Goal: Transaction & Acquisition: Purchase product/service

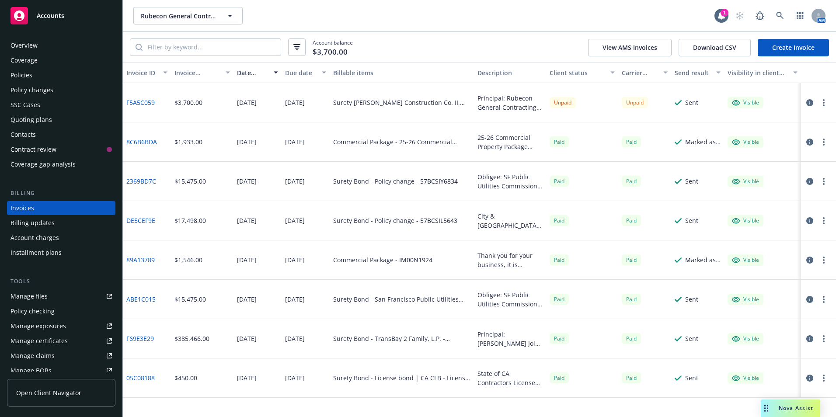
click at [26, 118] on div "Quoting plans" at bounding box center [31, 120] width 42 height 14
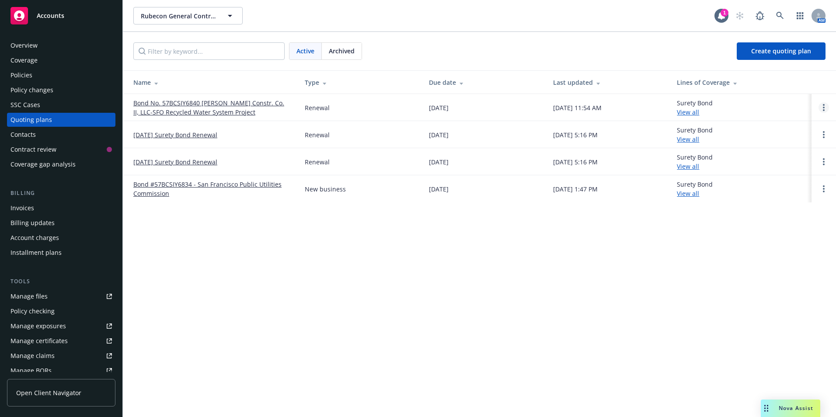
click at [824, 107] on link "Open options" at bounding box center [823, 107] width 10 height 10
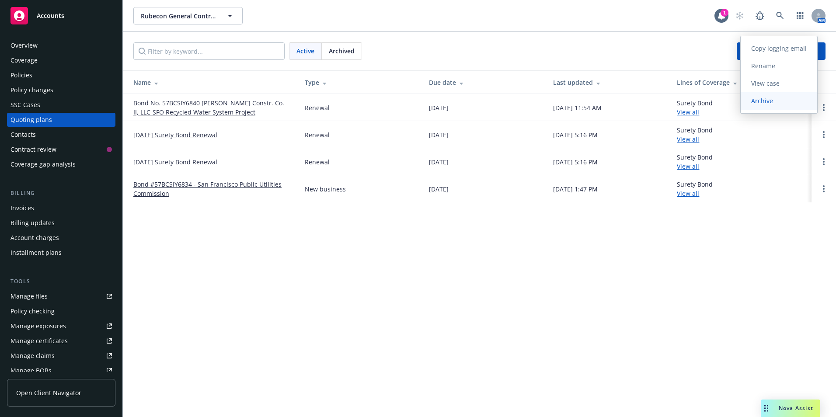
click at [757, 99] on span "Archive" at bounding box center [761, 101] width 43 height 8
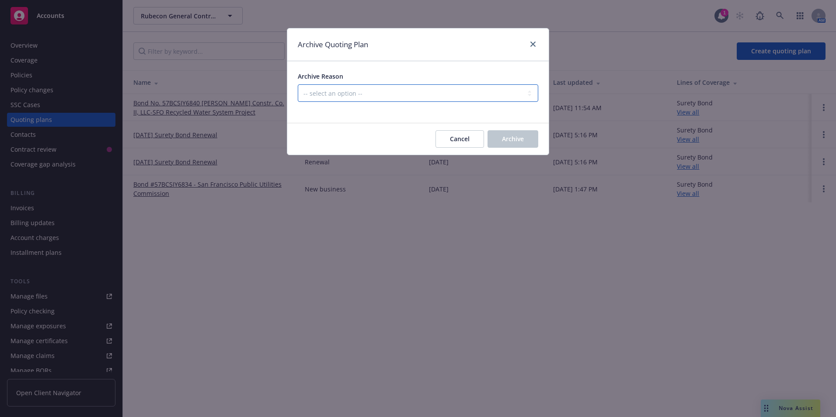
click at [367, 93] on select "-- select an option -- All policies in this renewal plan are auto-renewed Creat…" at bounding box center [418, 92] width 240 height 17
click at [533, 42] on icon "close" at bounding box center [532, 44] width 5 height 5
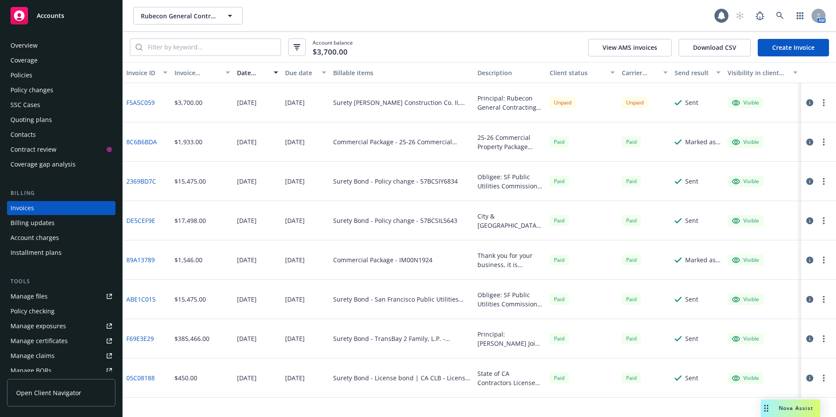
click at [23, 15] on icon at bounding box center [19, 15] width 10 height 10
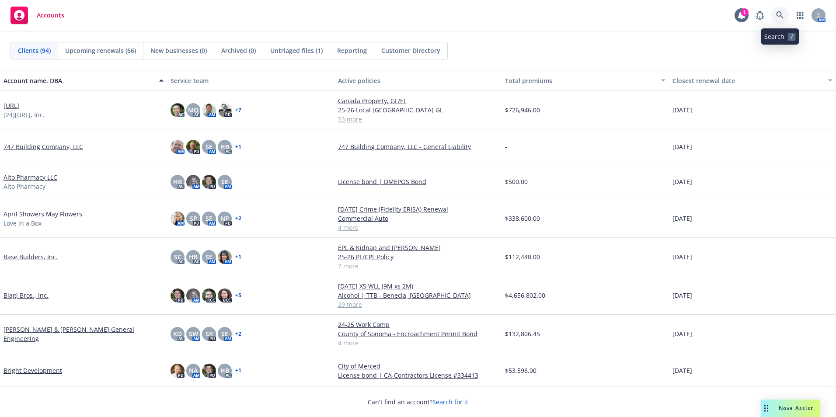
click at [776, 15] on icon at bounding box center [780, 15] width 8 height 8
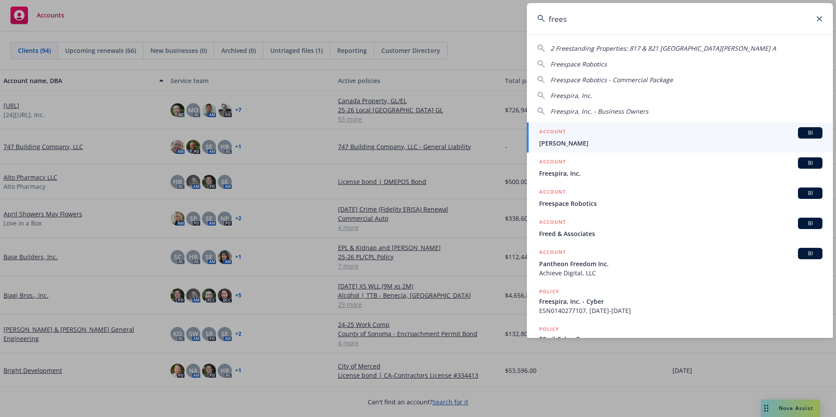
type input "freesp"
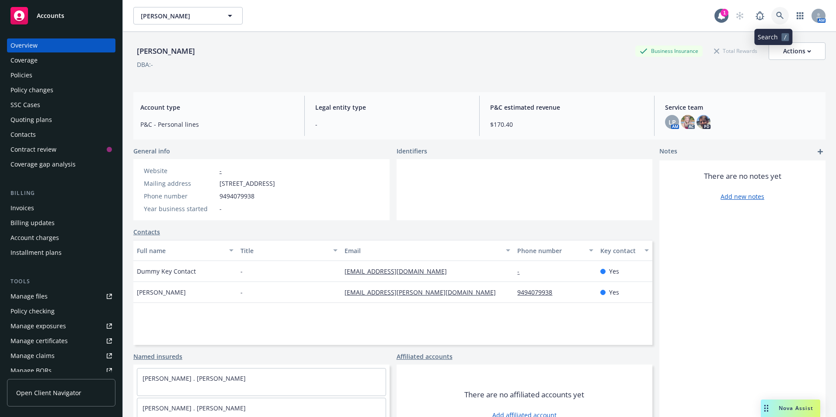
click at [776, 15] on icon at bounding box center [780, 16] width 8 height 8
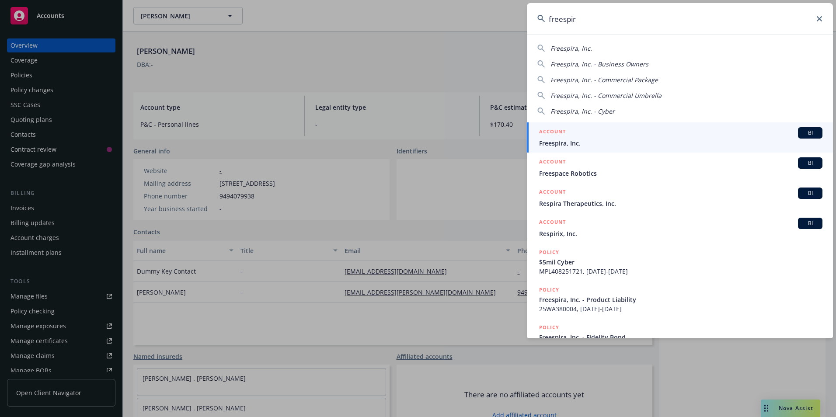
type input "freespir"
click at [577, 145] on span "Freespira, Inc." at bounding box center [680, 143] width 283 height 9
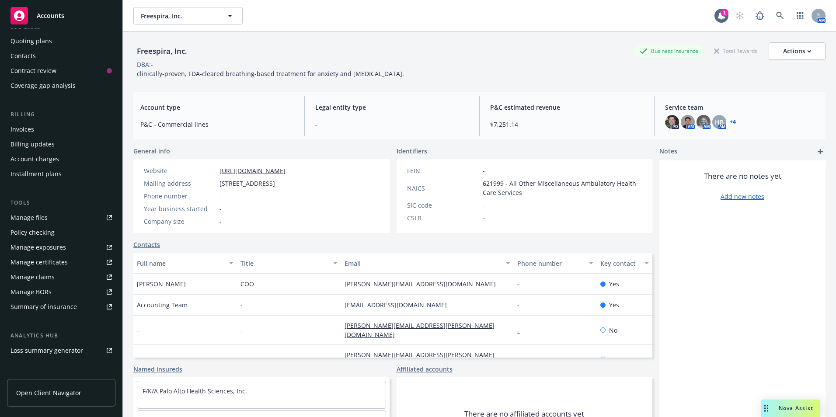
scroll to position [131, 0]
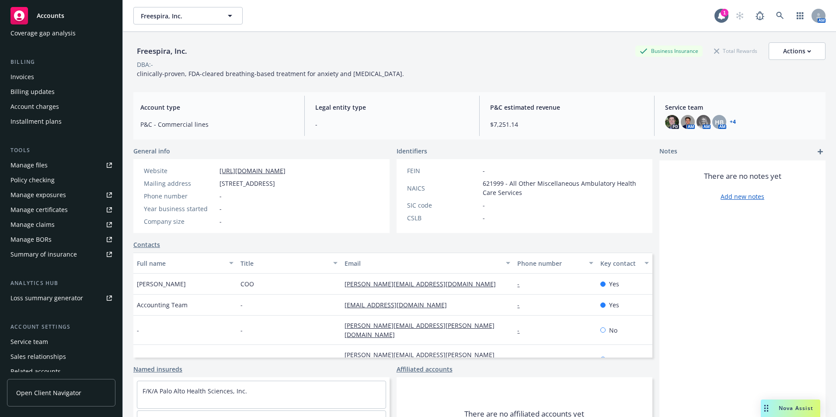
click at [32, 343] on div "Service team" at bounding box center [29, 342] width 38 height 14
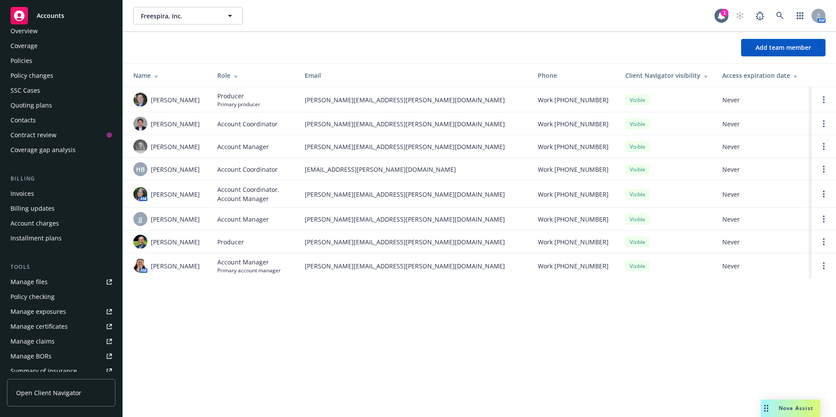
scroll to position [18, 0]
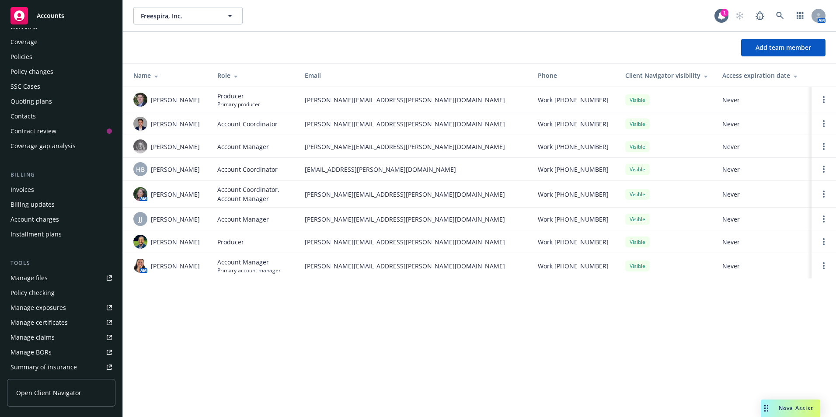
click at [14, 13] on rect at bounding box center [18, 15] width 17 height 17
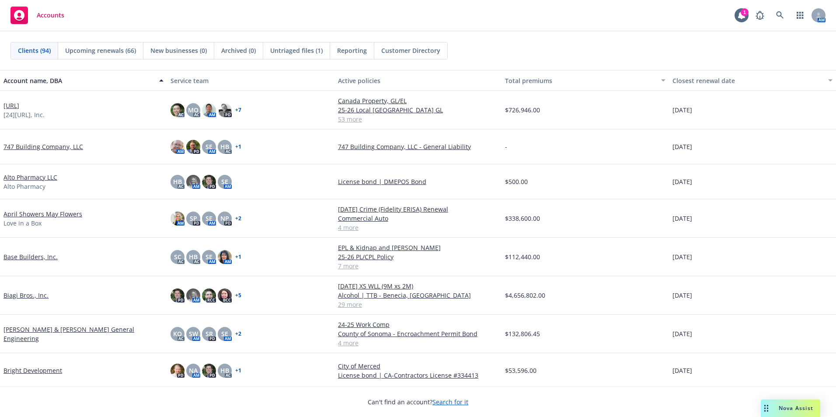
click at [39, 142] on link "747 Building Company, LLC" at bounding box center [43, 146] width 80 height 9
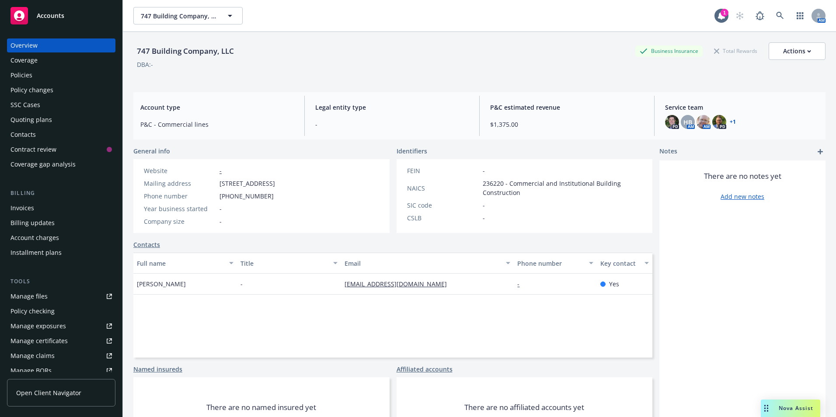
click at [25, 77] on div "Policies" at bounding box center [21, 75] width 22 height 14
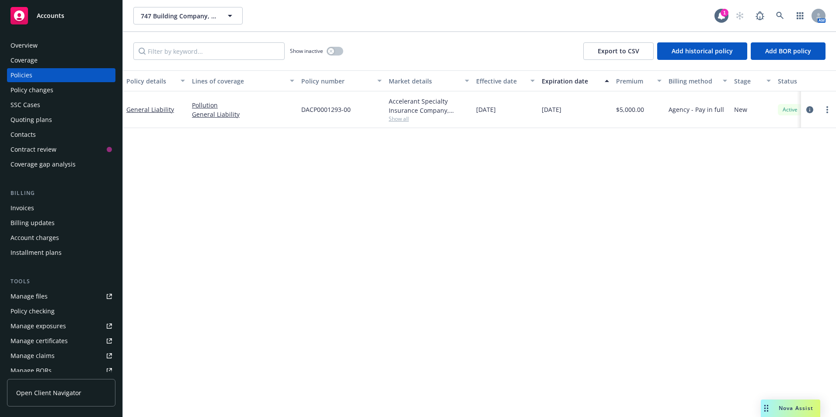
click at [37, 119] on div "Quoting plans" at bounding box center [31, 120] width 42 height 14
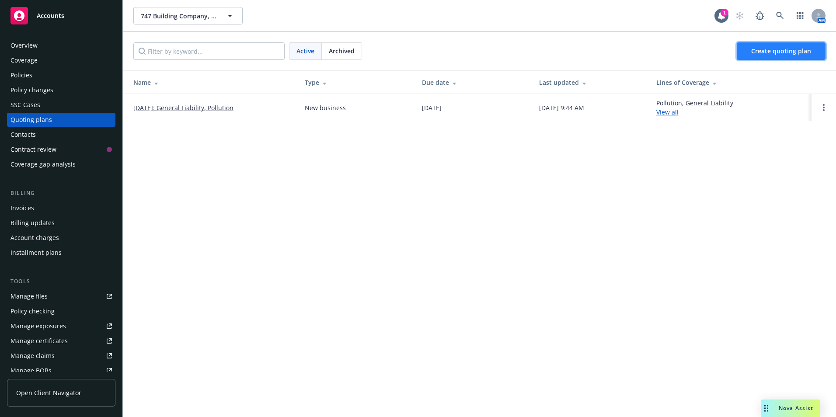
click at [767, 52] on span "Create quoting plan" at bounding box center [781, 51] width 60 height 8
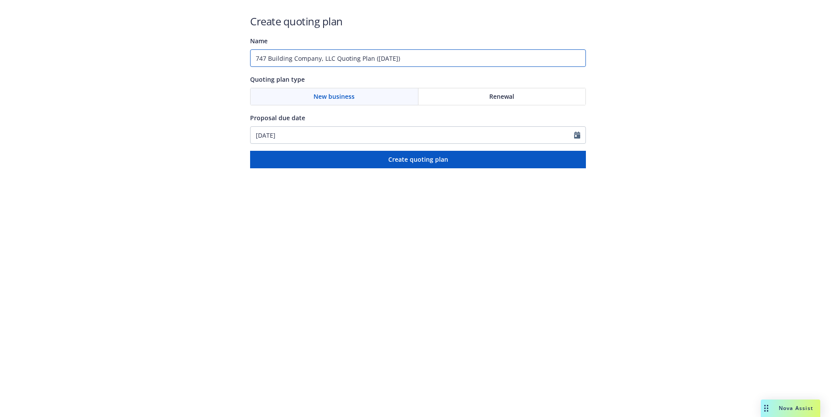
click at [450, 55] on input "747 Building Company, LLC Quoting Plan ([DATE])" at bounding box center [418, 57] width 336 height 17
type input "9"
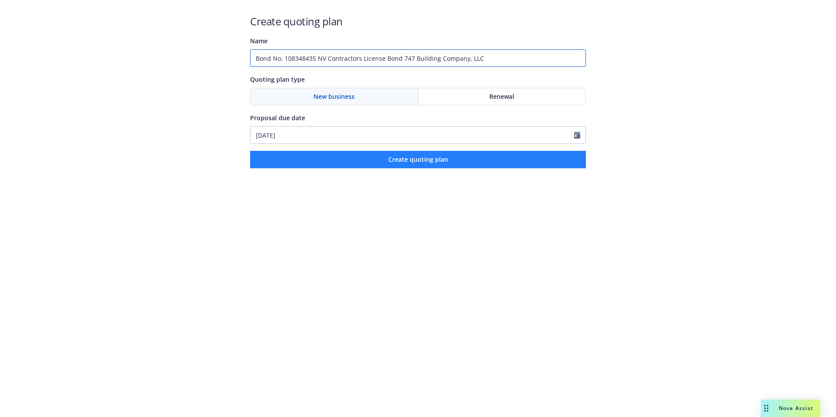
type input "Bond No. 108348435 NV Contractors License Bond 747 Building Company, LLC"
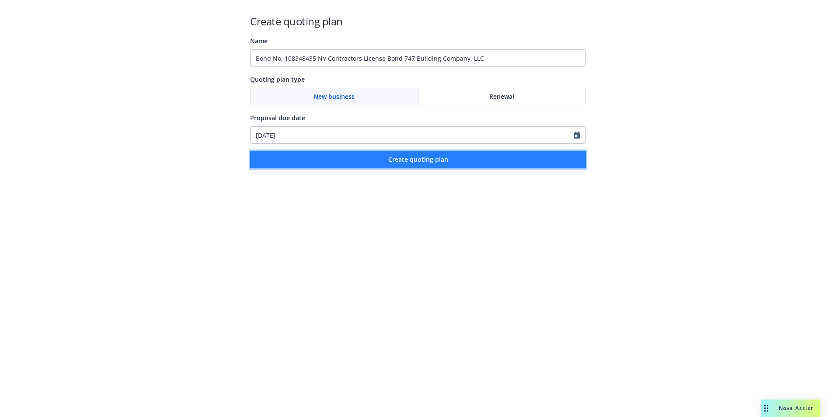
click at [419, 160] on span "Create quoting plan" at bounding box center [418, 159] width 60 height 8
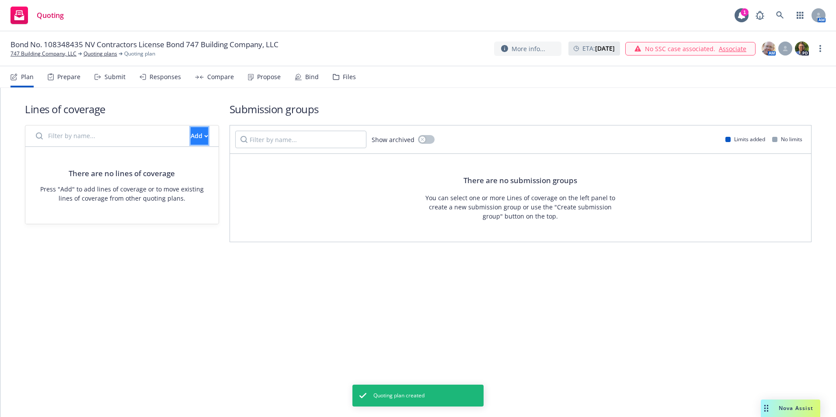
click at [204, 135] on icon "button" at bounding box center [206, 136] width 4 height 3
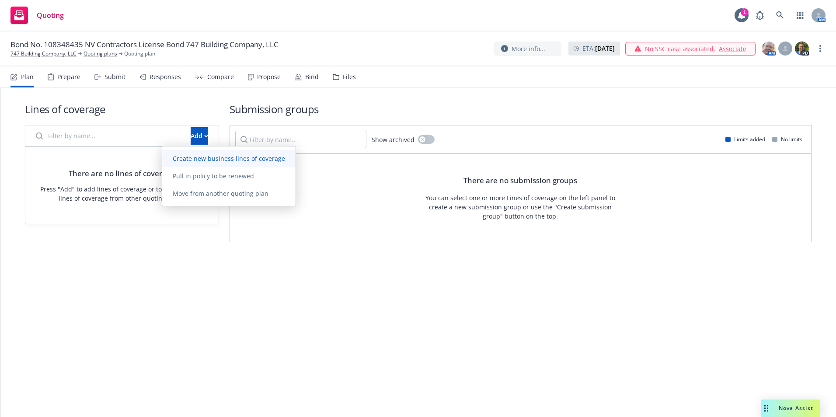
click at [198, 160] on span "Create new business lines of coverage" at bounding box center [228, 158] width 133 height 8
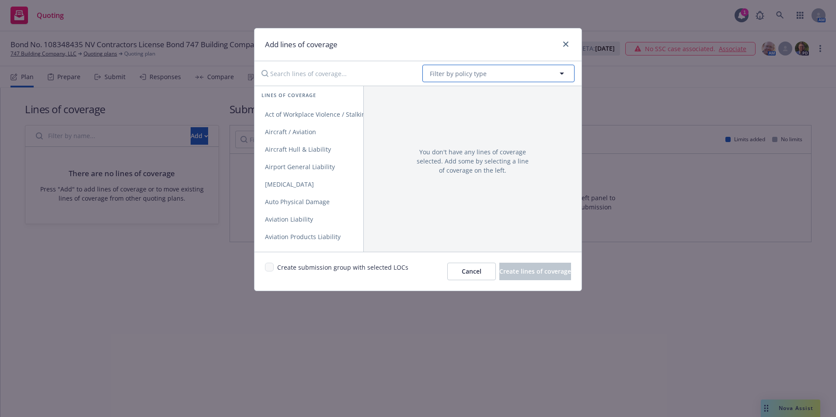
click at [447, 72] on span "Filter by policy type" at bounding box center [458, 73] width 57 height 9
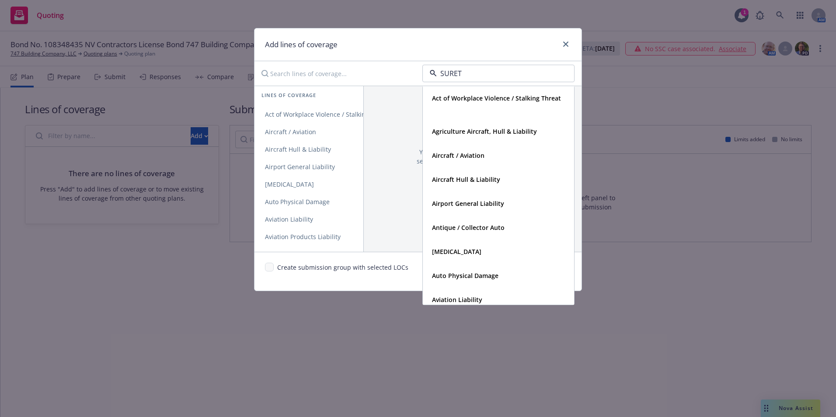
type input "SURETY"
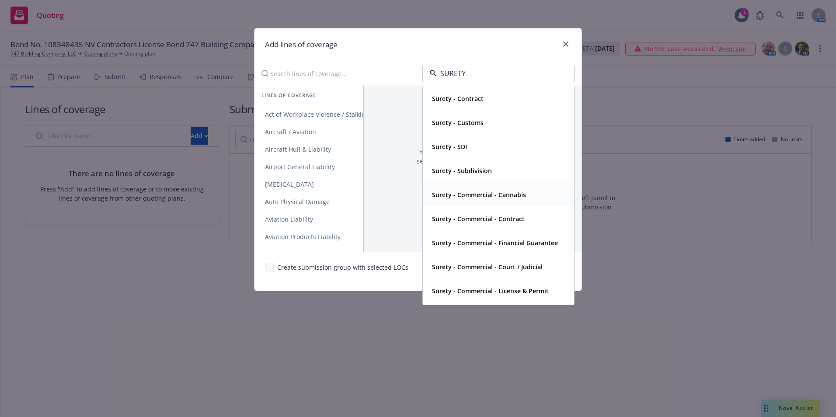
scroll to position [46, 0]
click at [472, 268] on strong "Surety - Commercial - License & Permit" at bounding box center [490, 268] width 117 height 8
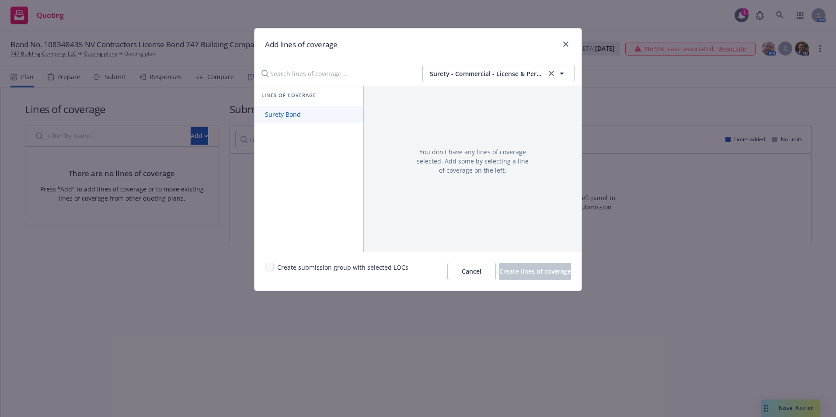
click at [285, 113] on span "Surety Bond" at bounding box center [282, 114] width 57 height 8
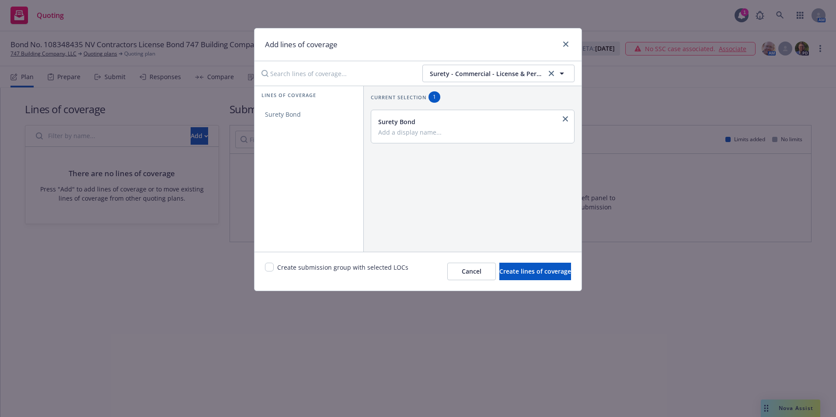
click at [392, 128] on input "Add a display name..." at bounding box center [471, 132] width 187 height 8
type input "n"
type input "NV Contractors License Bond"
click at [510, 269] on span "Create lines of coverage" at bounding box center [535, 271] width 72 height 8
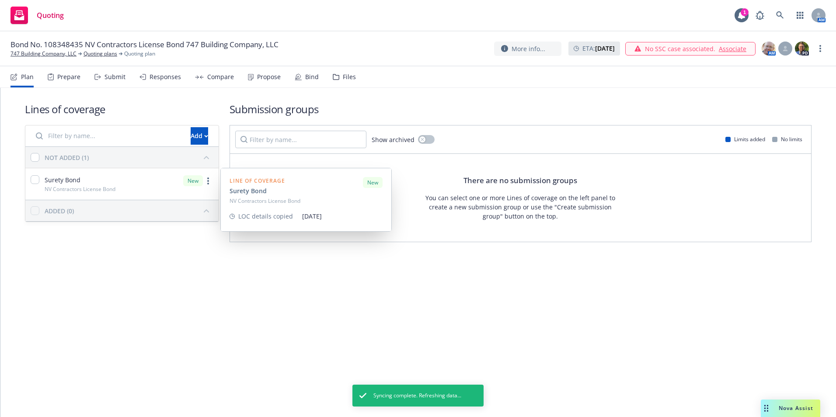
click at [42, 181] on div "Surety Bond NV Contractors License Bond" at bounding box center [73, 183] width 85 height 17
checkbox input "true"
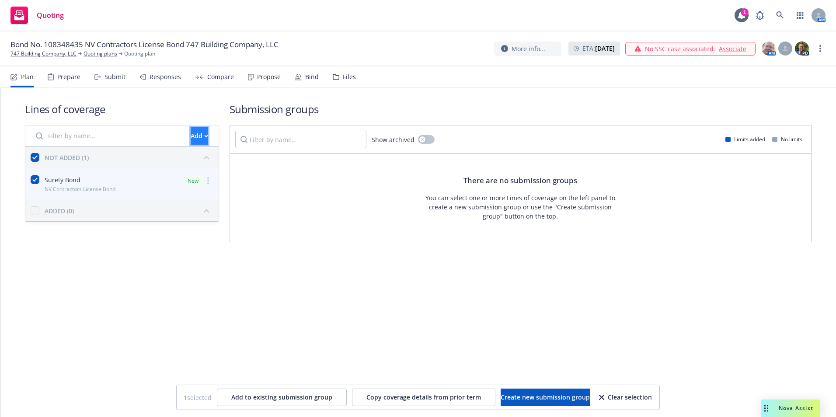
click at [191, 134] on div "Add" at bounding box center [199, 136] width 17 height 17
click at [180, 276] on div "Lines of coverage Add NOT ADDED (1) Surety Bond NV Contractors License Bond New…" at bounding box center [417, 184] width 835 height 193
click at [500, 396] on span "Create new submission group" at bounding box center [544, 397] width 89 height 8
checkbox input "false"
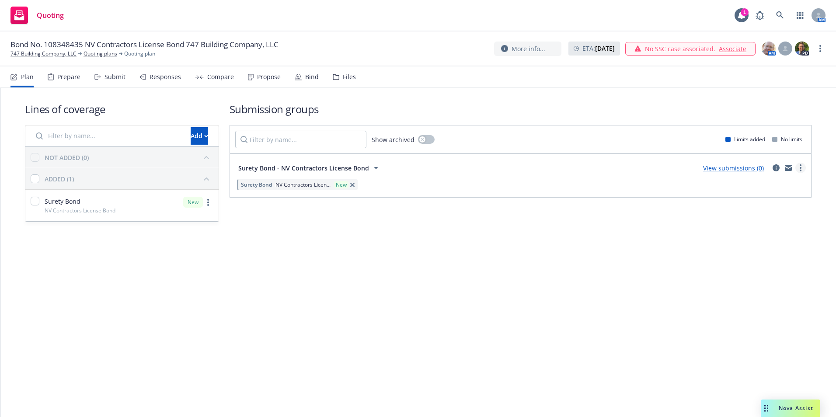
click at [798, 168] on link "more" at bounding box center [800, 168] width 10 height 10
click at [746, 278] on span "Create policy (fast track)" at bounding box center [758, 276] width 91 height 8
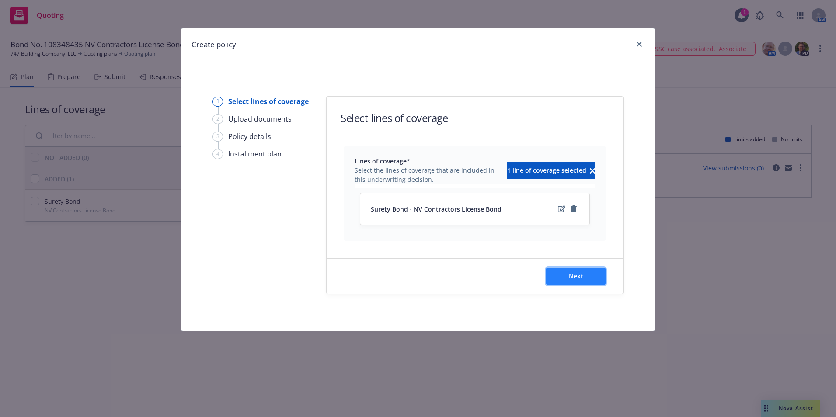
click at [571, 272] on span "Next" at bounding box center [576, 276] width 14 height 8
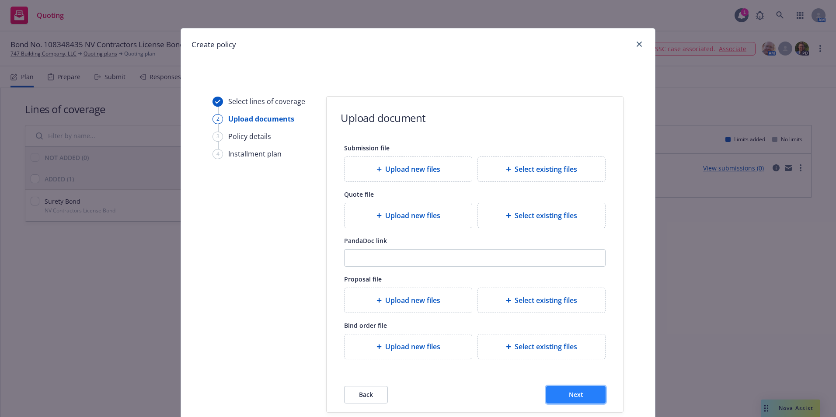
click at [576, 392] on span "Next" at bounding box center [576, 394] width 14 height 8
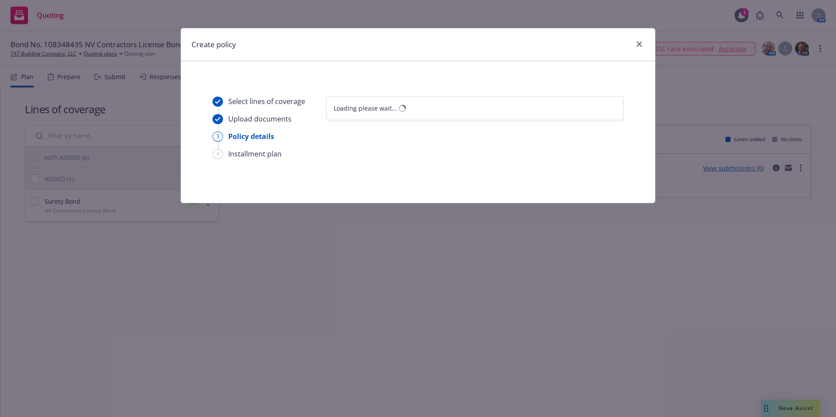
select select "12"
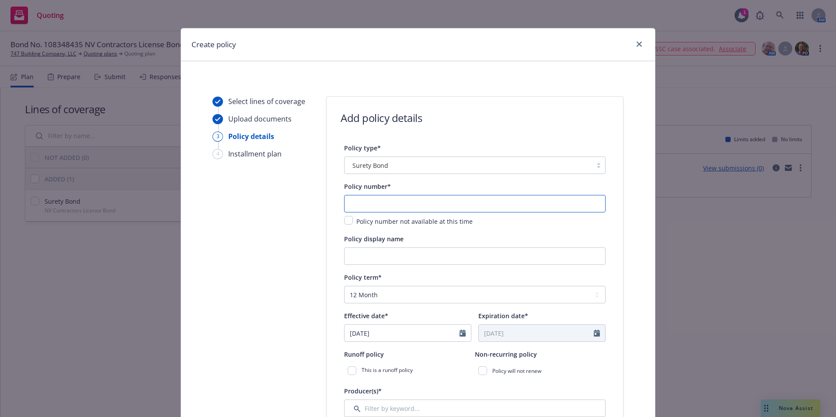
click at [364, 196] on input "text" at bounding box center [474, 203] width 261 height 17
drag, startPoint x: 337, startPoint y: 205, endPoint x: 344, endPoint y: 199, distance: 9.5
click at [349, 197] on input "text" at bounding box center [474, 203] width 261 height 17
paste input "108348435"
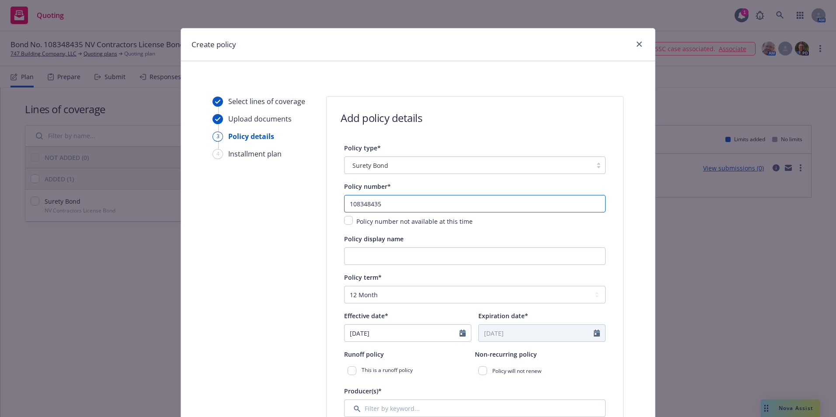
type input "108348435"
click at [362, 262] on input "Policy display name" at bounding box center [474, 255] width 261 height 17
click at [371, 260] on input "Policy display name" at bounding box center [474, 255] width 261 height 17
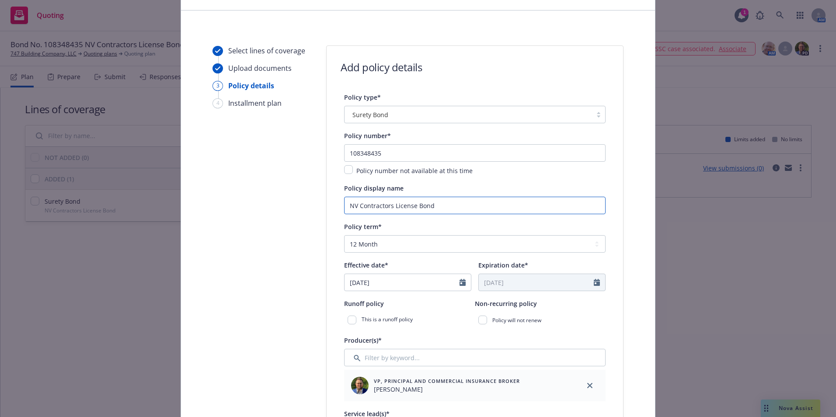
scroll to position [131, 0]
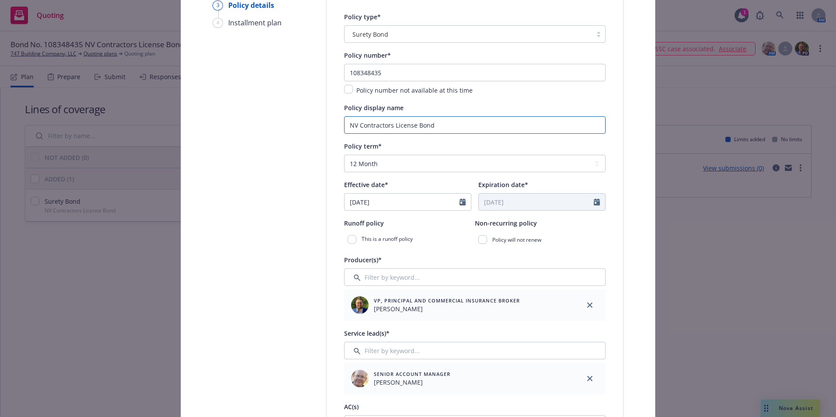
type input "NV Contractors License Bond"
click at [462, 202] on icon "Calendar" at bounding box center [462, 201] width 6 height 7
select select "9"
click at [369, 281] on span "15" at bounding box center [369, 279] width 13 height 11
type input "09/15/2025"
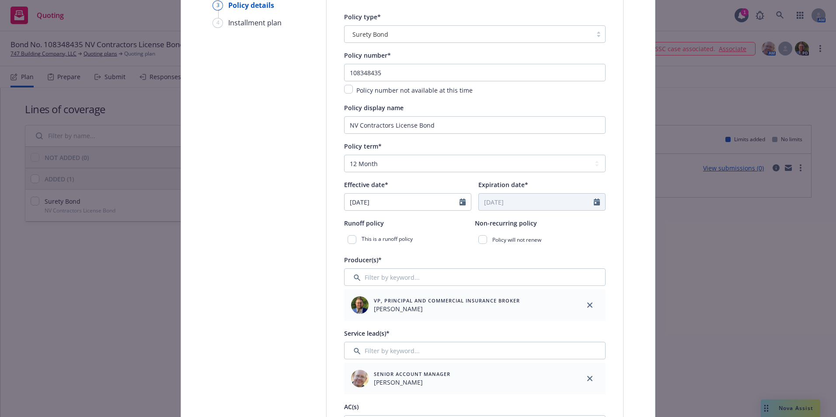
type input "09/15/2026"
click at [458, 316] on div "VP, Principal and Commercial Insurance Broker Mike Fisher" at bounding box center [458, 305] width 223 height 24
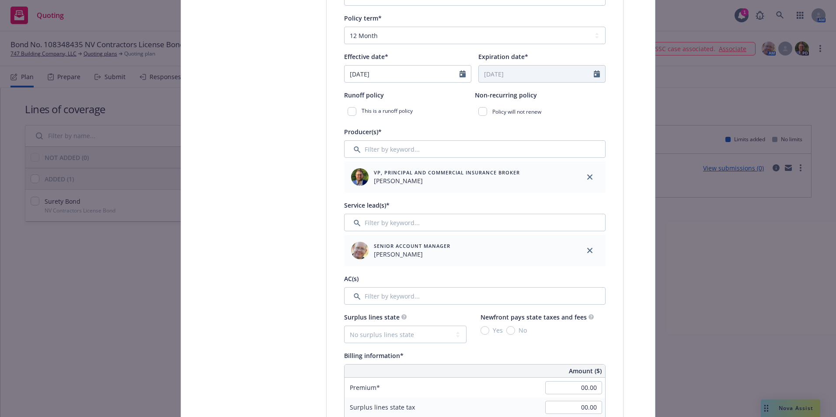
scroll to position [262, 0]
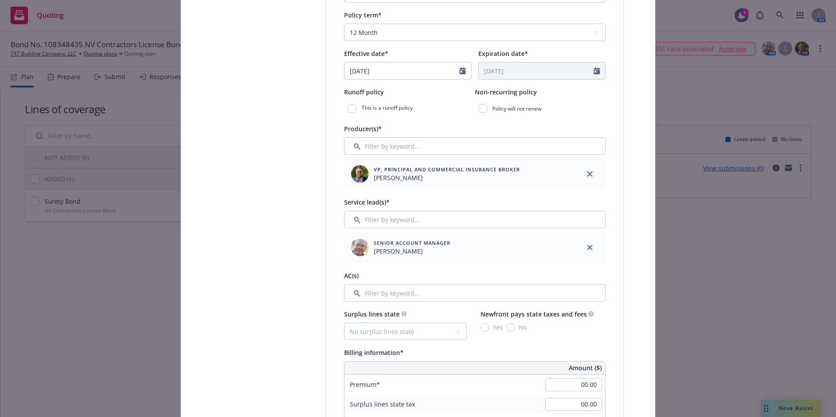
click at [587, 172] on icon "close" at bounding box center [589, 173] width 5 height 5
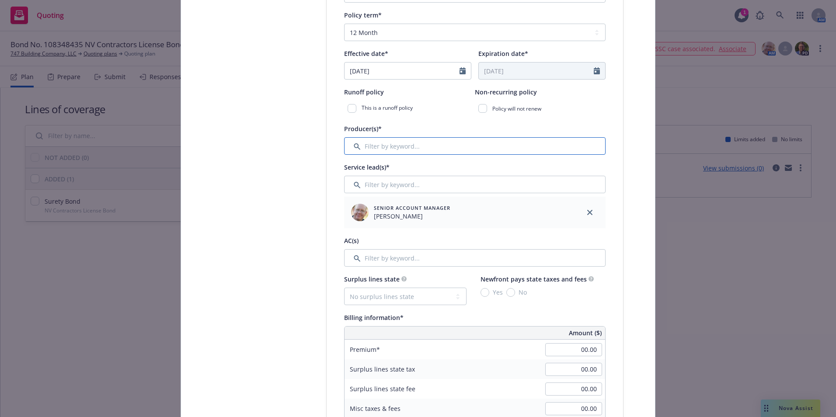
click at [372, 146] on input "Filter by keyword..." at bounding box center [474, 145] width 261 height 17
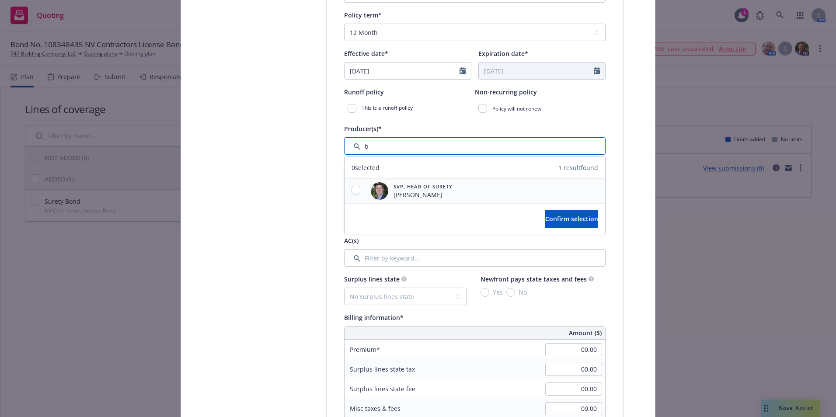
type input "b"
click at [354, 190] on input "checkbox" at bounding box center [355, 190] width 9 height 9
checkbox input "true"
click at [545, 218] on span "Confirm selection" at bounding box center [571, 219] width 53 height 8
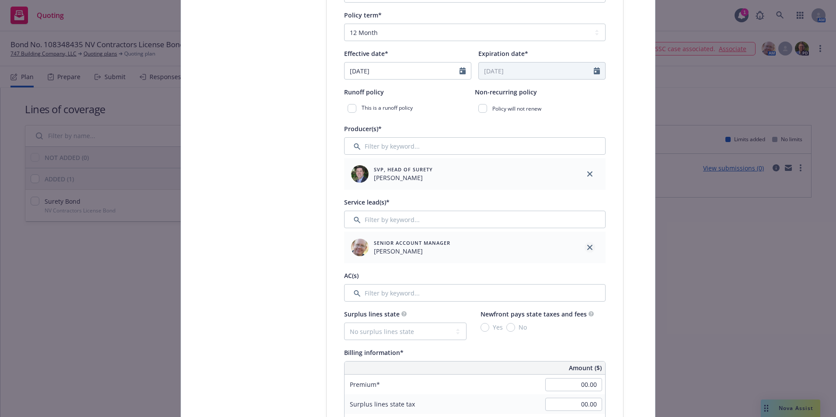
click at [587, 245] on icon "close" at bounding box center [589, 247] width 5 height 5
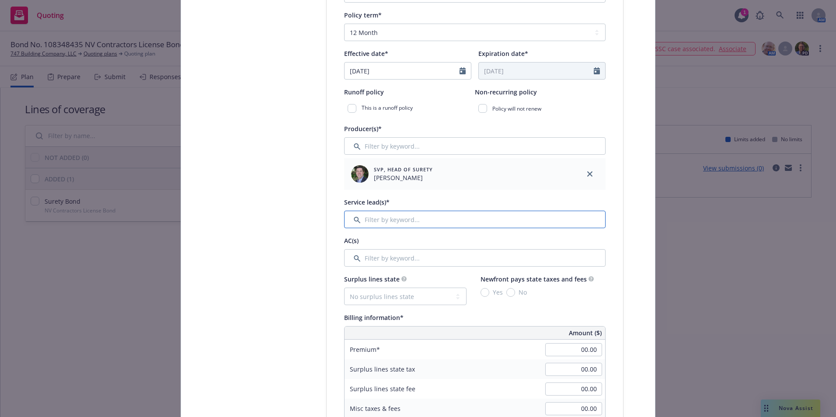
click at [364, 219] on input "Filter by keyword..." at bounding box center [474, 219] width 261 height 17
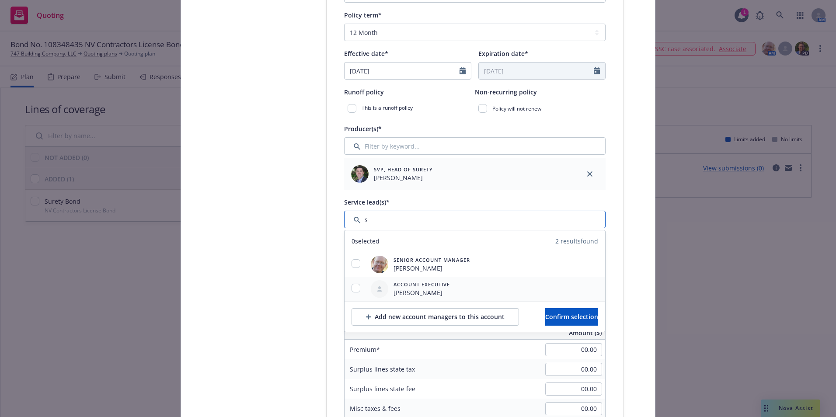
type input "s"
click at [351, 286] on input "checkbox" at bounding box center [355, 288] width 9 height 9
checkbox input "true"
click at [546, 315] on span "Confirm selection" at bounding box center [571, 316] width 53 height 8
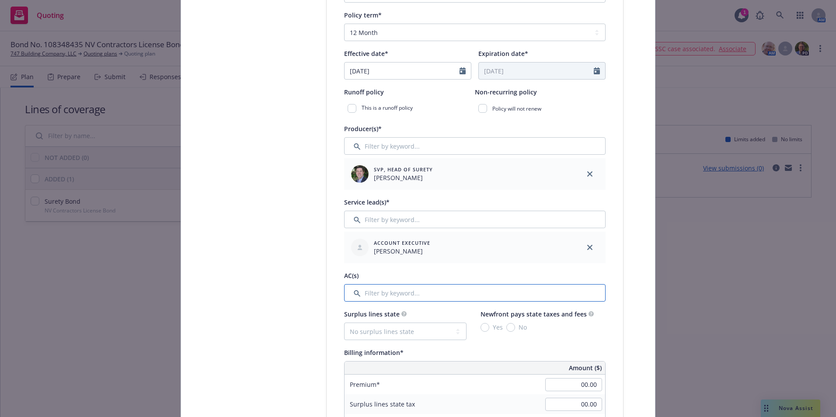
click at [364, 292] on input "Filter by keyword..." at bounding box center [474, 292] width 261 height 17
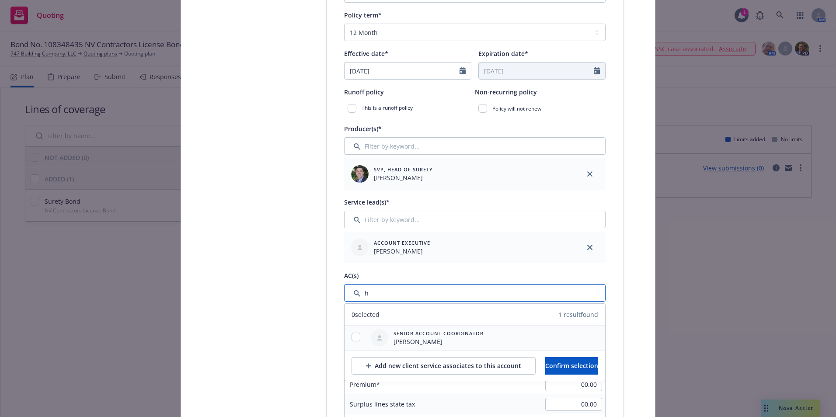
type input "h"
click at [352, 333] on input "checkbox" at bounding box center [355, 337] width 9 height 9
checkbox input "true"
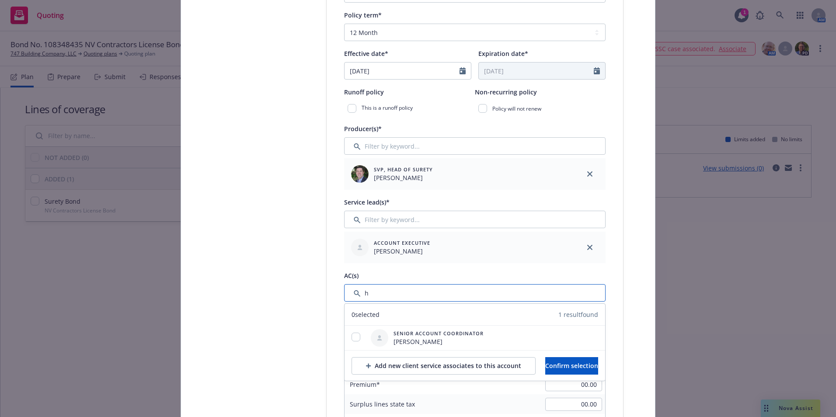
click at [375, 294] on input "Filter by keyword..." at bounding box center [474, 292] width 261 height 17
click at [354, 337] on input "checkbox" at bounding box center [355, 337] width 9 height 9
checkbox input "true"
click at [565, 361] on span "Confirm selection" at bounding box center [571, 365] width 53 height 8
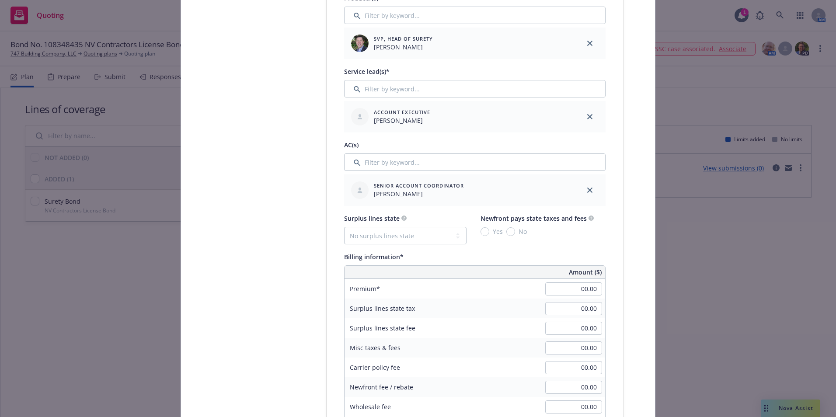
scroll to position [393, 0]
click at [578, 288] on input "00.00" at bounding box center [573, 288] width 57 height 13
type input "975.00"
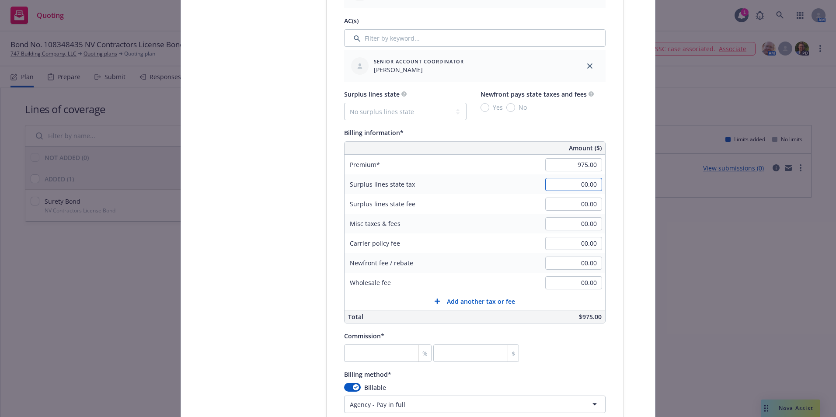
scroll to position [568, 0]
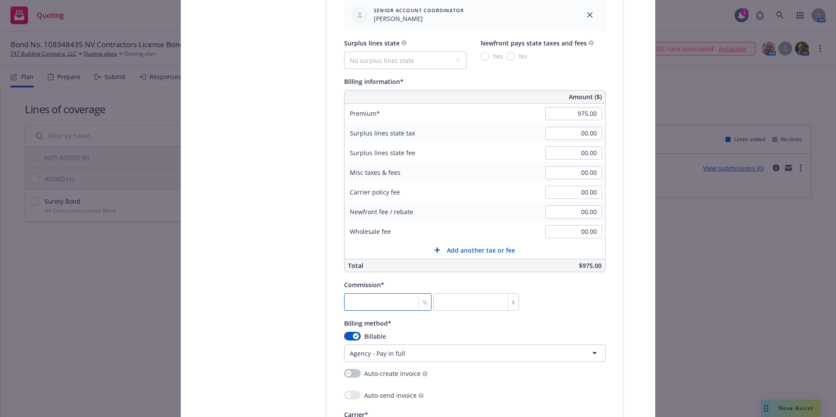
click at [371, 306] on input "number" at bounding box center [387, 301] width 87 height 17
type input "3"
type input "29.25"
type input "30"
type input "292.5"
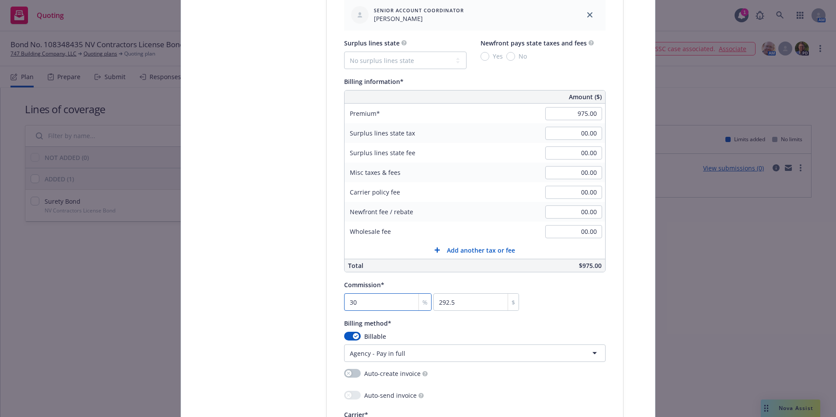
type input "30"
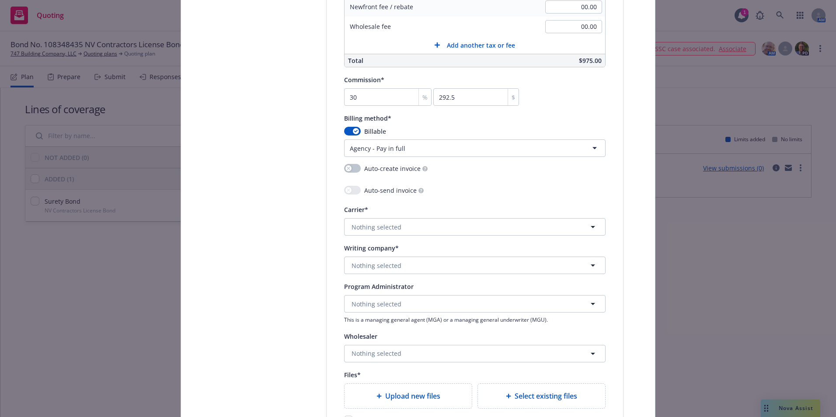
scroll to position [787, 0]
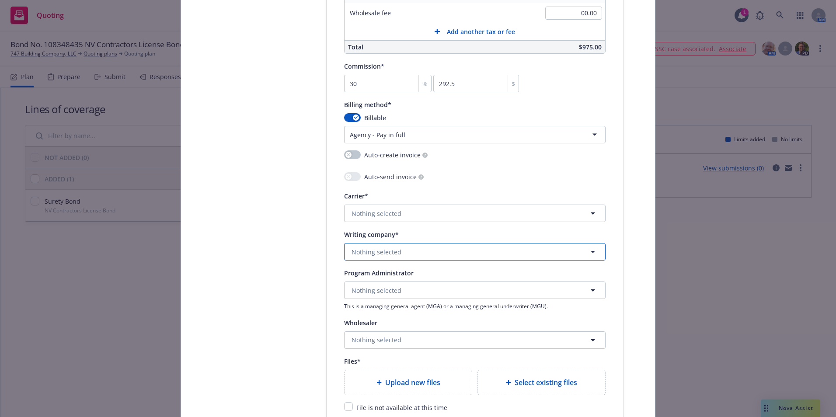
click at [364, 255] on span "Nothing selected" at bounding box center [376, 251] width 50 height 9
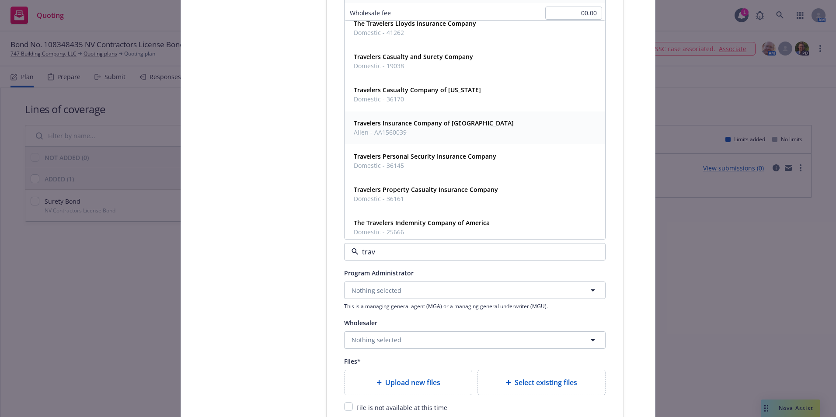
scroll to position [262, 0]
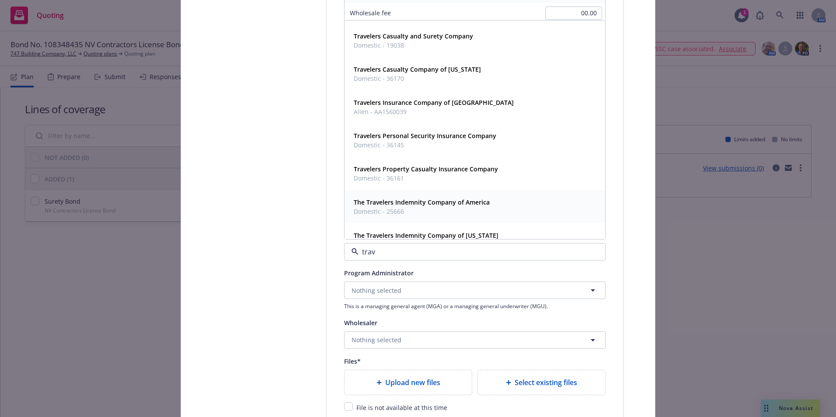
click at [434, 200] on strong "The Travelers Indemnity Company of America" at bounding box center [422, 202] width 136 height 8
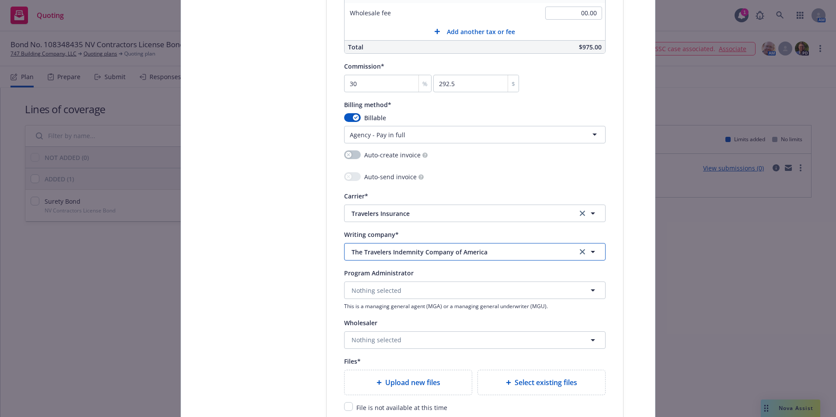
click at [499, 250] on span "The Travelers Indemnity Company of America" at bounding box center [457, 251] width 212 height 9
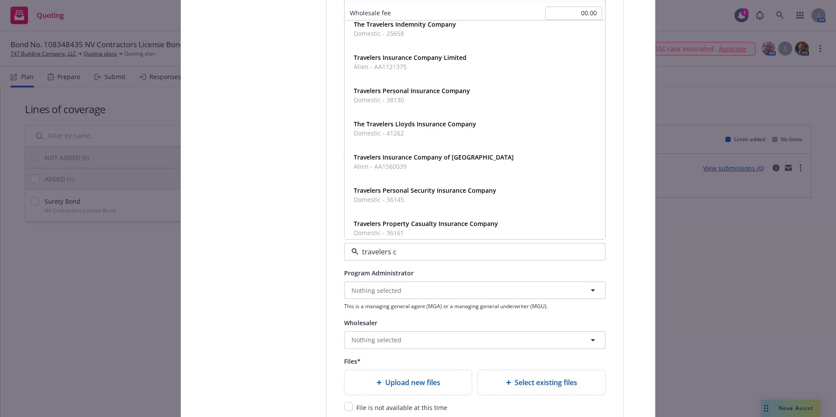
type input "travelers ca"
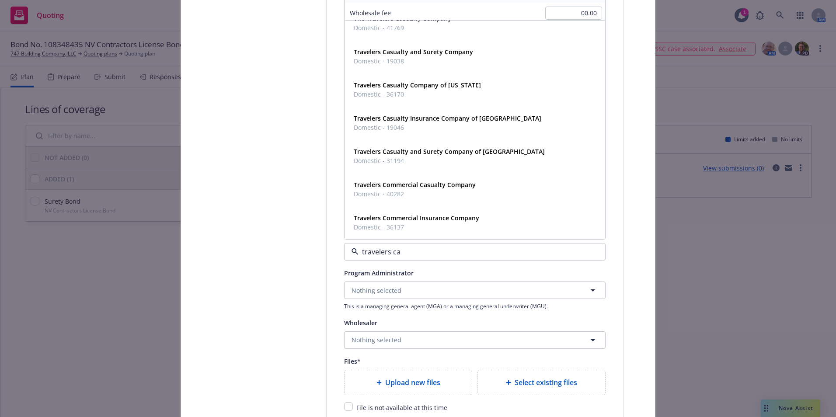
scroll to position [14, 0]
drag, startPoint x: 439, startPoint y: 151, endPoint x: 433, endPoint y: 214, distance: 63.2
click at [438, 151] on strong "Travelers Casualty and Surety Company of America" at bounding box center [449, 151] width 191 height 8
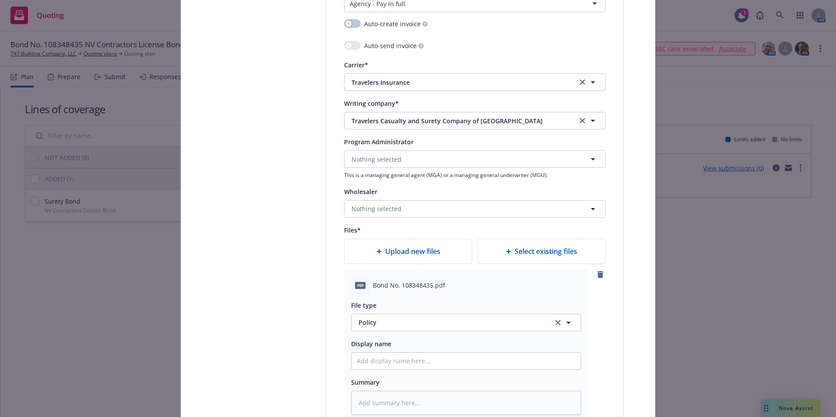
scroll to position [1049, 0]
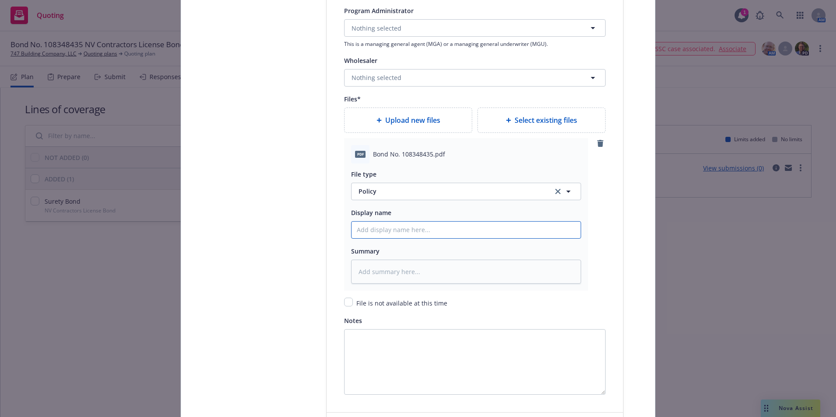
click at [365, 233] on input "Policy display name" at bounding box center [465, 230] width 229 height 17
type textarea "x"
type input "C"
type textarea "x"
type input "Co"
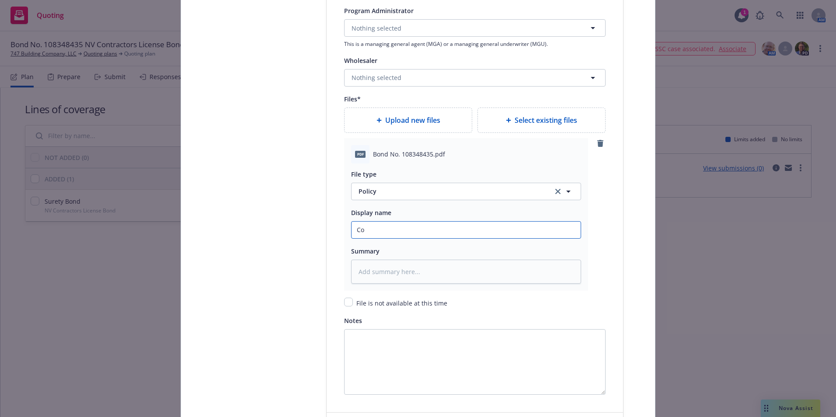
type textarea "x"
type input "Cop"
type textarea "x"
type input "Copy"
type textarea "x"
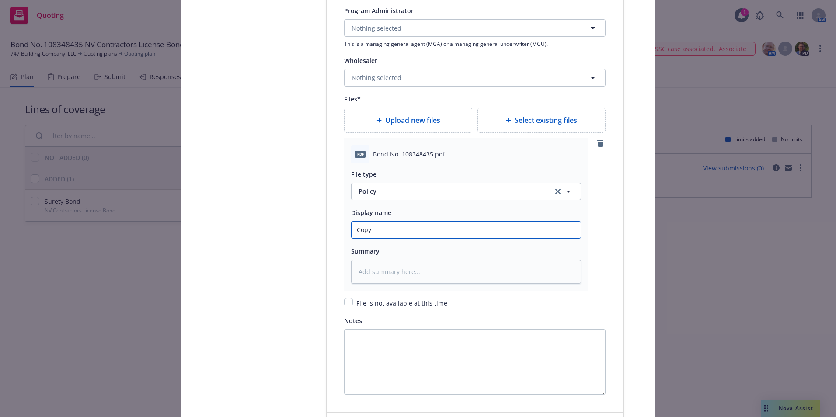
type input "Copy o"
type textarea "x"
type input "Copy of"
type textarea "x"
type input "Copy of"
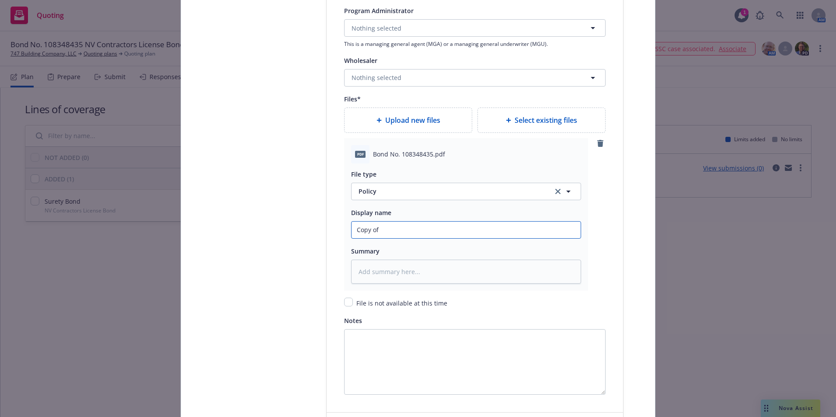
type textarea "x"
type input "Copy of B"
type textarea "x"
type input "Copy of Bo"
type textarea "x"
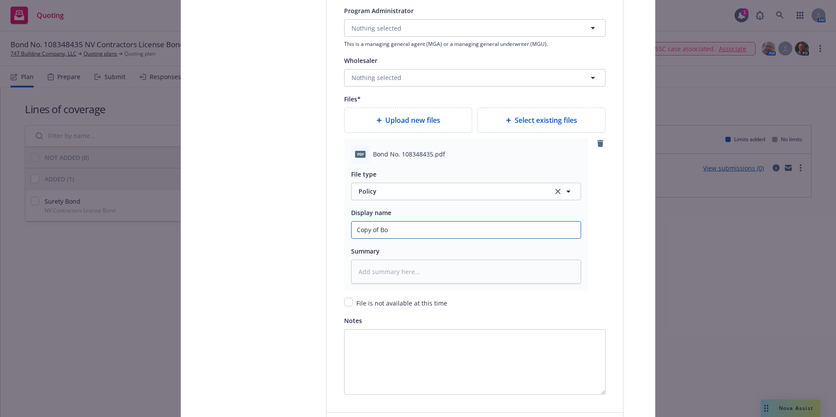
type input "Copy of Bon"
type textarea "x"
type input "Copy of Bond"
type textarea "x"
type input "Copy of Bond"
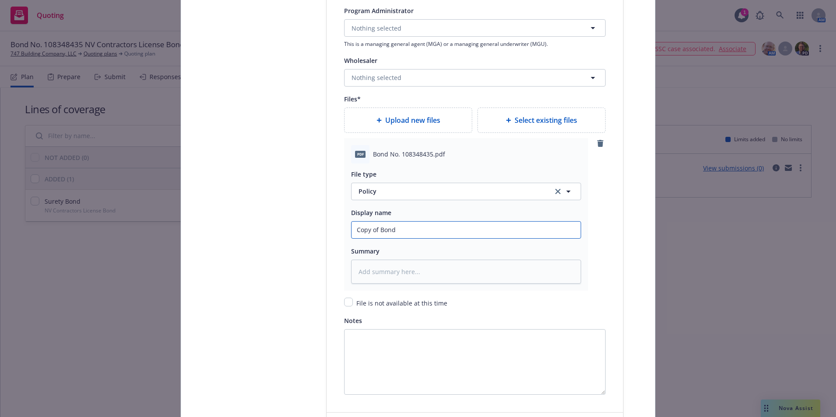
type textarea "x"
type input "Copy of Bond N"
type textarea "x"
type input "Copy of Bond No"
type textarea "x"
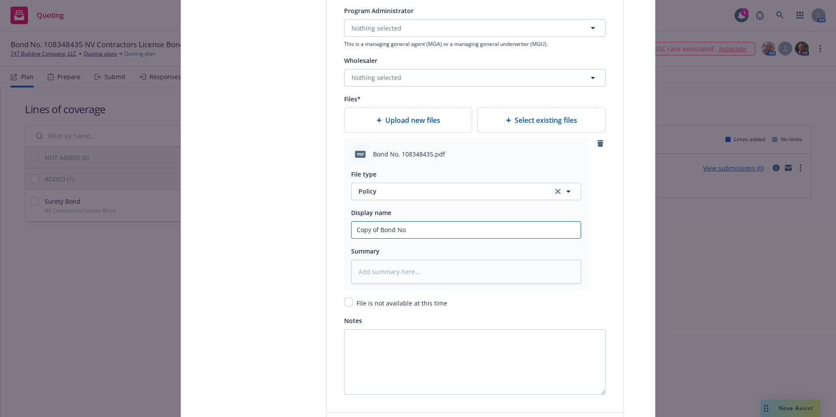
type input "Copy of Bond No."
type textarea "x"
type input "Copy of Bond No. 1"
type textarea "x"
type input "Copy of Bond No. 10"
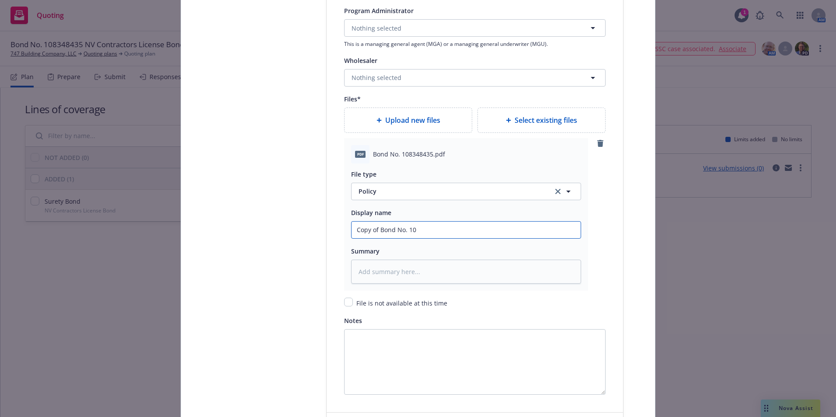
type textarea "x"
type input "Copy of Bond No. 108"
type textarea "x"
type input "Copy of Bond No. 1083"
type textarea "x"
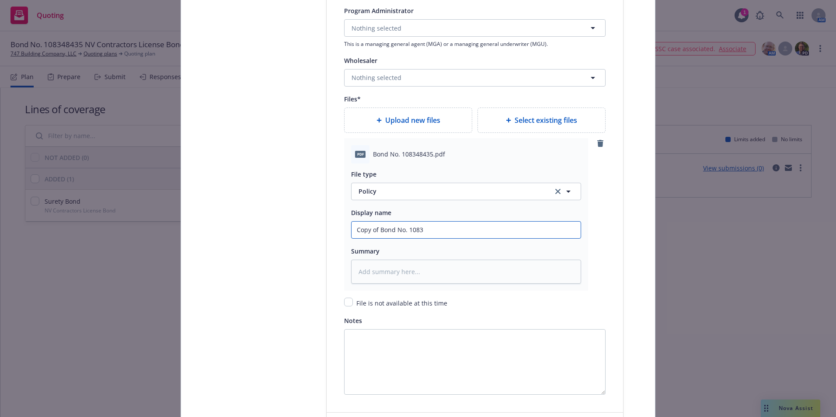
type input "Copy of Bond No. 10834"
type textarea "x"
type input "Copy of Bond No. 108348"
type textarea "x"
type input "Copy of Bond No. 1083484"
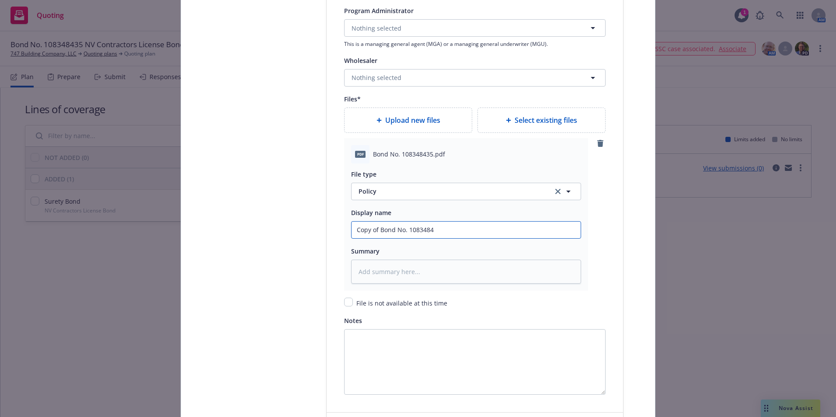
type textarea "x"
type input "Copy of Bond No. 10834843"
type textarea "x"
type input "Copy of Bond No. 108348435"
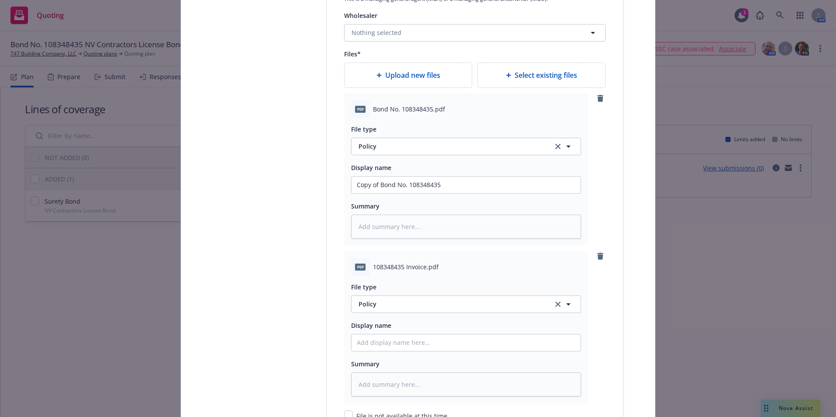
scroll to position [1136, 0]
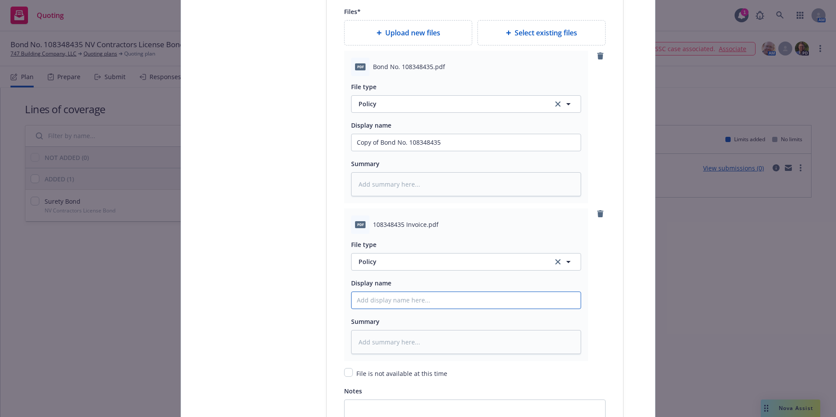
click at [375, 295] on input "Policy display name" at bounding box center [465, 300] width 229 height 17
type textarea "x"
type input "T"
type textarea "x"
type input "Tr"
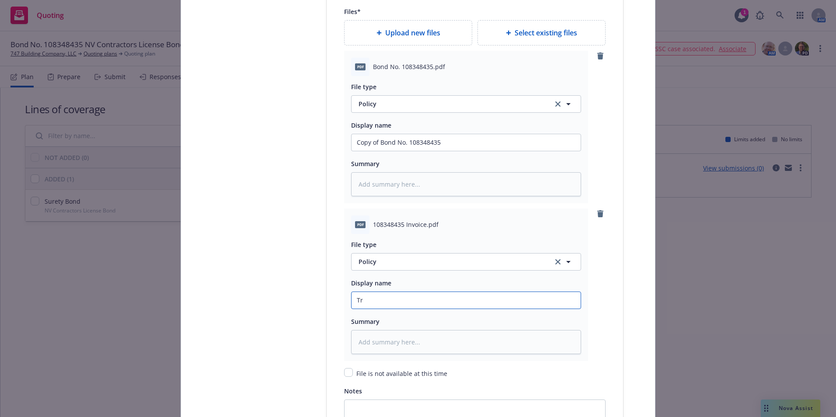
type textarea "x"
type input "Tra"
type textarea "x"
type input "Trav"
type textarea "x"
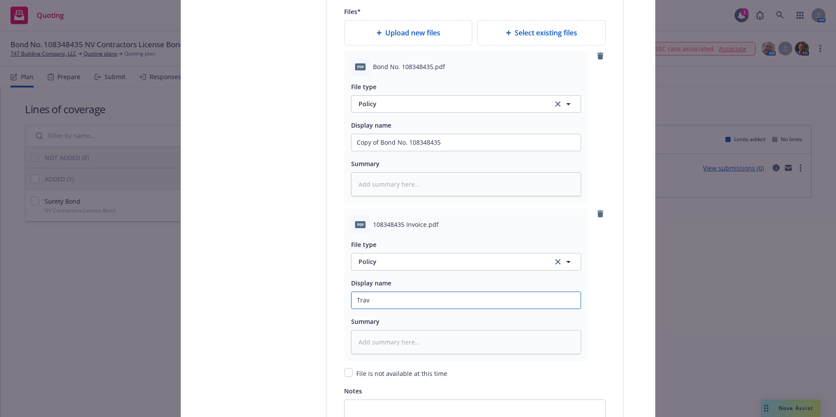
type input "Trave"
type textarea "x"
type input "Travel"
type textarea "x"
type input "Travele"
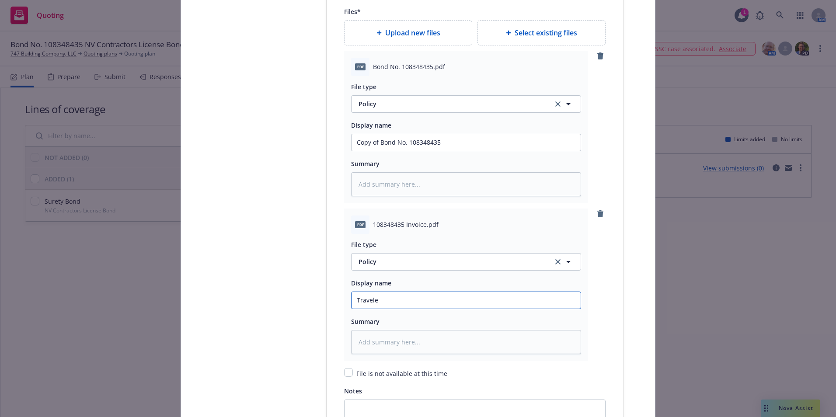
type textarea "x"
type input "Traveler"
type textarea "x"
type input "Travelers"
type textarea "x"
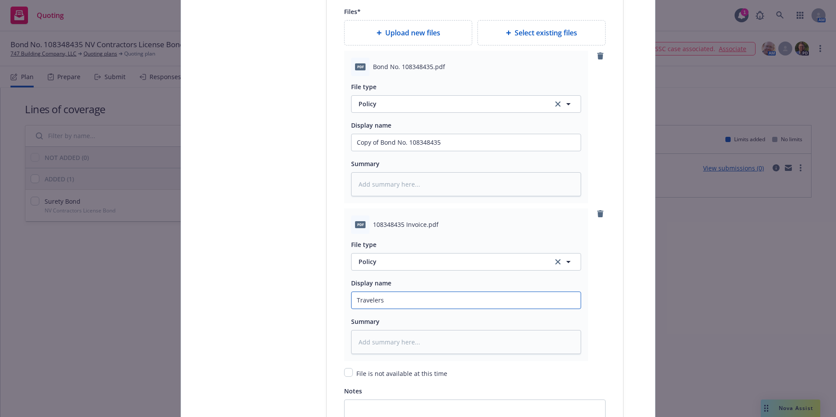
type input "Travelers"
type textarea "x"
type input "Travelers I"
type textarea "x"
type input "Travelers In"
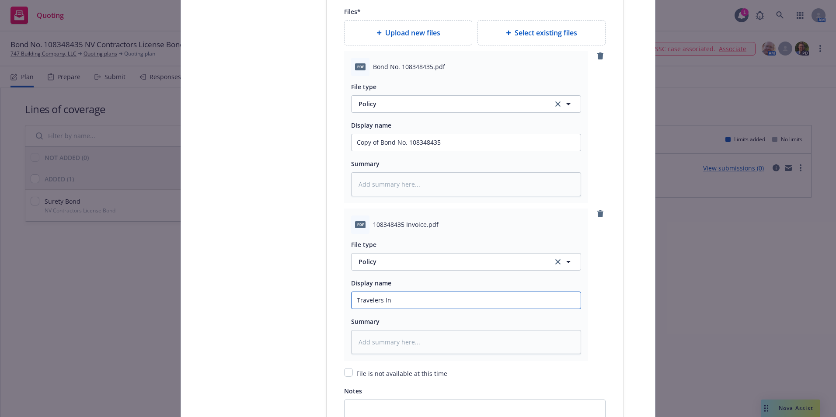
type textarea "x"
type input "Travelers Inv"
type textarea "x"
type input "Travelers Invo"
type textarea "x"
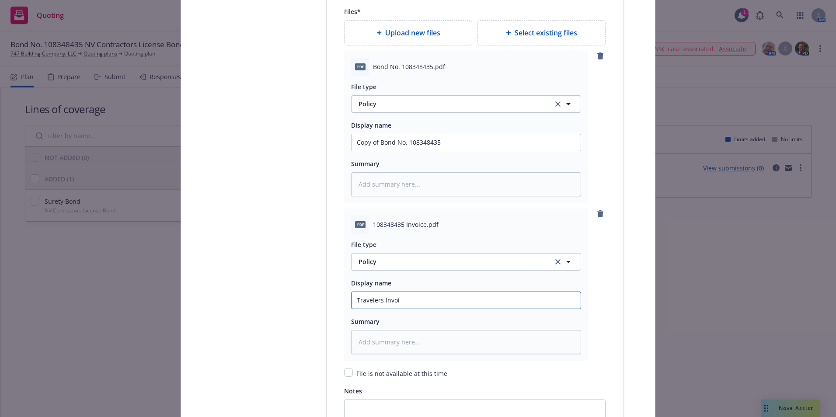
type input "Travelers Invoic"
type textarea "x"
click at [497, 301] on input "Travelers Invoice" at bounding box center [465, 300] width 229 height 17
type input "Travelers Invoice"
click at [545, 372] on div "File is not available at this time" at bounding box center [474, 373] width 261 height 10
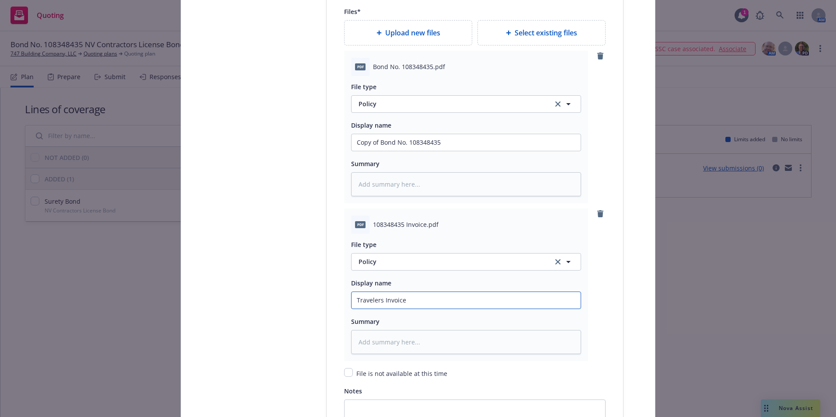
click at [435, 301] on input "Travelers Invoice" at bounding box center [465, 300] width 229 height 17
type textarea "x"
type input "Travelers Invoice"
type textarea "x"
type input "Travelers Invoice B"
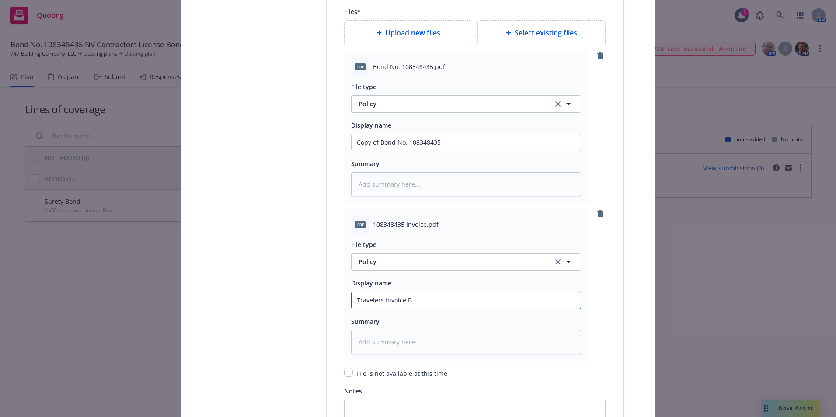
type textarea "x"
type input "Travelers Invoice Bo"
type textarea "x"
type input "Travelers Invoice Bond"
type textarea "x"
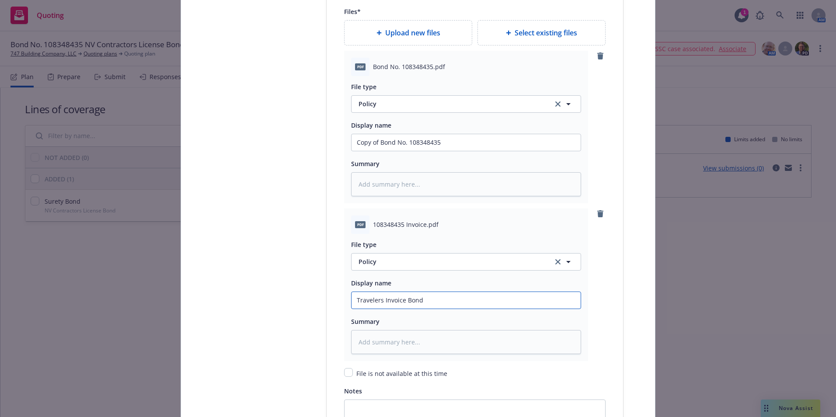
type input "Travelers Invoice Bond"
type textarea "x"
type input "Travelers Invoice Bond N"
type textarea "x"
type input "Travelers Invoice Bond No"
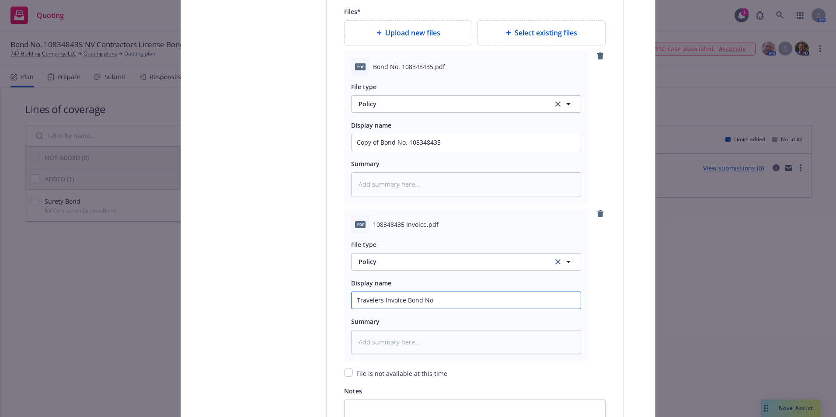
type textarea "x"
type input "Travelers Invoice Bond No."
type textarea "x"
type input "Travelers Invoice Bond No."
type textarea "x"
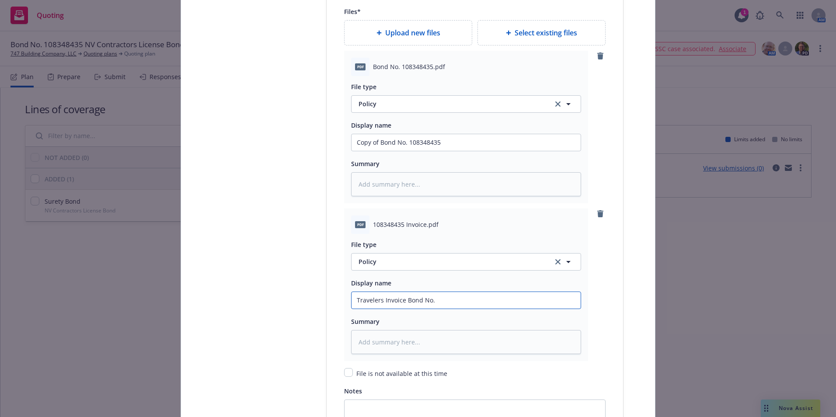
type input "Travelers Invoice Bond No. 1"
type textarea "x"
type input "Travelers Invoice Bond No. 10"
type textarea "x"
type input "Travelers Invoice Bond No. 108"
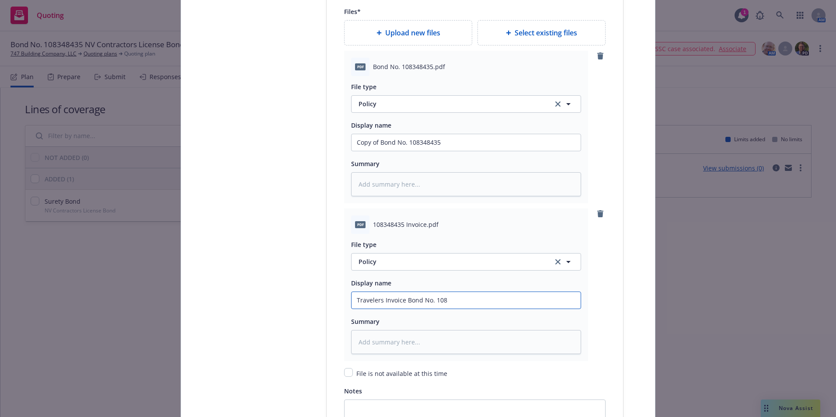
type textarea "x"
type input "Travelers Invoice Bond No. 1083"
type textarea "x"
type input "Travelers Invoice Bond No. 10834"
type textarea "x"
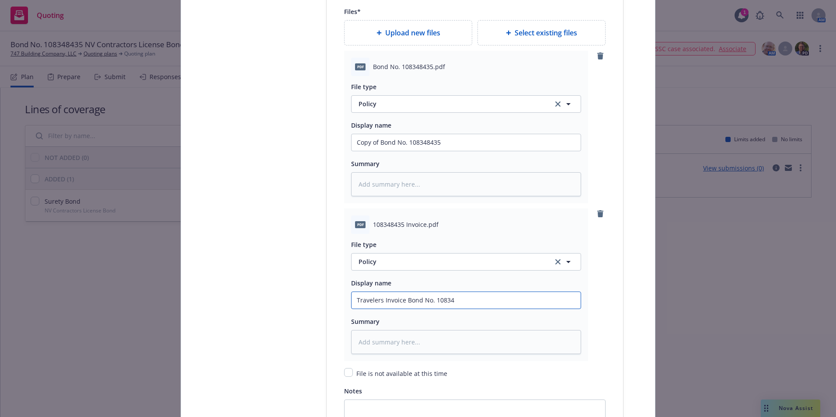
type input "Travelers Invoice Bond No. 108348"
type textarea "x"
type input "Travelers Invoice Bond No. 1083484"
type textarea "x"
type input "Travelers Invoice Bond No. 10834843"
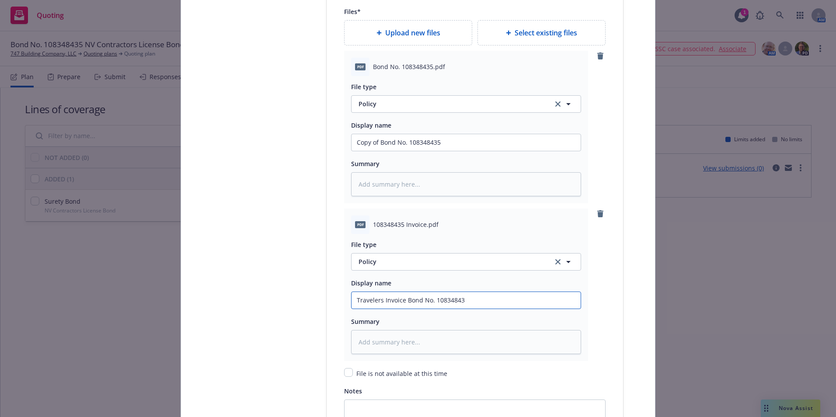
type textarea "x"
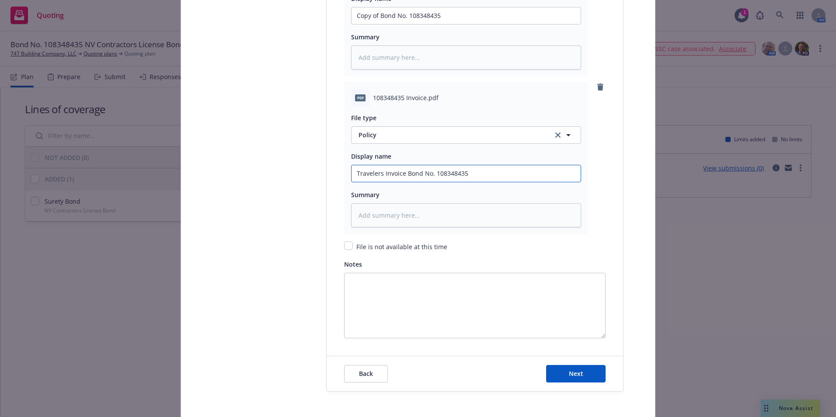
scroll to position [1303, 0]
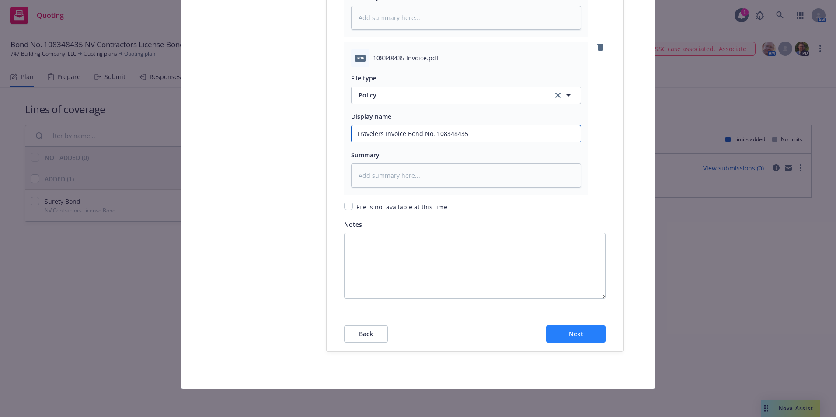
type input "Travelers Invoice Bond No. 108348435"
click at [569, 333] on span "Next" at bounding box center [576, 334] width 14 height 8
type textarea "x"
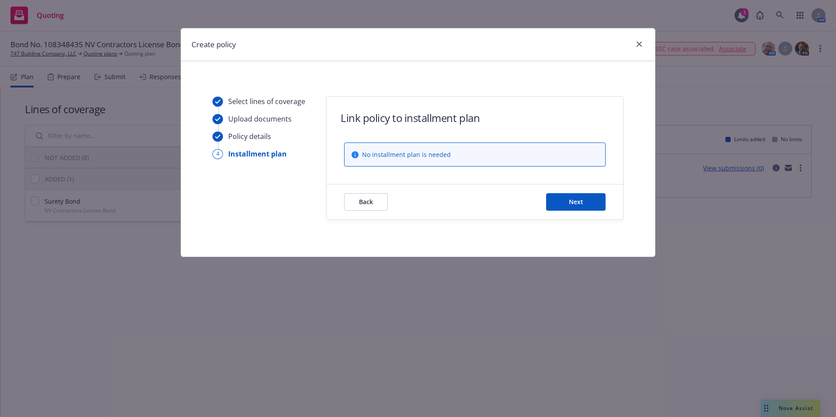
scroll to position [0, 0]
click at [566, 200] on button "Next" at bounding box center [575, 201] width 59 height 17
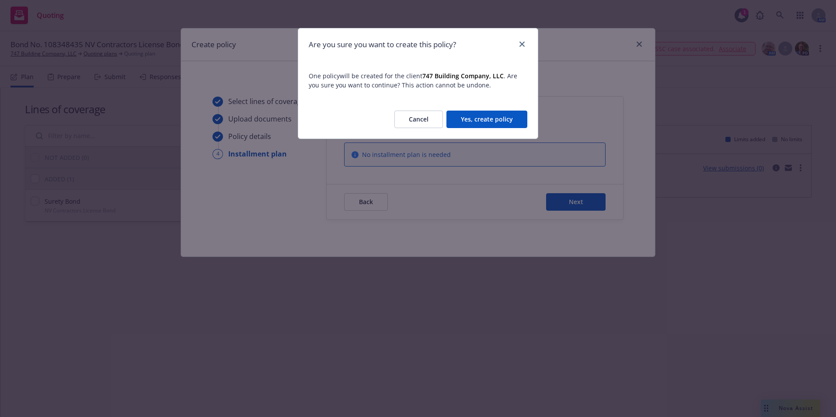
click at [491, 113] on button "Yes, create policy" at bounding box center [486, 119] width 81 height 17
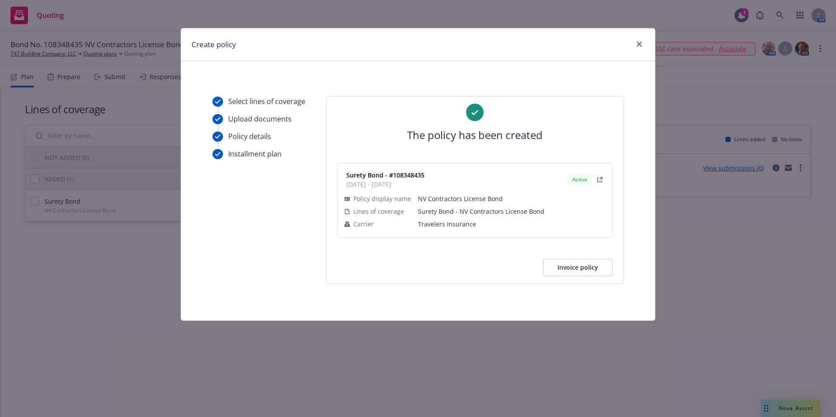
click at [574, 269] on button "Invoice policy" at bounding box center [577, 267] width 69 height 17
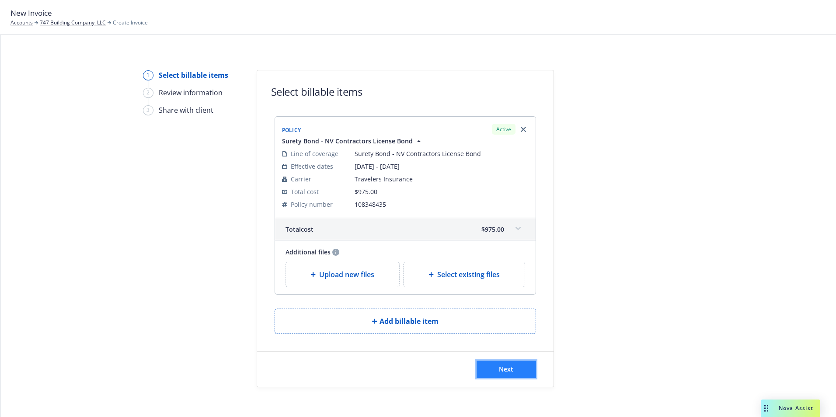
click at [499, 367] on span "Next" at bounding box center [506, 369] width 14 height 8
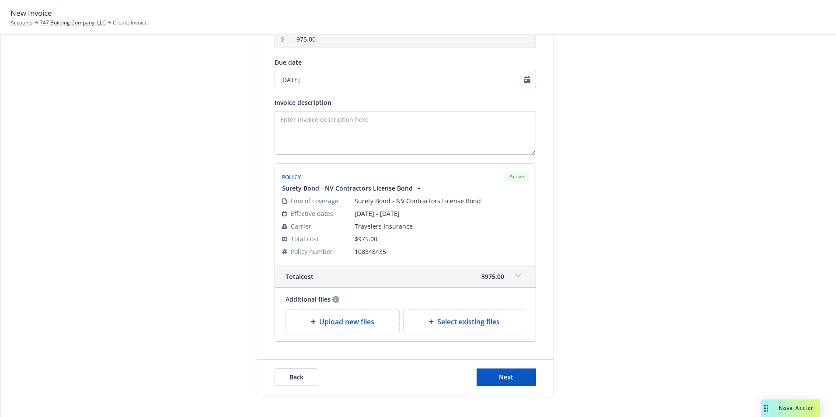
scroll to position [113, 0]
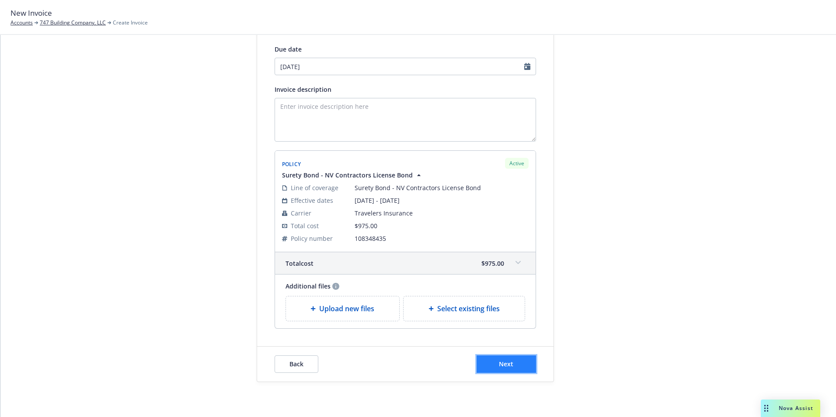
click at [499, 364] on span "Next" at bounding box center [506, 364] width 14 height 8
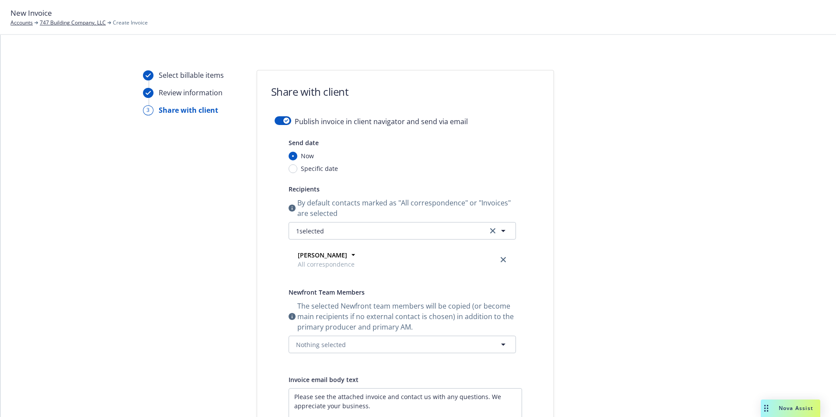
scroll to position [175, 0]
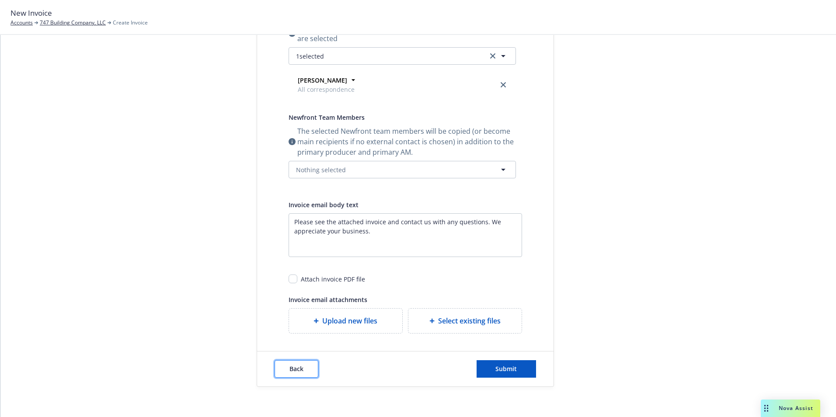
click at [291, 368] on span "Back" at bounding box center [296, 368] width 14 height 8
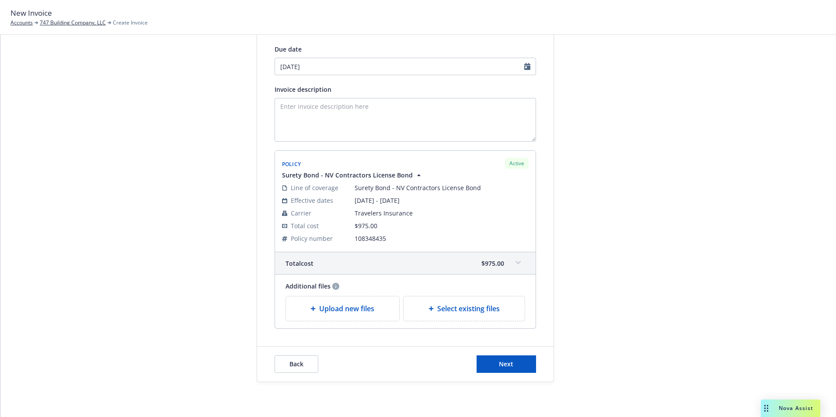
scroll to position [113, 0]
click at [285, 108] on textarea "Invoice description" at bounding box center [404, 120] width 261 height 44
click at [283, 131] on textarea "Principal: 747 Building Company, LLC Obligee: NV State Contractors License Boar…" at bounding box center [404, 120] width 261 height 44
paste textarea "License Number: 0092988"
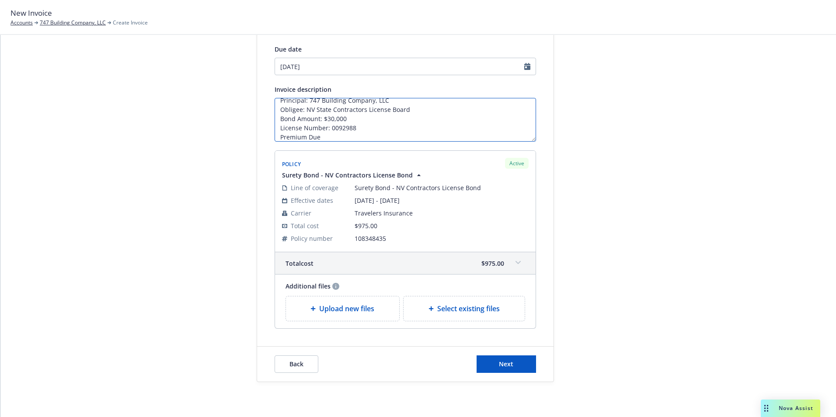
type textarea "Principal: 747 Building Company, LLC Obligee: NV State Contractors License Boar…"
click at [264, 282] on div "Amount due 975.00 Due date 10/13/2025 Invoice description Principal: 747 Buildi…" at bounding box center [405, 165] width 296 height 325
click at [499, 363] on span "Next" at bounding box center [506, 364] width 14 height 8
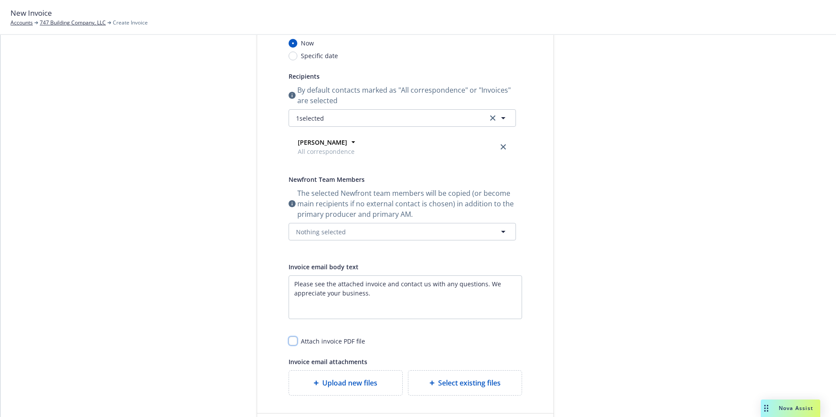
click at [293, 343] on input "checkbox" at bounding box center [292, 341] width 9 height 9
checkbox input "true"
click at [501, 120] on icon "button" at bounding box center [503, 118] width 10 height 10
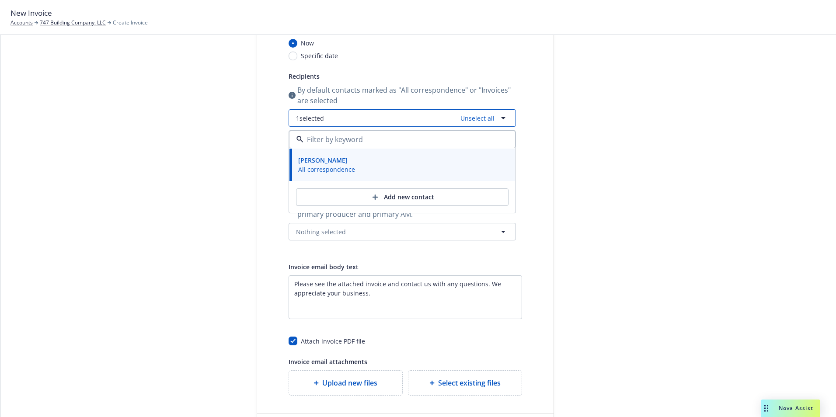
click at [501, 120] on icon "button" at bounding box center [503, 118] width 10 height 10
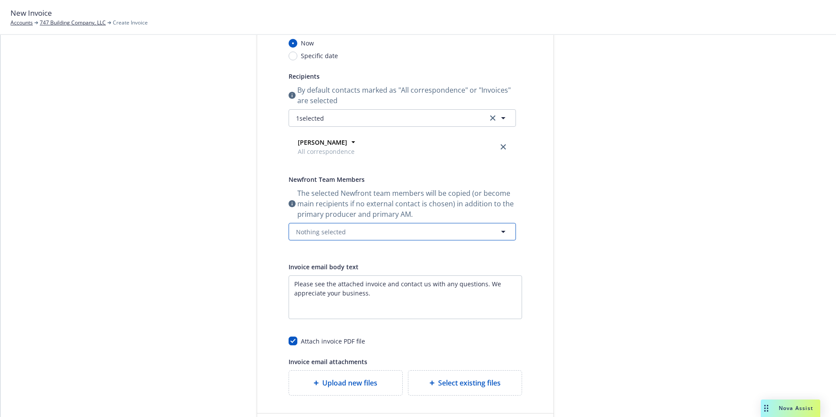
click at [391, 228] on button "Nothing selected" at bounding box center [401, 231] width 227 height 17
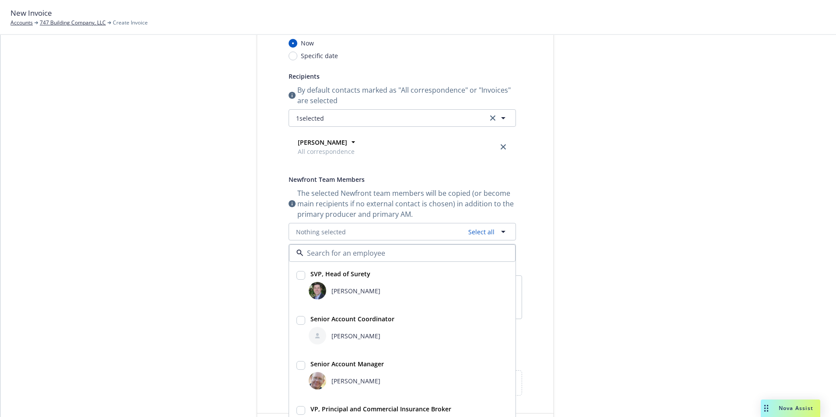
click at [297, 271] on input "checkbox" at bounding box center [300, 275] width 9 height 9
checkbox input "true"
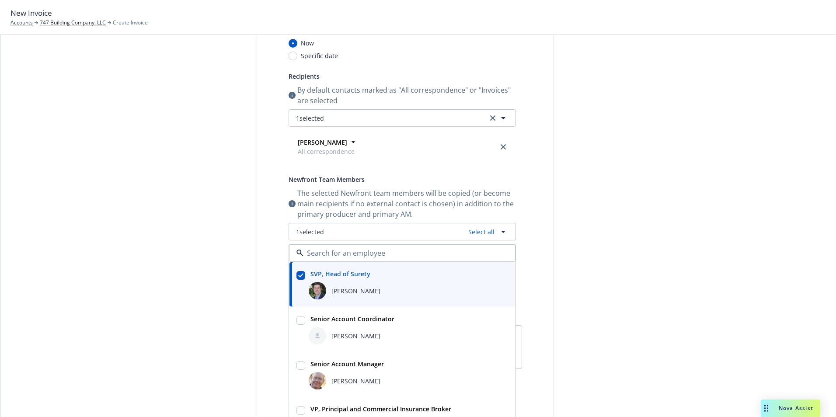
click at [299, 323] on input "checkbox" at bounding box center [300, 320] width 9 height 9
checkbox input "true"
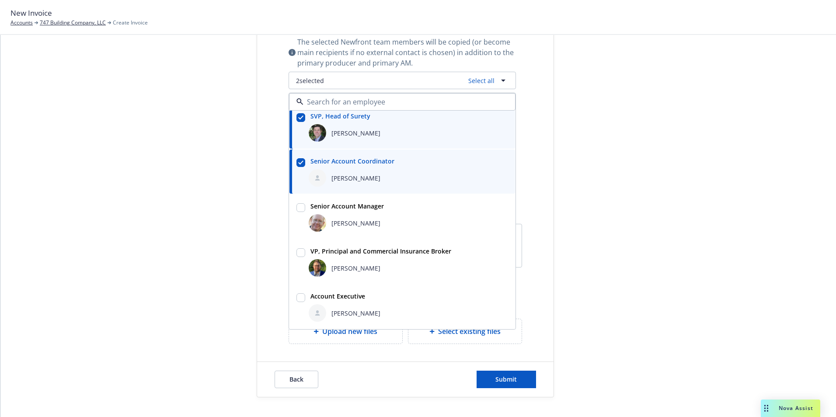
scroll to position [279, 0]
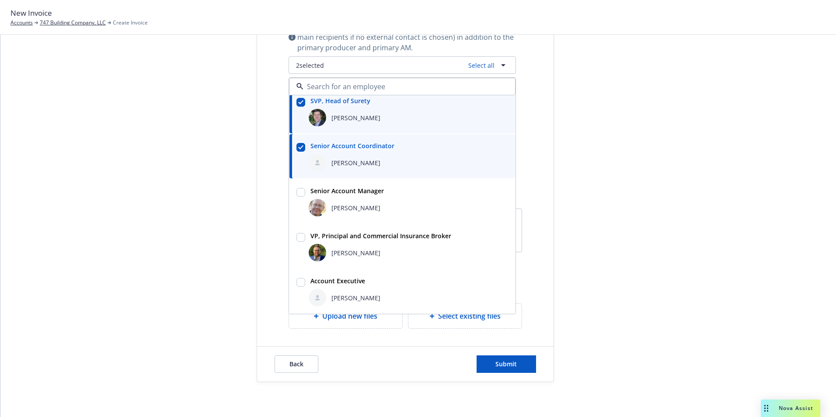
click at [296, 281] on input "checkbox" at bounding box center [300, 282] width 9 height 9
checkbox input "true"
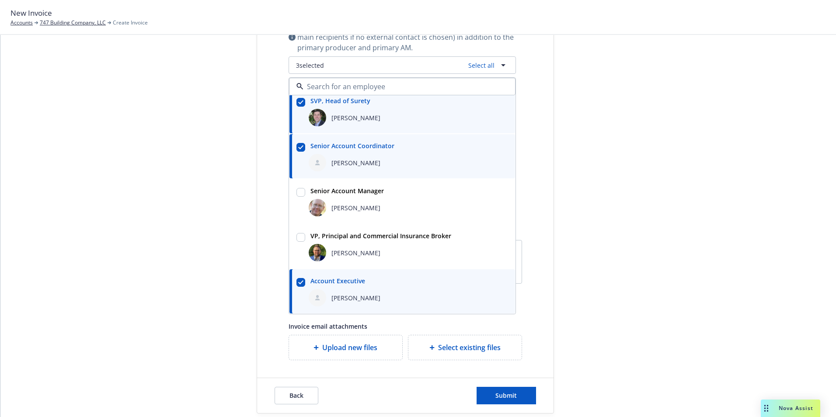
click at [536, 253] on div "Publish invoice in client navigator and send via email Send date Now Specific d…" at bounding box center [405, 98] width 296 height 523
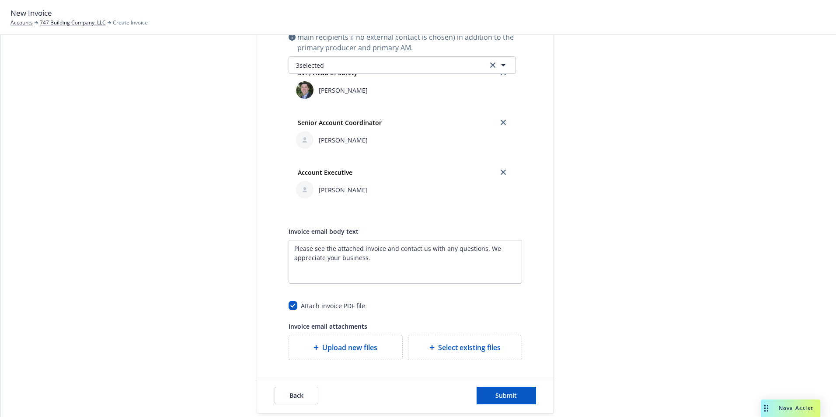
scroll to position [18, 0]
click at [505, 393] on span "Submit" at bounding box center [505, 395] width 21 height 8
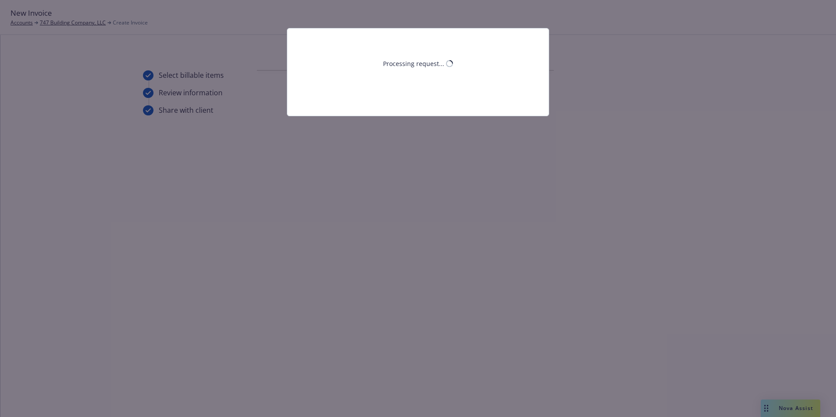
scroll to position [0, 0]
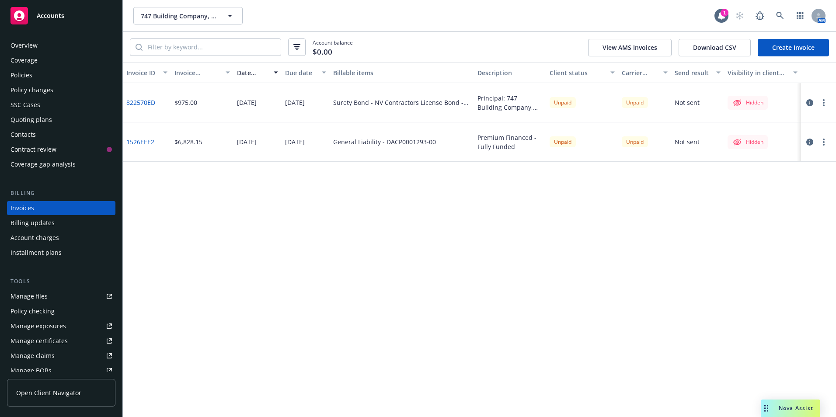
click at [19, 18] on rect at bounding box center [18, 15] width 17 height 17
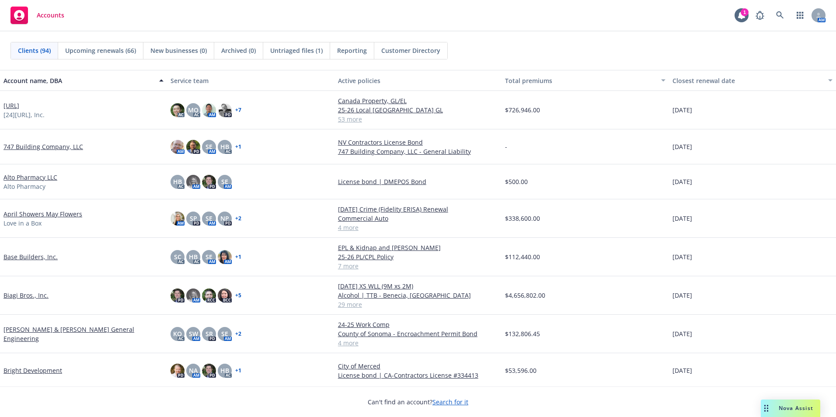
click at [36, 145] on link "747 Building Company, LLC" at bounding box center [43, 146] width 80 height 9
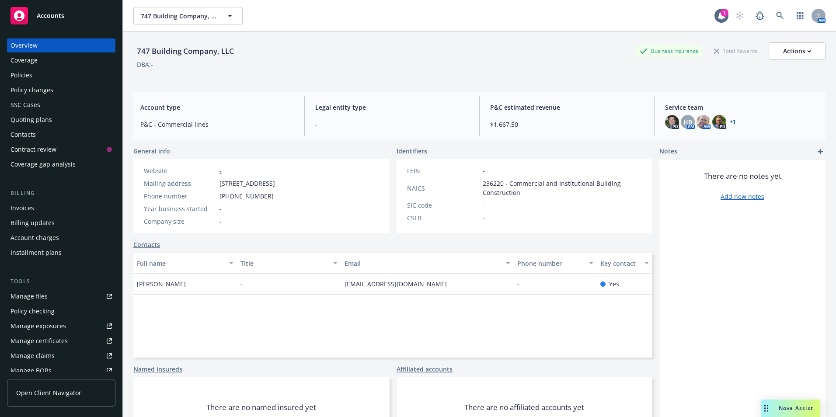
click at [24, 208] on div "Invoices" at bounding box center [22, 208] width 24 height 14
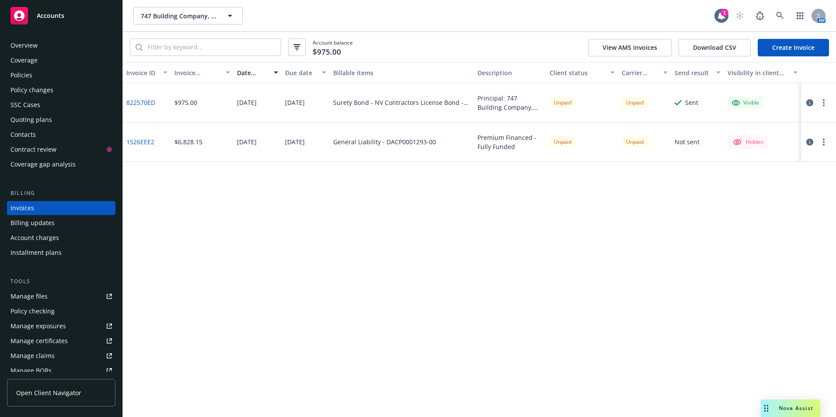
click at [20, 15] on rect at bounding box center [18, 15] width 17 height 17
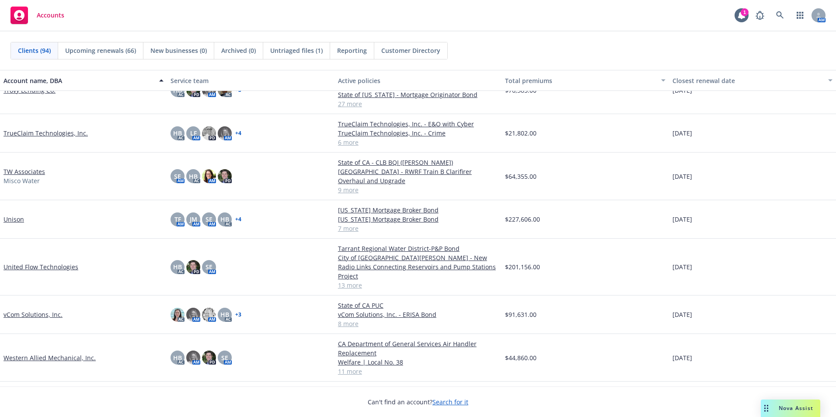
scroll to position [2810, 0]
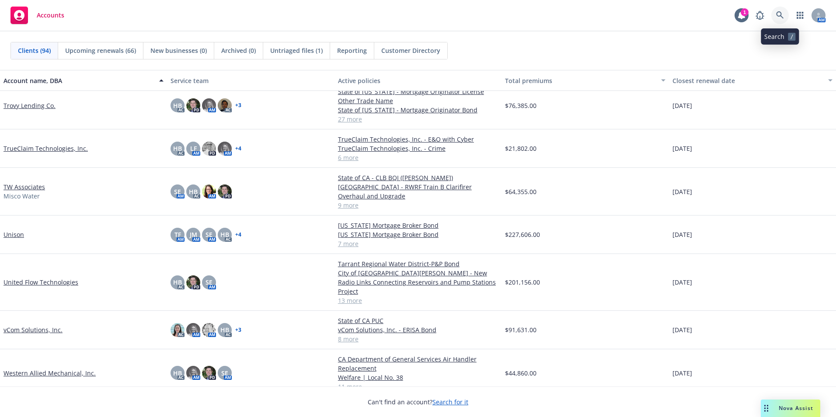
click at [775, 11] on link at bounding box center [779, 15] width 17 height 17
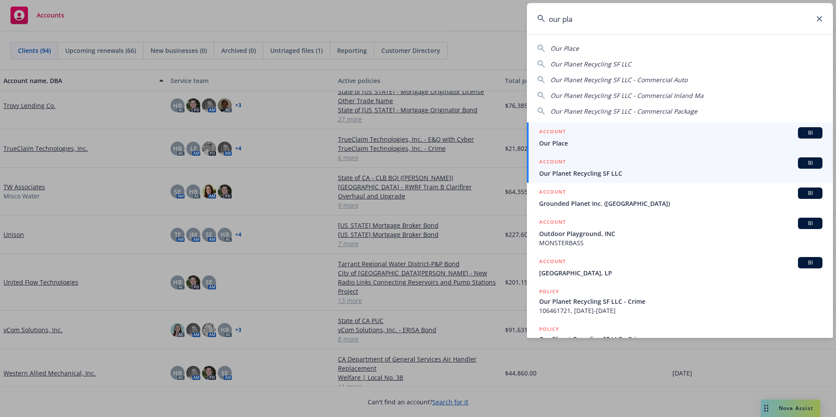
type input "our pla"
click at [597, 172] on span "Our Planet Recycling SF LLC" at bounding box center [680, 173] width 283 height 9
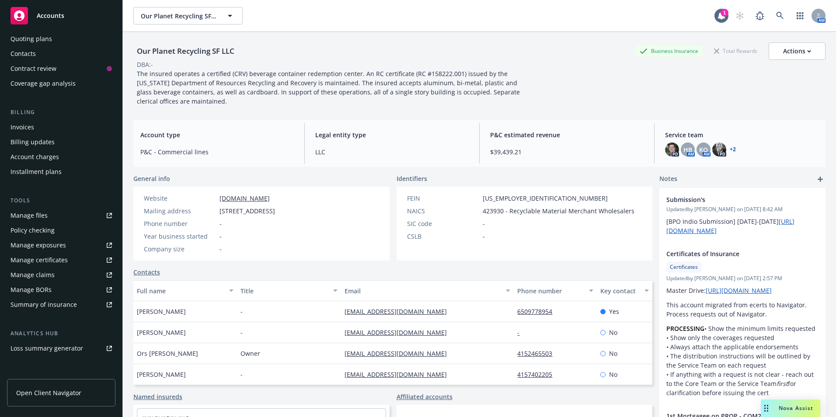
scroll to position [167, 0]
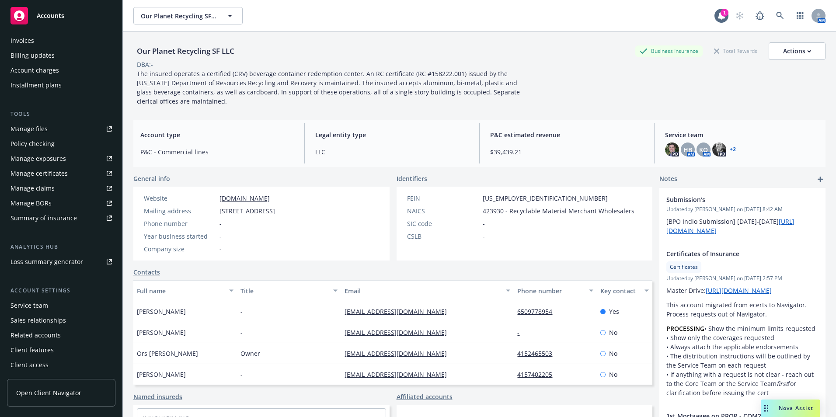
click at [31, 305] on div "Service team" at bounding box center [29, 305] width 38 height 14
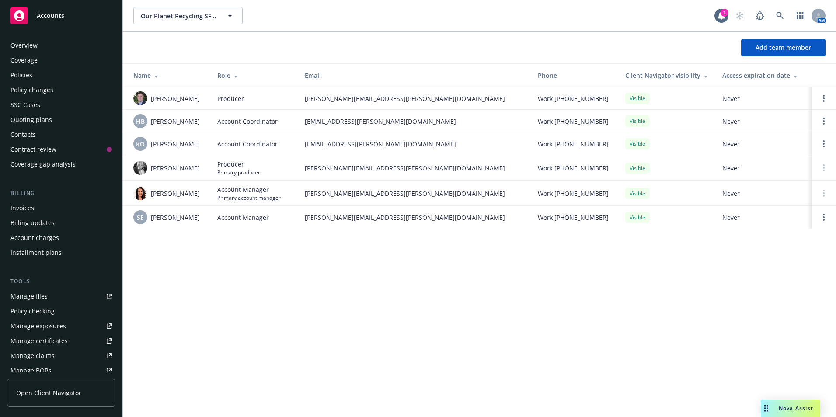
click at [31, 116] on div "Quoting plans" at bounding box center [31, 120] width 42 height 14
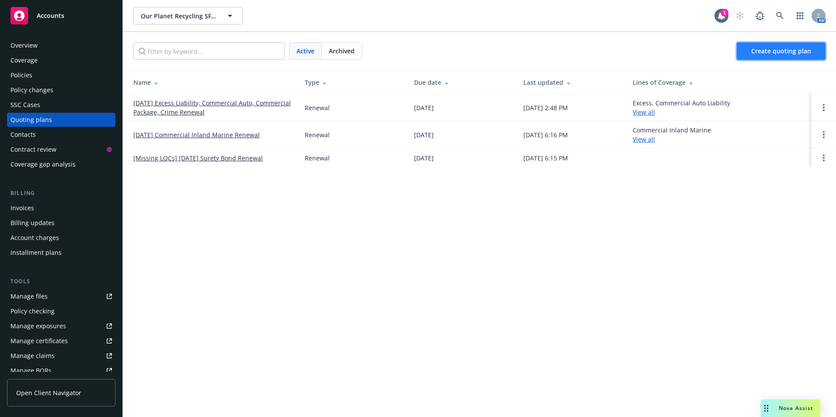
click at [771, 52] on span "Create quoting plan" at bounding box center [781, 51] width 60 height 8
click at [26, 76] on div "Policies" at bounding box center [21, 75] width 22 height 14
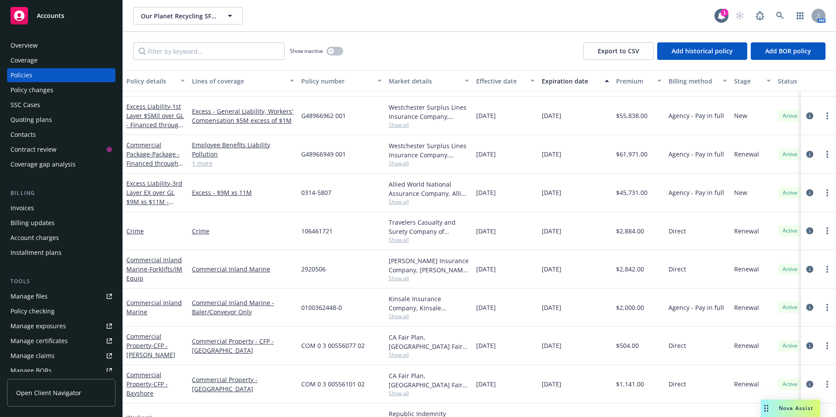
scroll to position [134, 0]
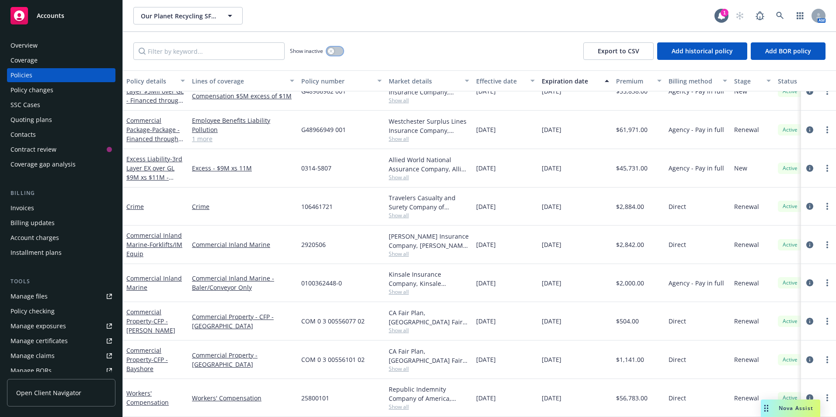
click at [339, 52] on button "button" at bounding box center [334, 51] width 17 height 9
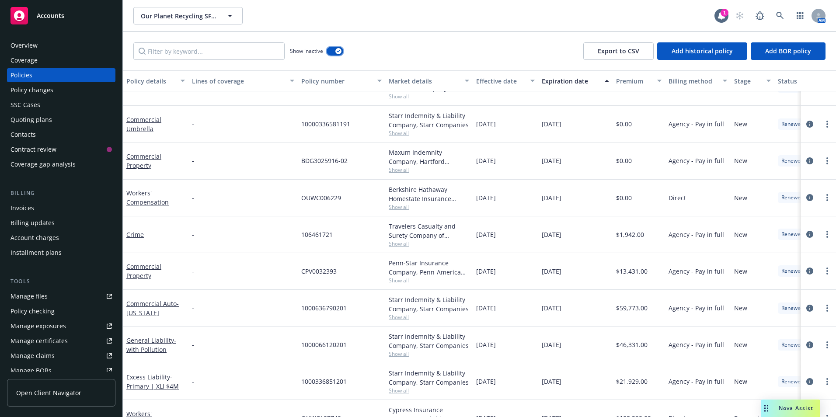
click at [339, 52] on icon "button" at bounding box center [338, 51] width 3 height 3
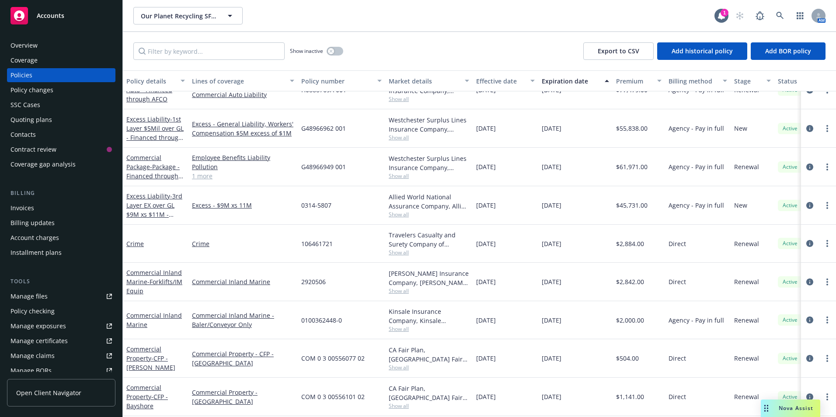
click at [35, 118] on div "Quoting plans" at bounding box center [31, 120] width 42 height 14
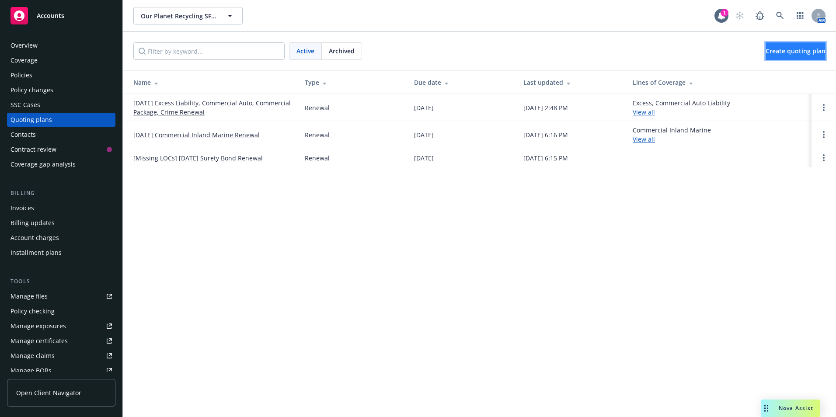
click at [771, 52] on span "Create quoting plan" at bounding box center [795, 51] width 60 height 8
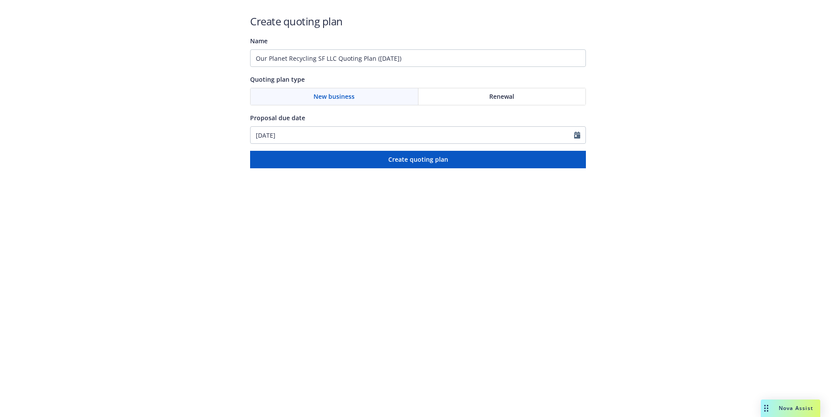
click at [469, 94] on div "Renewal" at bounding box center [501, 96] width 167 height 17
drag, startPoint x: 429, startPoint y: 56, endPoint x: 45, endPoint y: 204, distance: 411.6
click at [239, 61] on div "Create quoting plan Name Our Planet Recycling SF LLC Quoting Plan ([DATE]) Quot…" at bounding box center [418, 84] width 836 height 168
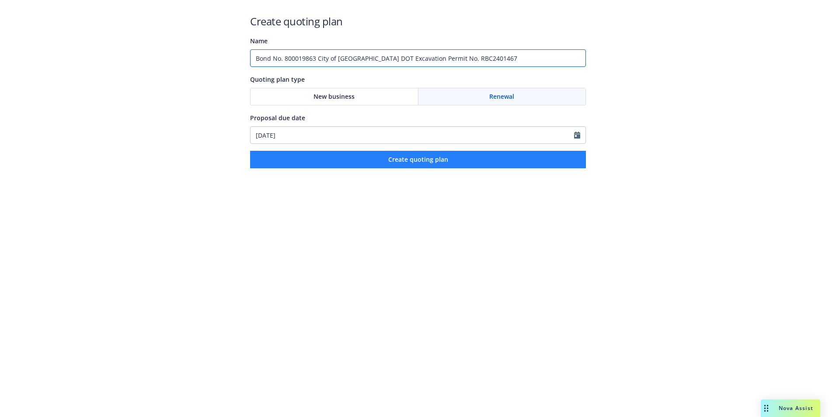
type input "Bond No. 800019863 City of [GEOGRAPHIC_DATA] DOT Excavation Permit No. RBC24014…"
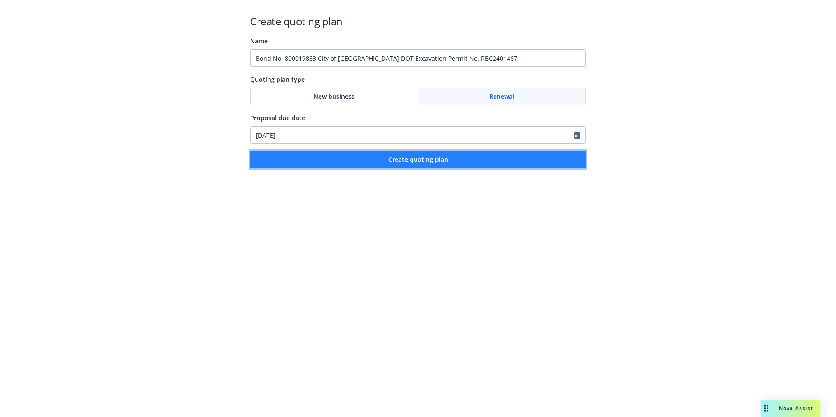
click at [413, 159] on span "Create quoting plan" at bounding box center [418, 159] width 60 height 8
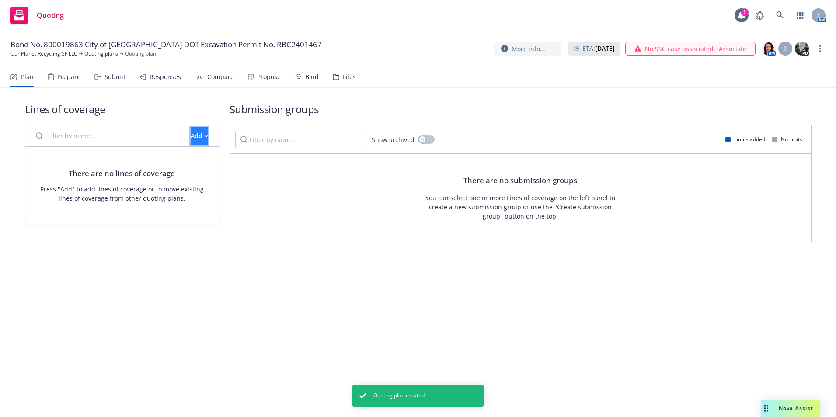
click at [191, 133] on div "Add" at bounding box center [199, 136] width 17 height 17
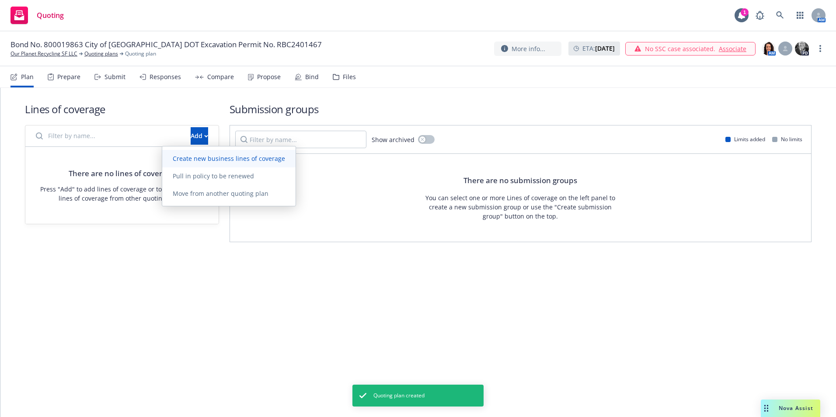
click at [198, 160] on span "Create new business lines of coverage" at bounding box center [228, 158] width 133 height 8
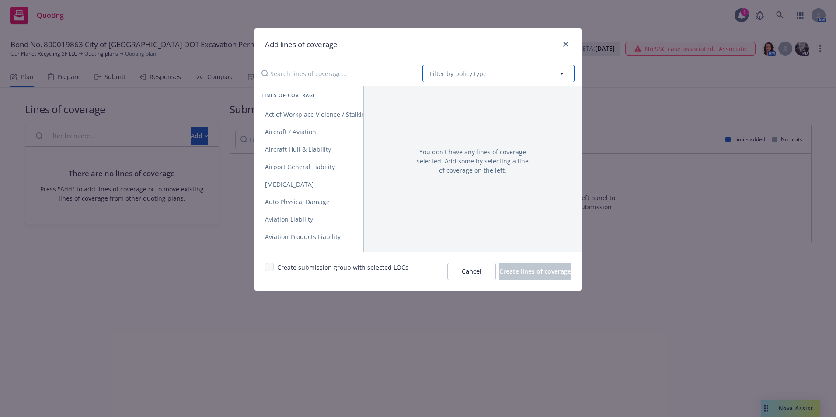
click at [461, 74] on span "Filter by policy type" at bounding box center [458, 73] width 57 height 9
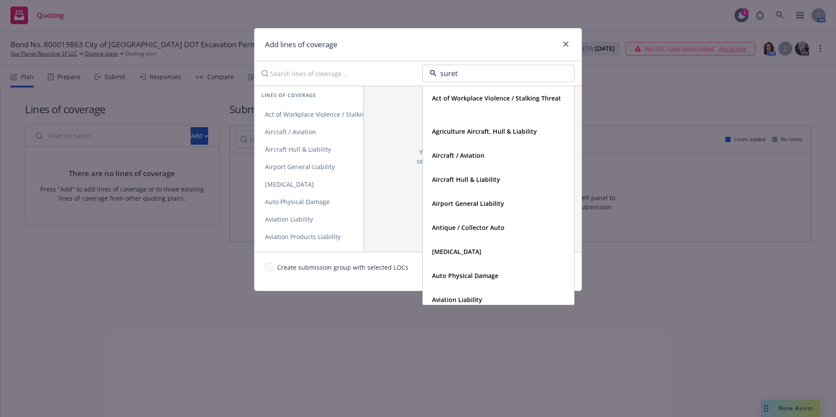
type input "surety"
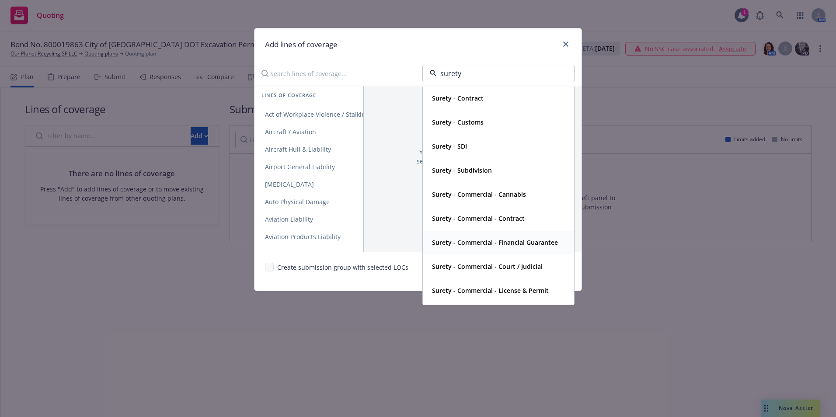
scroll to position [46, 0]
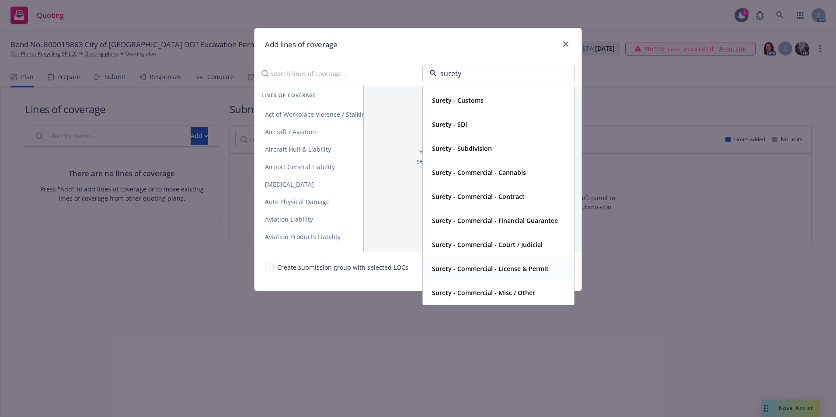
click at [502, 264] on span "Surety - Commercial - License & Permit" at bounding box center [490, 268] width 117 height 9
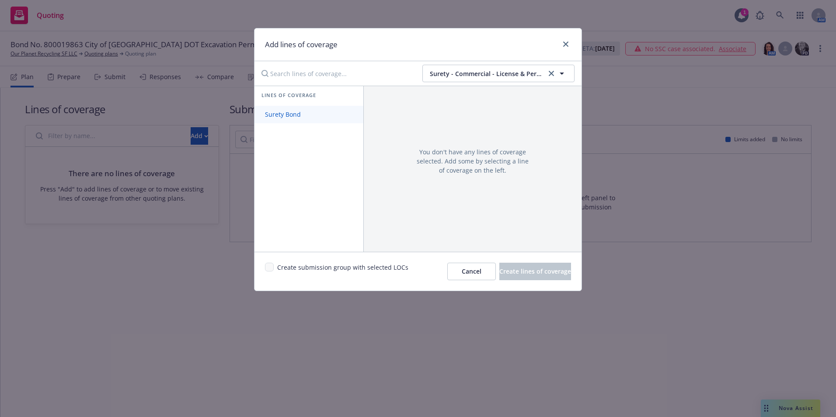
click at [286, 113] on span "Surety Bond" at bounding box center [282, 114] width 57 height 8
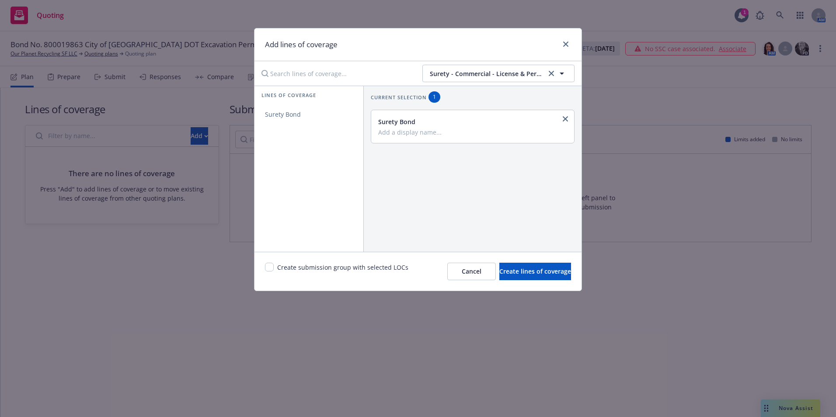
click at [378, 134] on input "Add a display name..." at bounding box center [471, 132] width 187 height 8
type input "L"
type input "Permit Bond"
click at [270, 267] on input "checkbox" at bounding box center [269, 267] width 9 height 9
checkbox input "true"
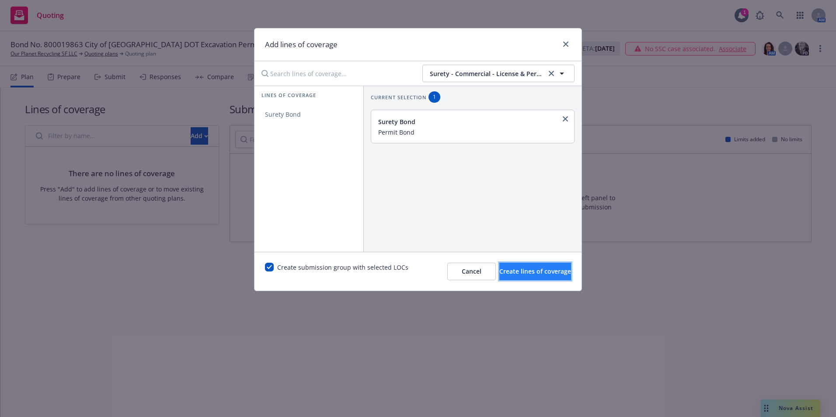
click at [499, 269] on span "Create lines of coverage" at bounding box center [535, 271] width 72 height 8
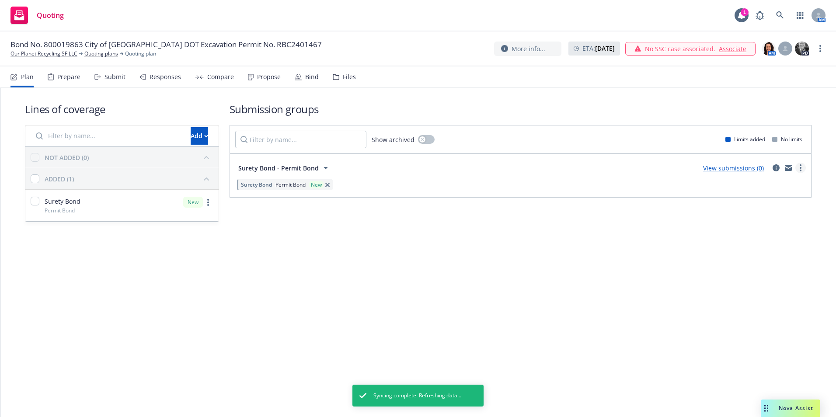
click at [802, 165] on link "more" at bounding box center [800, 168] width 10 height 10
click at [754, 277] on span "Create policy (fast track)" at bounding box center [758, 276] width 91 height 8
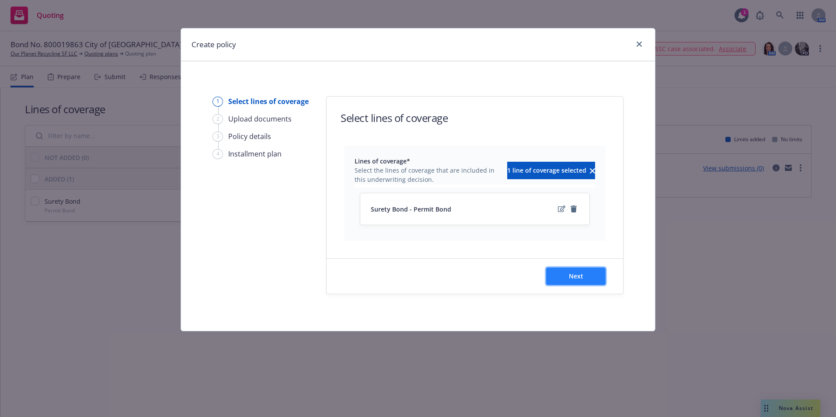
click at [576, 276] on span "Next" at bounding box center [576, 276] width 14 height 8
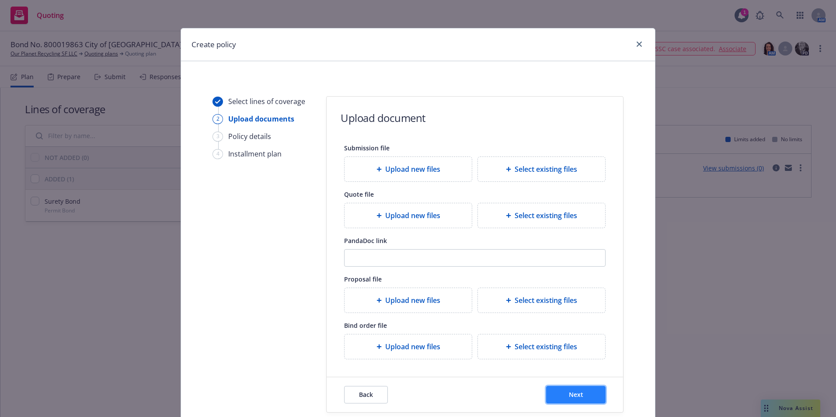
click at [571, 394] on span "Next" at bounding box center [576, 394] width 14 height 8
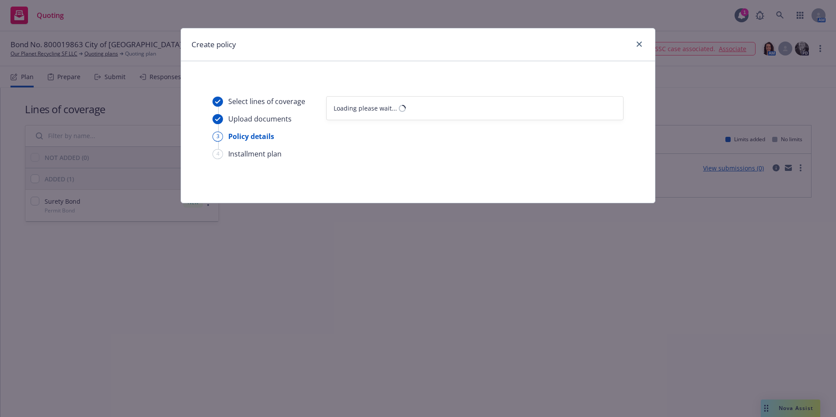
select select "12"
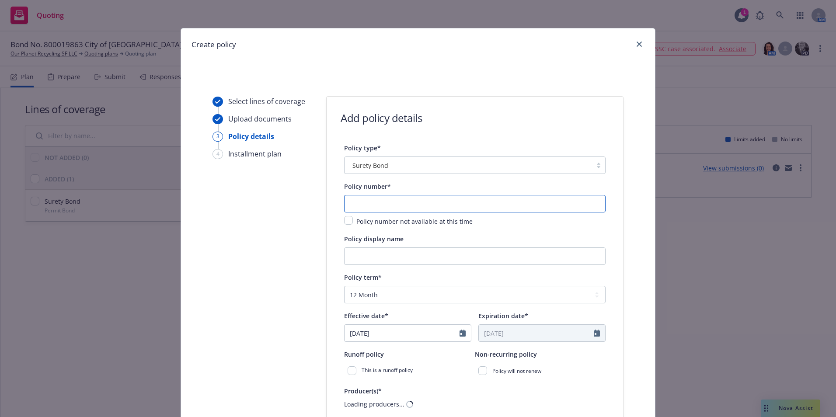
click at [378, 207] on input "text" at bounding box center [474, 203] width 261 height 17
type input "800019863"
click at [379, 249] on input "Policy display name" at bounding box center [474, 255] width 261 height 17
click at [353, 262] on input "Policy display name" at bounding box center [474, 255] width 261 height 17
type input "C"
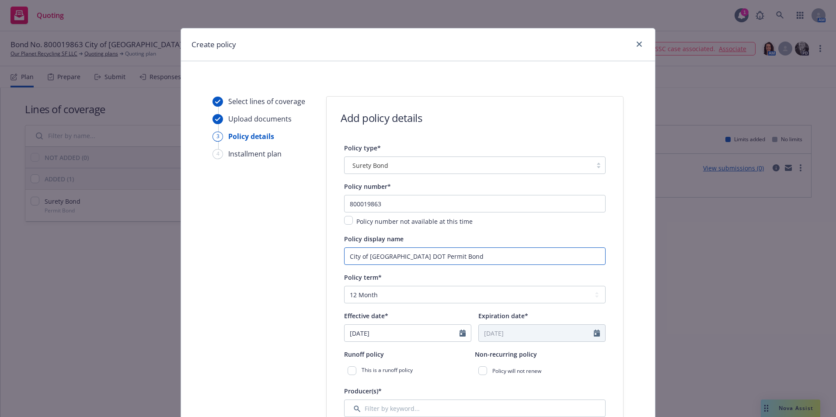
type input "City of Oakland DOT Permit Bond"
click at [460, 335] on icon "Calendar" at bounding box center [462, 333] width 6 height 7
select select "9"
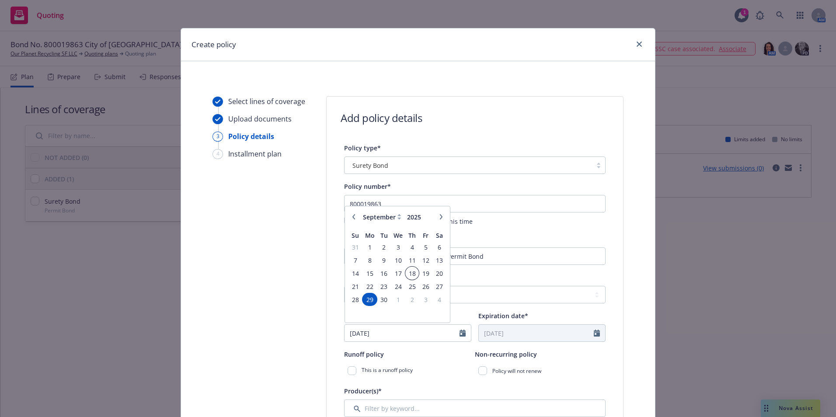
click at [410, 275] on span "18" at bounding box center [412, 273] width 12 height 11
type input "09/18/2025"
type input "09/18/2026"
click at [435, 373] on div "This is a runoff policy" at bounding box center [409, 371] width 131 height 16
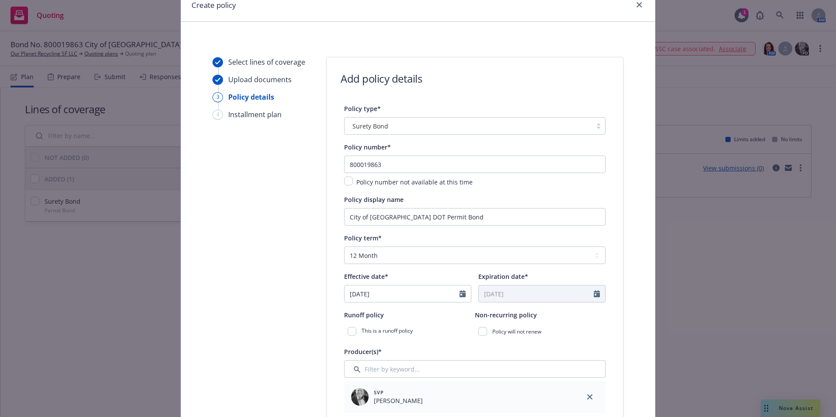
scroll to position [131, 0]
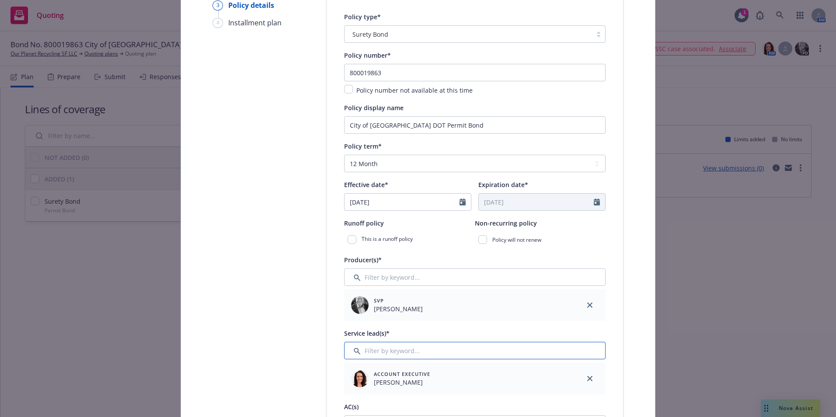
click at [377, 344] on input "Filter by keyword..." at bounding box center [474, 350] width 261 height 17
click at [587, 303] on icon "close" at bounding box center [589, 304] width 5 height 5
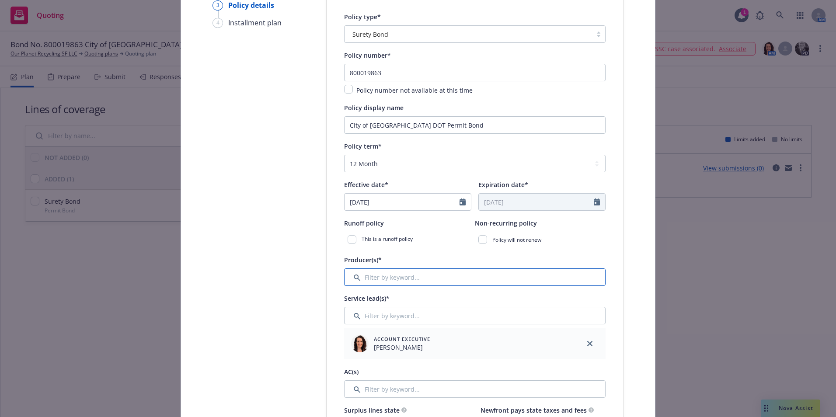
click at [383, 278] on input "Filter by keyword..." at bounding box center [474, 276] width 261 height 17
click at [362, 276] on input "Filter by keyword..." at bounding box center [474, 276] width 261 height 17
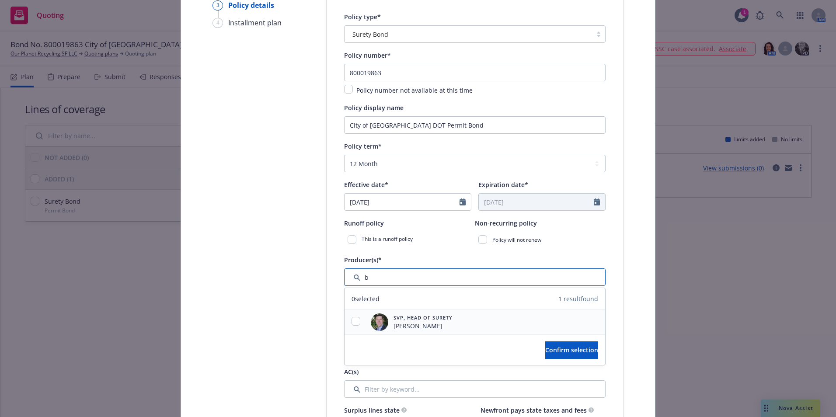
type input "b"
click at [355, 320] on input "checkbox" at bounding box center [355, 321] width 9 height 9
checkbox input "true"
click at [549, 349] on span "Confirm selection" at bounding box center [571, 350] width 53 height 8
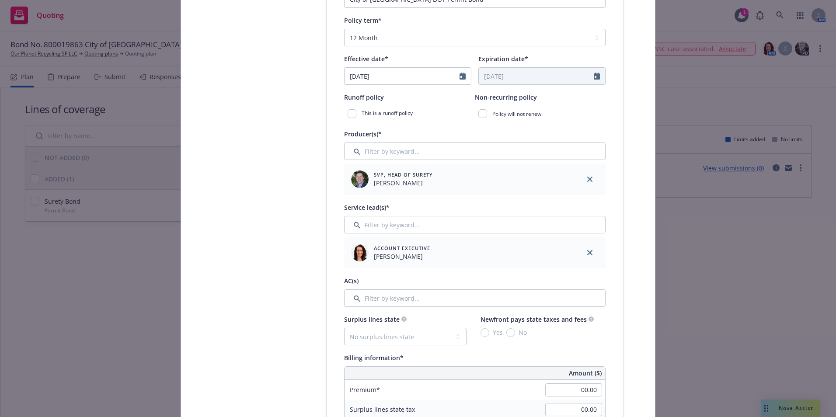
scroll to position [306, 0]
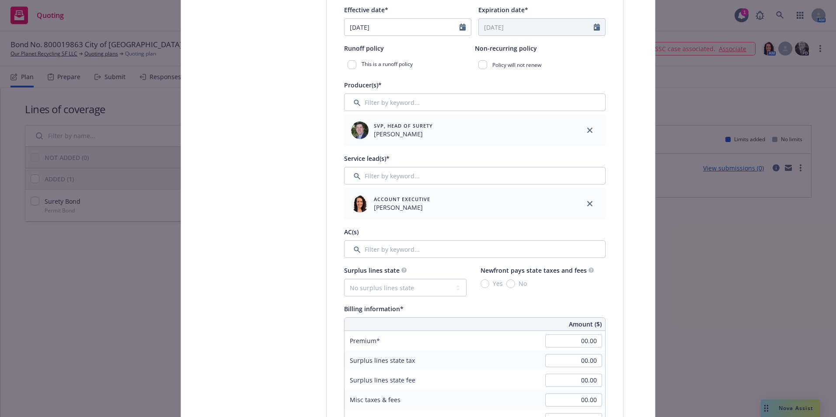
click at [584, 203] on link "close" at bounding box center [589, 203] width 10 height 10
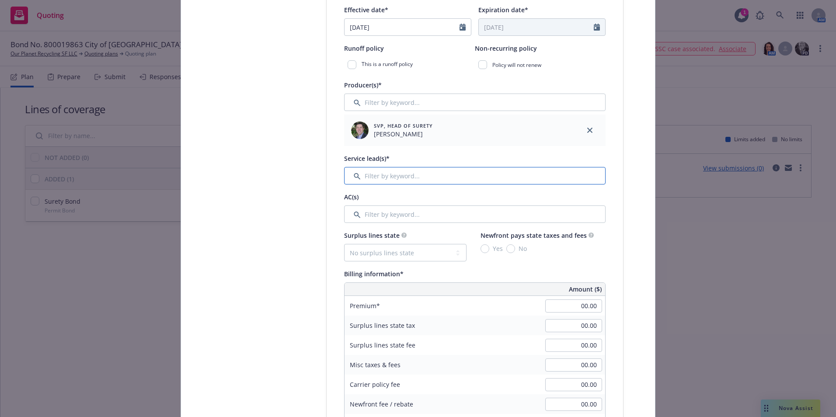
click at [379, 180] on input "Filter by keyword..." at bounding box center [474, 175] width 261 height 17
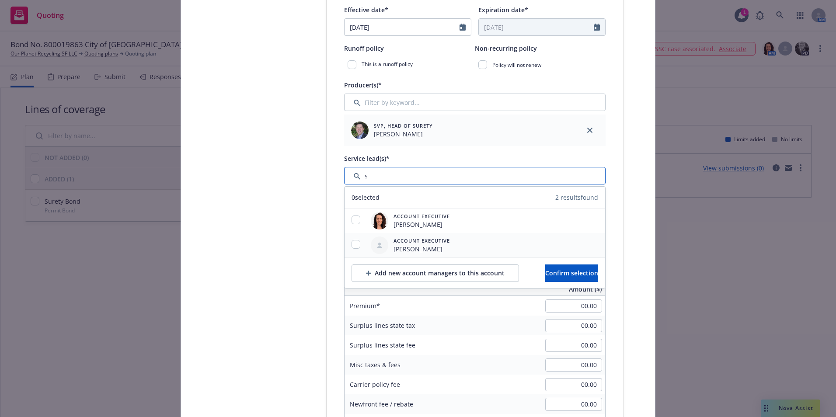
type input "s"
click at [354, 243] on input "checkbox" at bounding box center [355, 244] width 9 height 9
checkbox input "true"
click at [545, 274] on span "Confirm selection" at bounding box center [571, 273] width 53 height 8
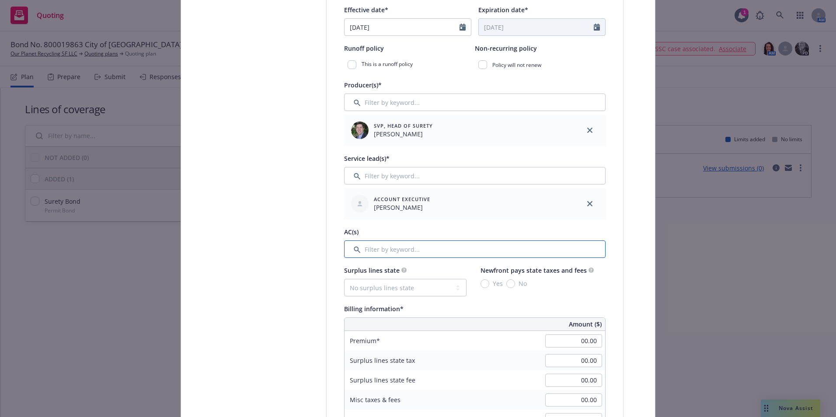
click at [395, 248] on input "Filter by keyword..." at bounding box center [474, 248] width 261 height 17
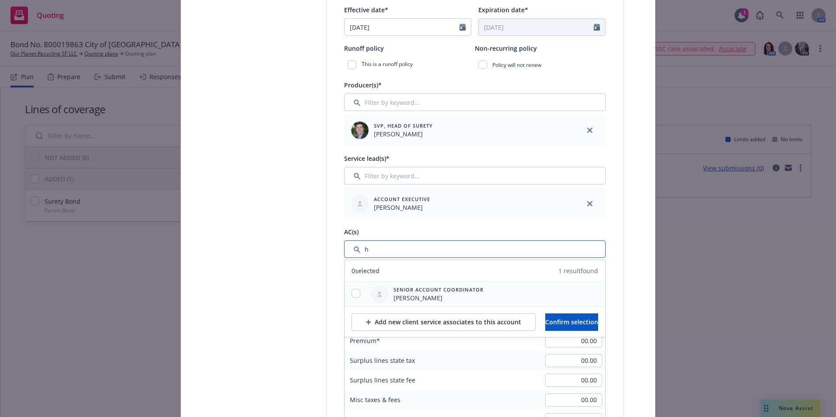
type input "h"
click at [353, 291] on input "checkbox" at bounding box center [355, 293] width 9 height 9
checkbox input "true"
click at [562, 315] on button "Confirm selection" at bounding box center [571, 321] width 53 height 17
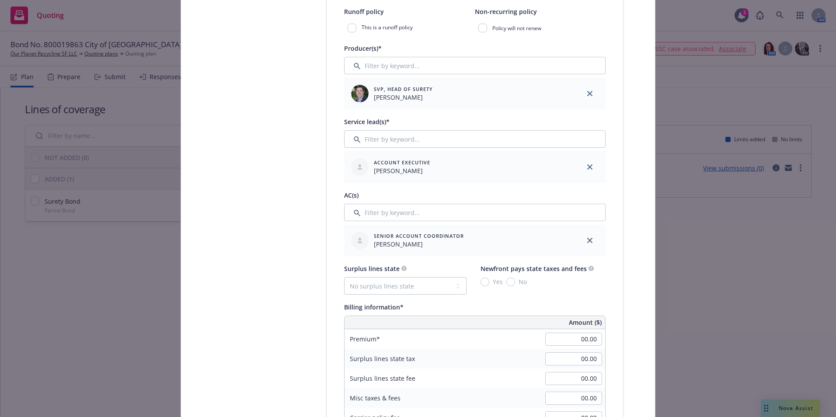
scroll to position [393, 0]
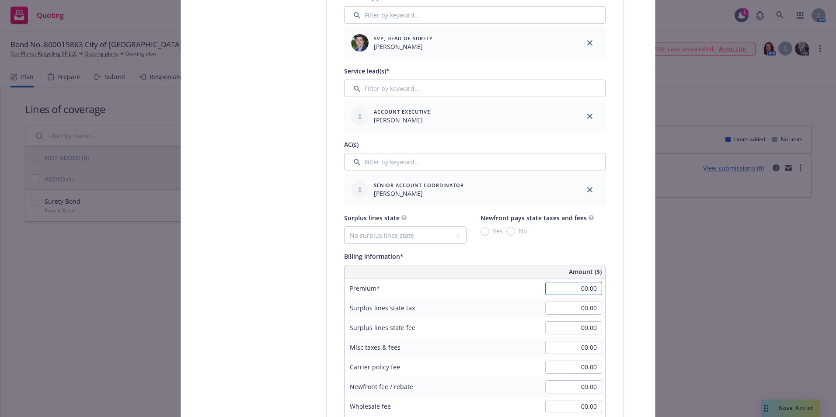
click at [578, 288] on input "00.00" at bounding box center [573, 288] width 57 height 13
type input "750.00"
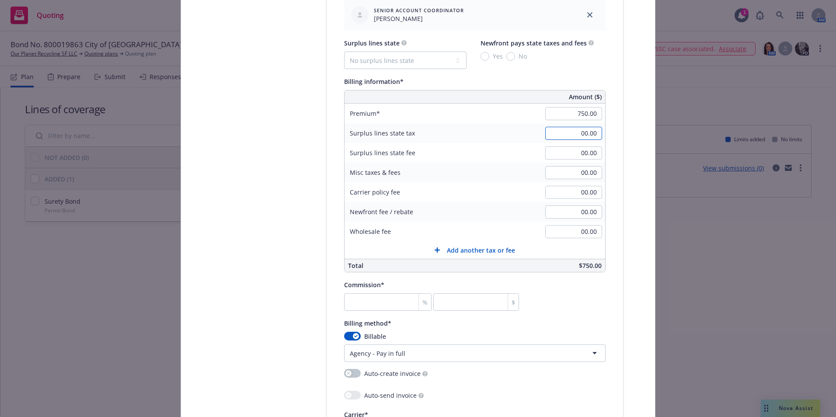
scroll to position [656, 0]
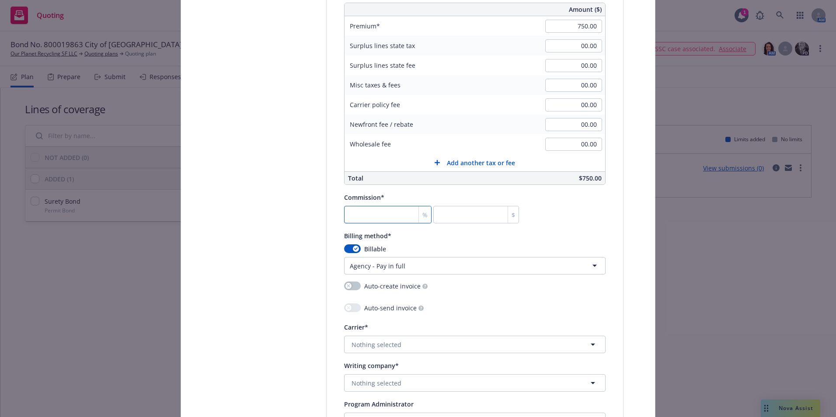
click at [379, 221] on input "number" at bounding box center [387, 214] width 87 height 17
type input "3"
type input "22.5"
type input "35"
type input "262.5"
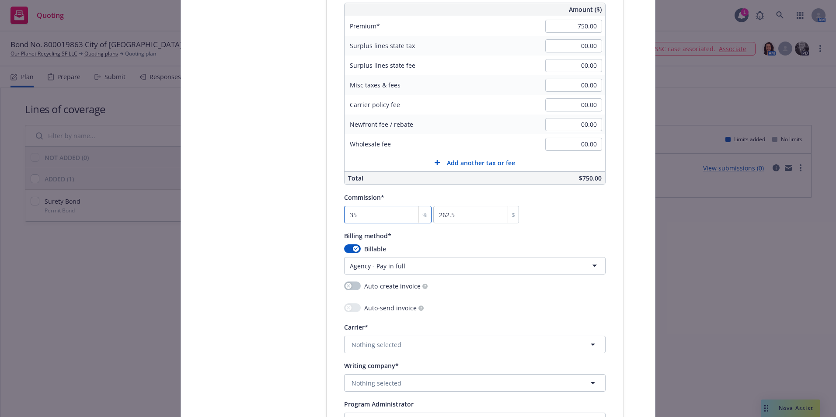
type input "35"
click at [458, 300] on div "Auto-create invoice Auto-send invoice" at bounding box center [474, 297] width 261 height 33
click at [375, 382] on span "Nothing selected" at bounding box center [376, 382] width 50 height 9
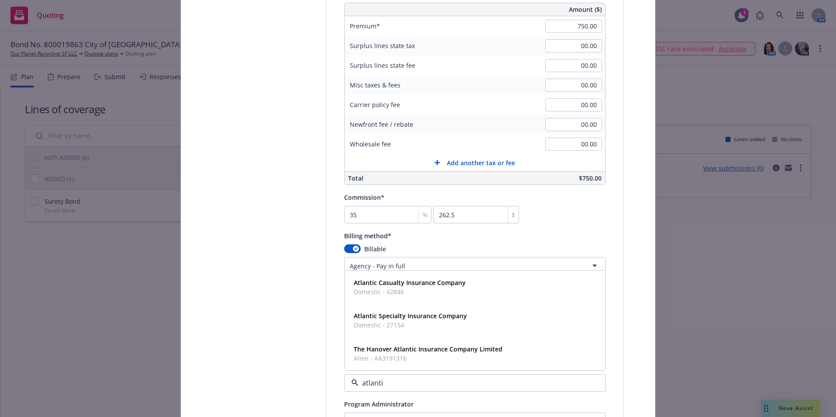
type input "atlantic"
click at [366, 307] on div "Atlantic Specialty Insurance Company Domestic - 27154" at bounding box center [475, 320] width 260 height 32
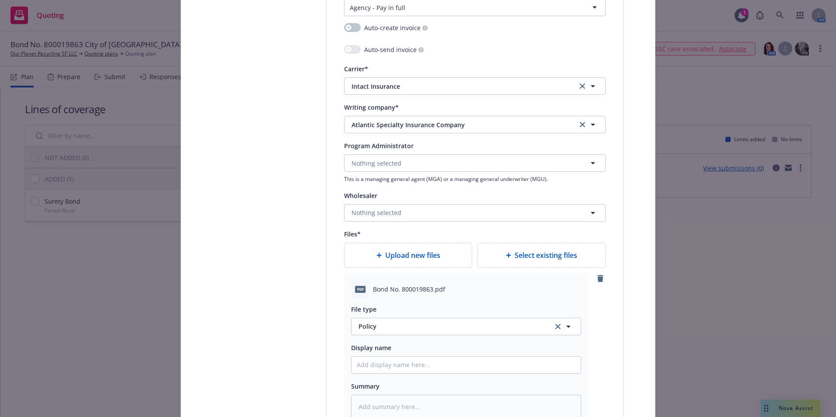
scroll to position [961, 0]
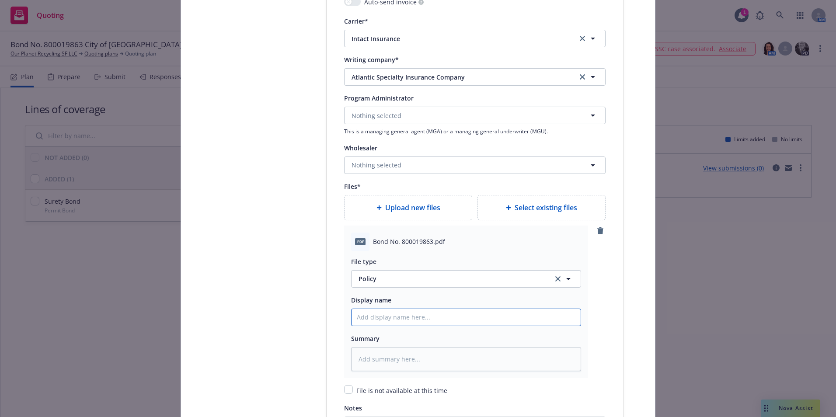
click at [359, 315] on input "Policy display name" at bounding box center [465, 317] width 229 height 17
type input "Copy of Bond No. 108348435"
click at [444, 318] on input "Copy of Bond No. 108348435" at bounding box center [465, 317] width 229 height 17
type textarea "x"
type input "Copy of Bond No. 10834843"
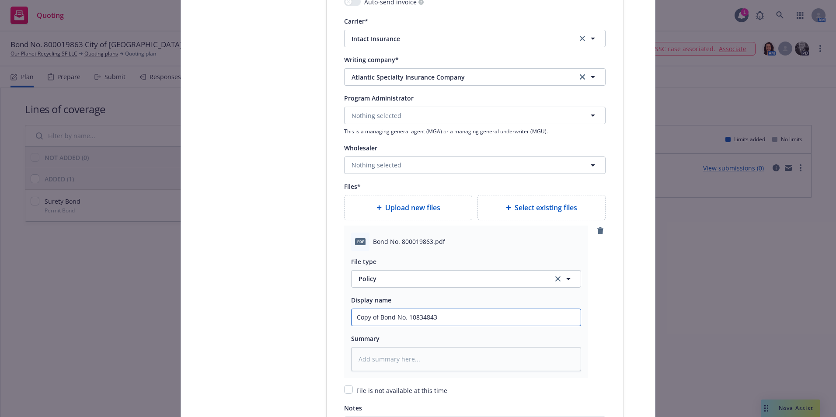
type textarea "x"
type input "Copy of Bond No. 1083484"
type textarea "x"
type input "Copy of Bond No. 108348"
type textarea "x"
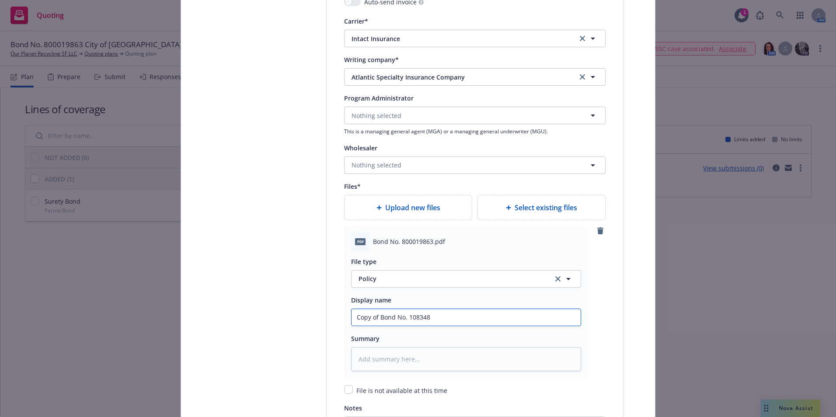
type input "Copy of Bond No. 10834"
type textarea "x"
type input "Copy of Bond No. 1083"
type textarea "x"
type input "Copy of Bond No. 108"
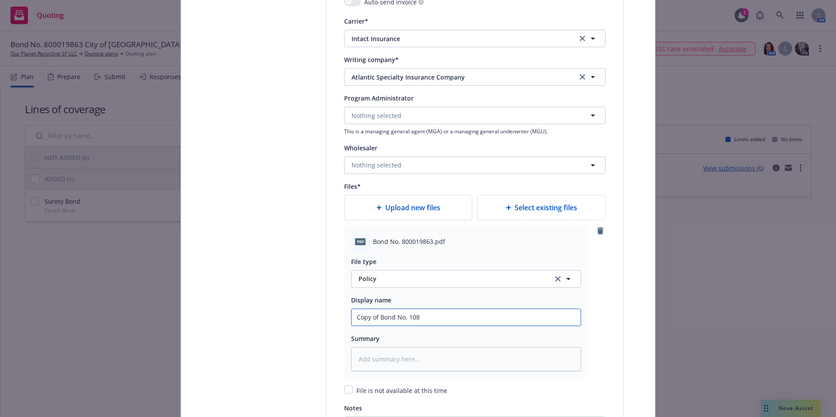
type textarea "x"
type input "Copy of Bond No. 10"
type textarea "x"
type input "Copy of Bond No. 1"
type textarea "x"
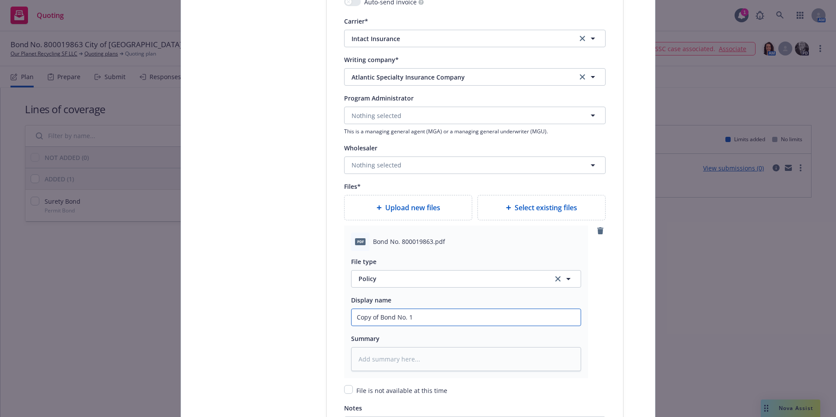
type input "Copy of Bond No."
type textarea "x"
type input "Copy of Bond No. 8"
type textarea "x"
type input "Copy of Bond No. 80"
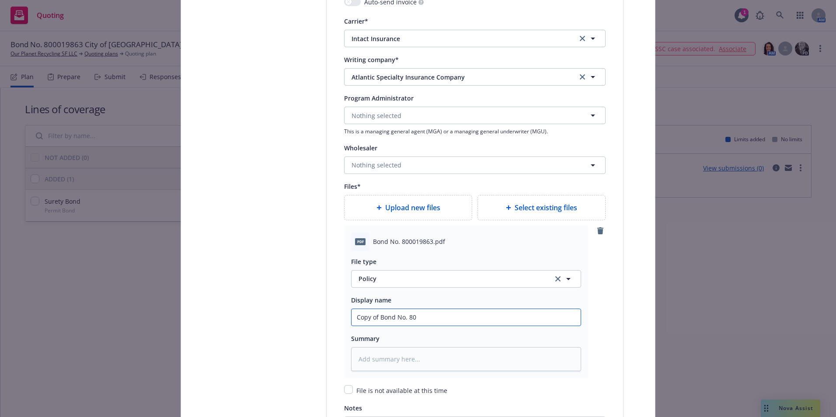
type textarea "x"
type input "Copy of Bond No. 800"
type textarea "x"
type input "Copy of Bond No. 8000"
type textarea "x"
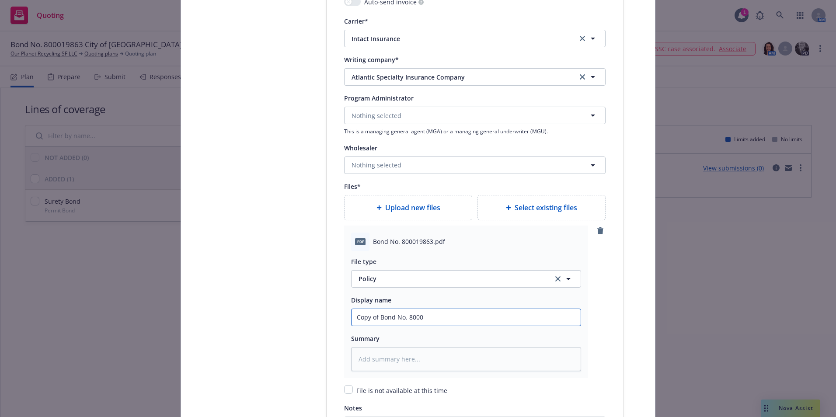
type input "Copy of Bond No. 80001"
type textarea "x"
type input "Copy of Bond No. 800019"
type textarea "x"
type input "Copy of Bond No. 8000198"
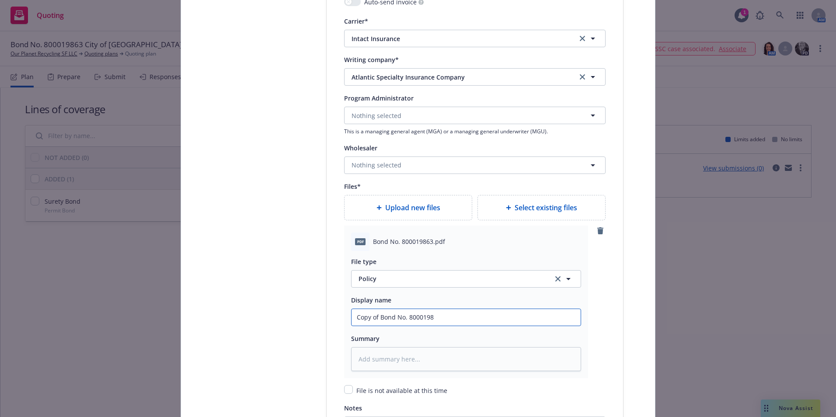
type textarea "x"
type input "Copy of Bond No. 80001986"
type textarea "x"
type input "Copy of Bond No. 800019863"
click at [390, 361] on textarea at bounding box center [466, 359] width 230 height 24
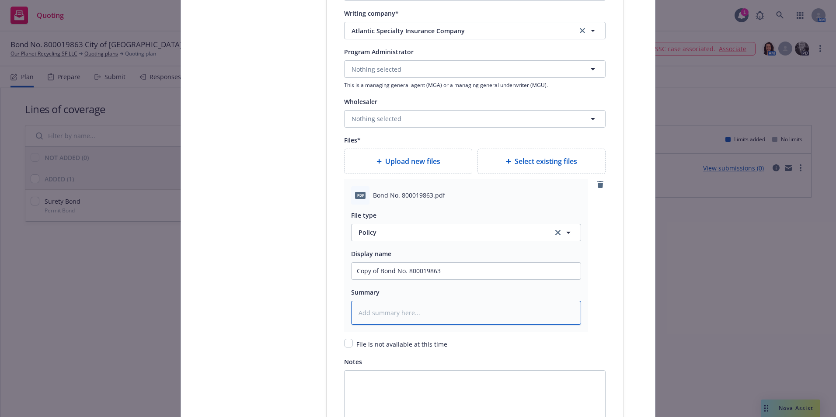
scroll to position [1093, 0]
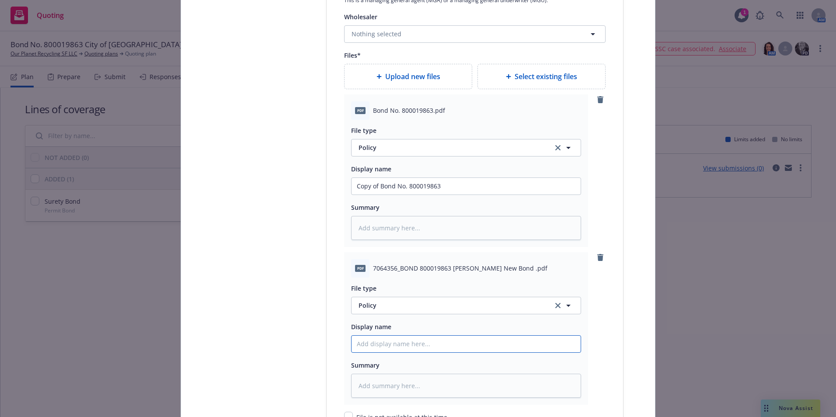
click at [367, 347] on input "Policy display name" at bounding box center [465, 344] width 229 height 17
type textarea "x"
type input "I"
type textarea "x"
type input "In"
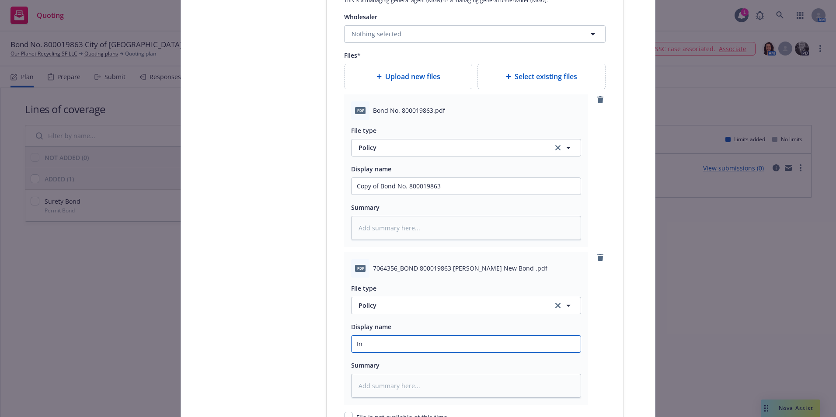
type textarea "x"
type input "Int"
type textarea "x"
type input "Inta"
type textarea "x"
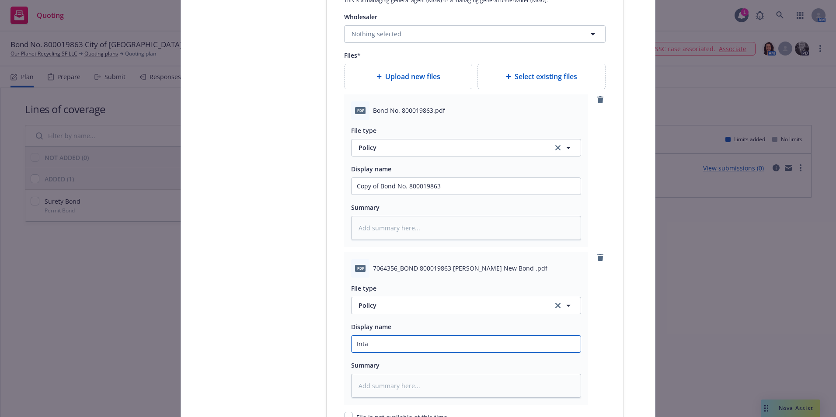
type input "Intac"
type textarea "x"
type input "Intact"
type textarea "x"
type input "Intact"
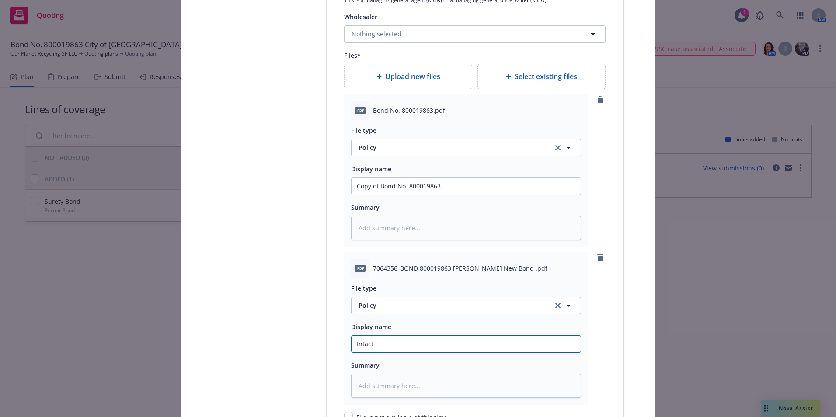
type textarea "x"
type input "Intact In"
type textarea "x"
type input "Intact Inv"
type textarea "x"
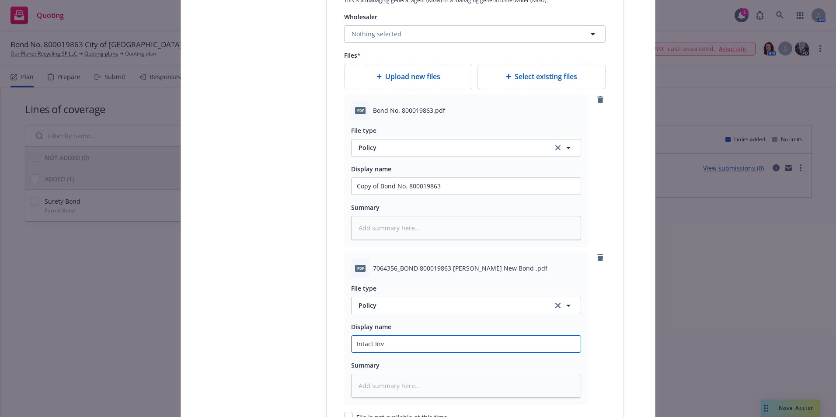
type input "Intact Invo"
type textarea "x"
type input "Intact Invoi"
type textarea "x"
type input "Intact Invoic"
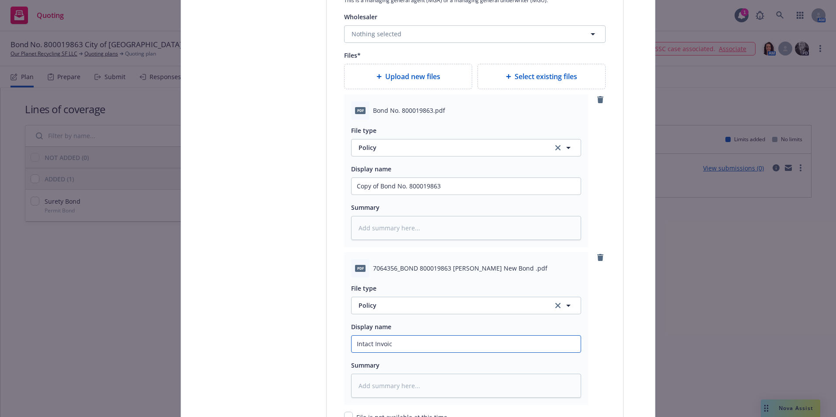
type textarea "x"
type input "Intact Invoice"
type textarea "x"
type input "Intact Invoice"
type textarea "x"
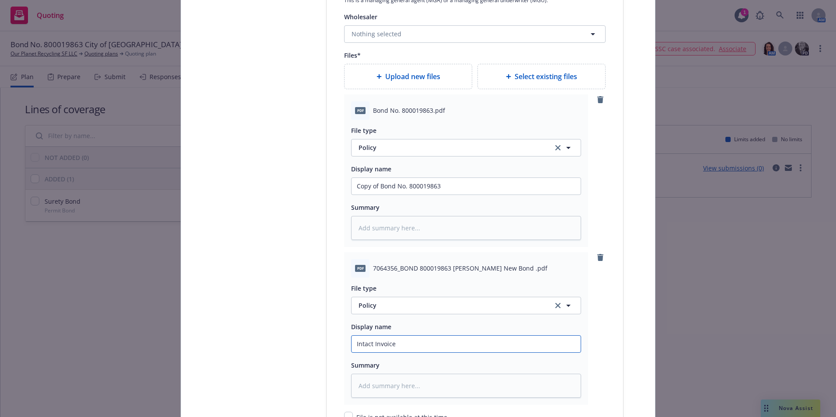
type input "Intact Invoice B"
type textarea "x"
type input "Intact Invoice Bo"
type textarea "x"
type input "Intact Invoice Bon"
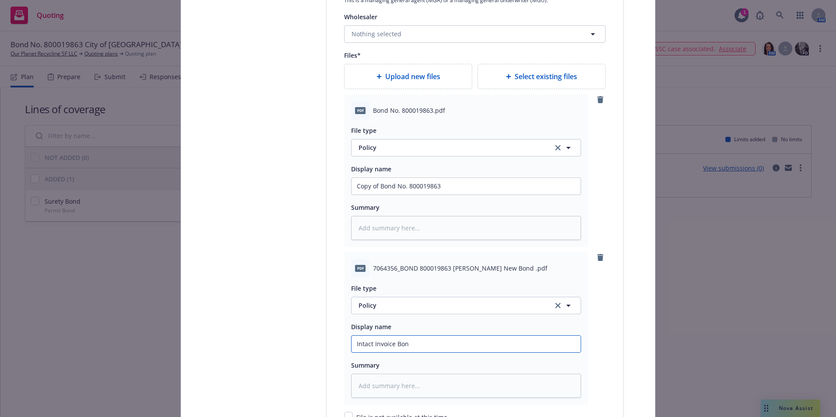
type textarea "x"
type input "Intact Invoice Bond"
type textarea "x"
type input "Intact Invoice Bond"
type textarea "x"
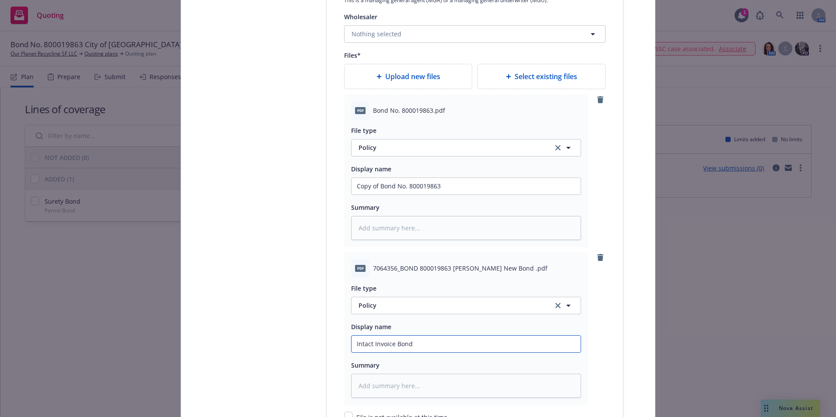
type input "Intact Invoice Bond N"
type textarea "x"
type input "Intact Invoice Bond No"
type textarea "x"
type input "Intact Invoice Bond No."
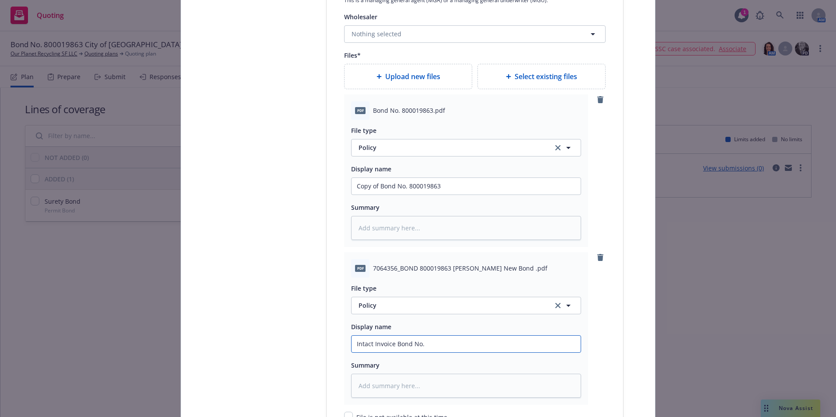
type textarea "x"
type input "Intact Invoice Bond No."
type textarea "x"
type input "Intact Invoice Bond No. 8"
type textarea "x"
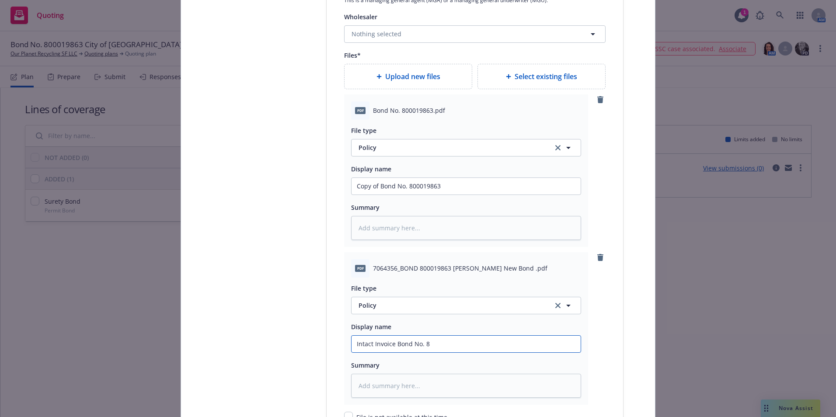
type input "Intact Invoice Bond No. 80"
type textarea "x"
type input "Intact Invoice Bond No. 800"
type textarea "x"
type input "Intact Invoice Bond No. 8000"
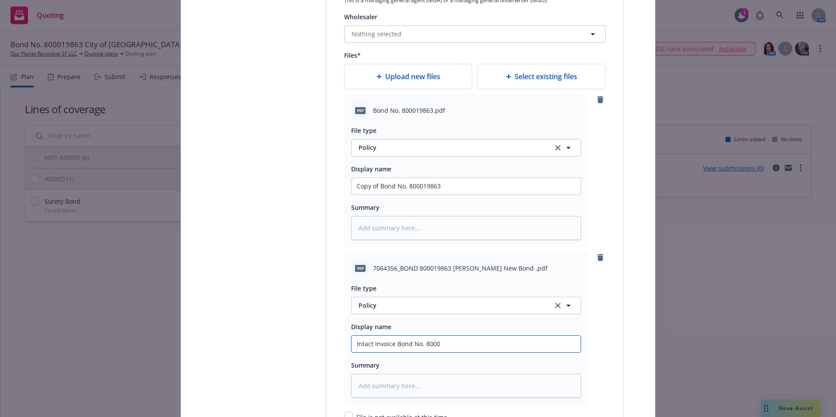
type textarea "x"
type input "Intact Invoice Bond No. 80001"
type textarea "x"
type input "Intact Invoice Bond No. 800019"
type textarea "x"
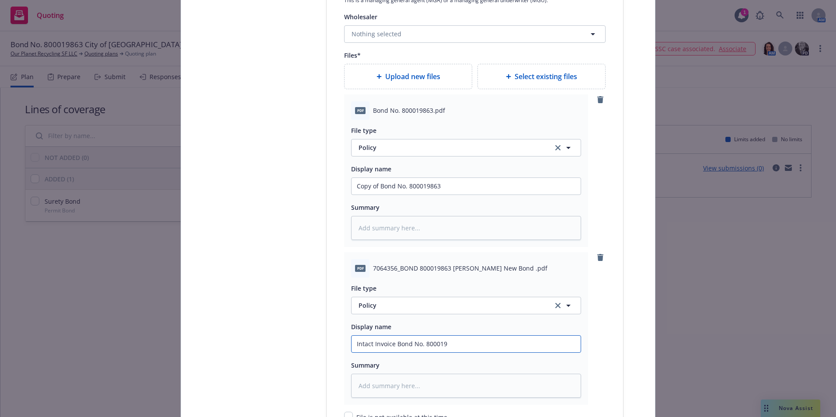
type input "Intact Invoice Bond No. 8000198"
type textarea "x"
type input "Intact Invoice Bond No. 80001986"
type textarea "x"
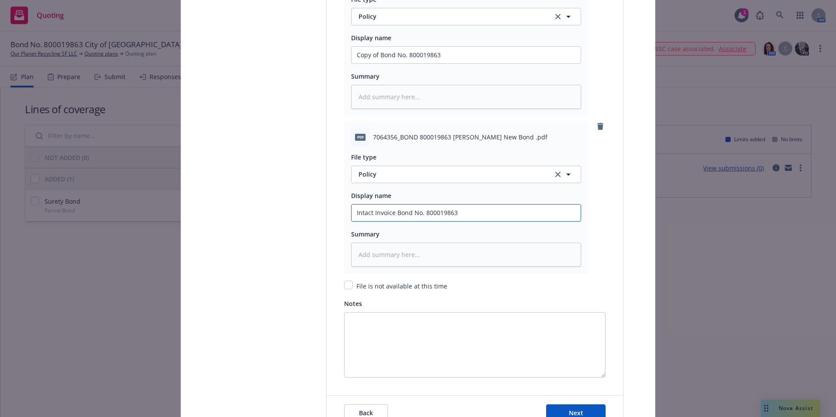
scroll to position [1303, 0]
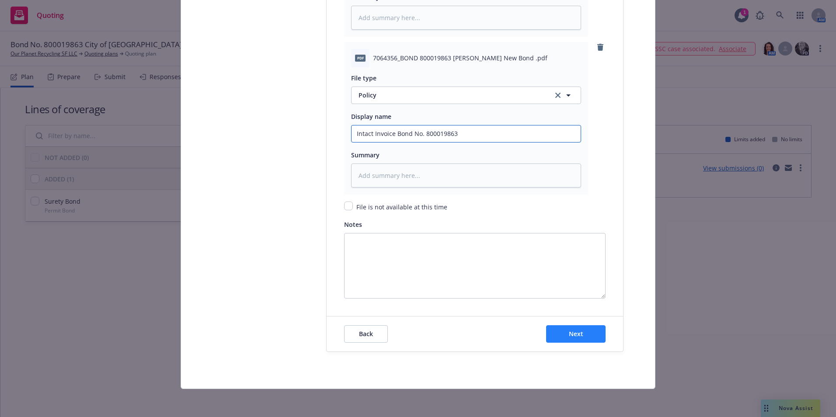
type input "Intact Invoice Bond No. 800019863"
click at [573, 334] on span "Next" at bounding box center [576, 334] width 14 height 8
type textarea "x"
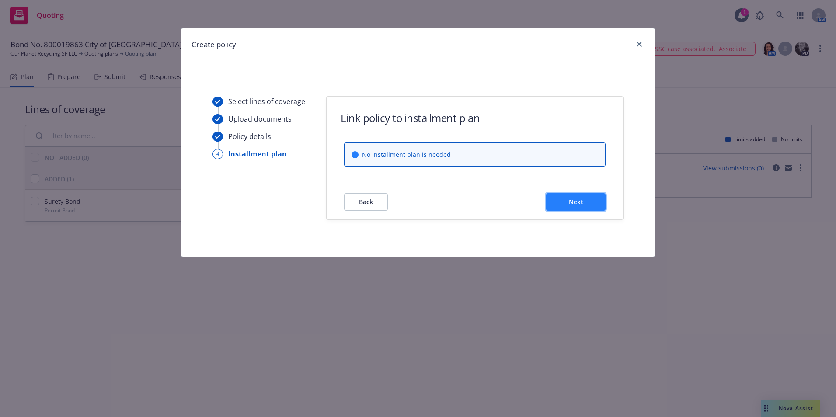
click at [569, 197] on button "Next" at bounding box center [575, 201] width 59 height 17
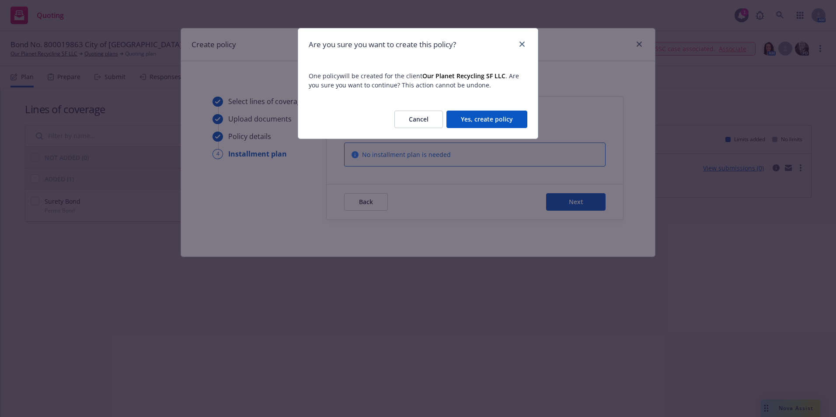
click at [482, 118] on button "Yes, create policy" at bounding box center [486, 119] width 81 height 17
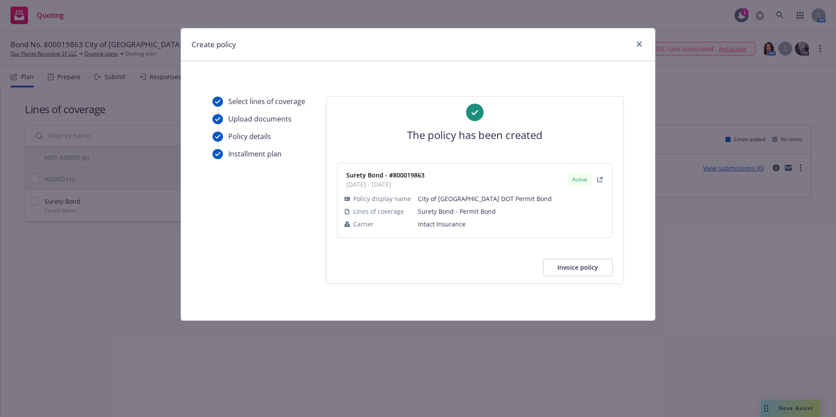
click at [576, 269] on button "Invoice policy" at bounding box center [577, 267] width 69 height 17
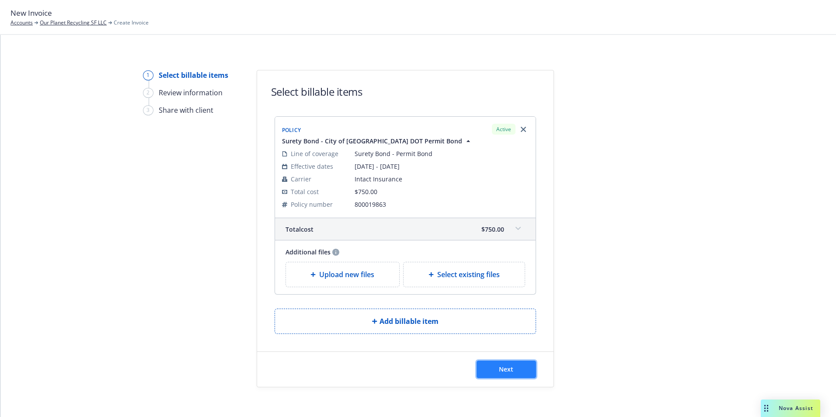
click at [501, 367] on span "Next" at bounding box center [506, 369] width 14 height 8
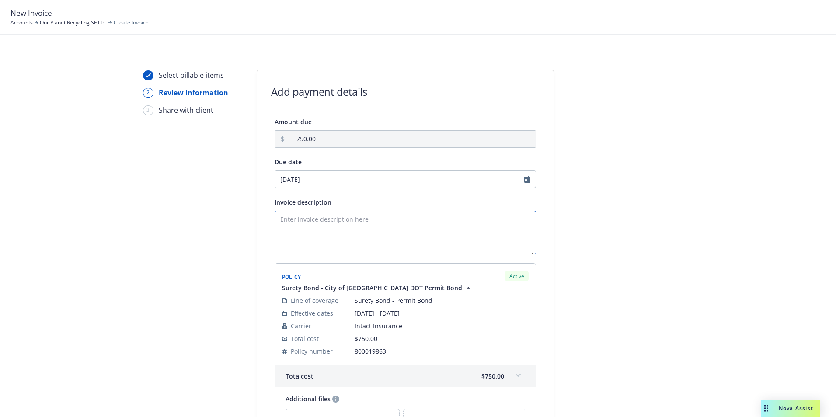
click at [301, 223] on textarea "Invoice description" at bounding box center [404, 233] width 261 height 44
click at [398, 229] on textarea "Principal: O & G Enterprises LLC Obligee: City of [GEOGRAPHIC_DATA]-DOT Permit" at bounding box center [404, 233] width 261 height 44
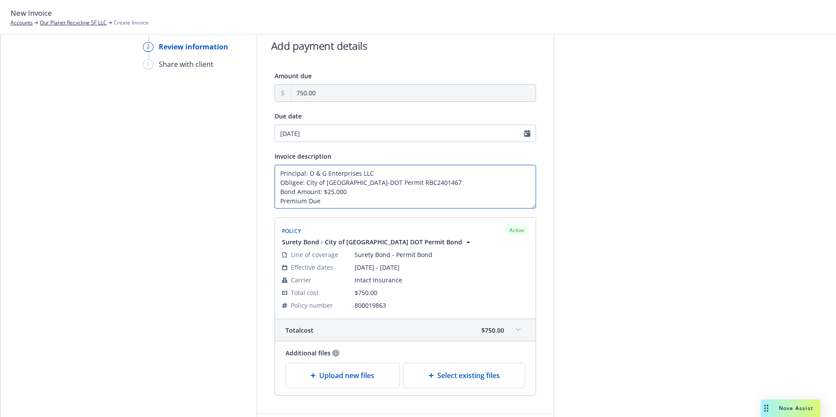
scroll to position [113, 0]
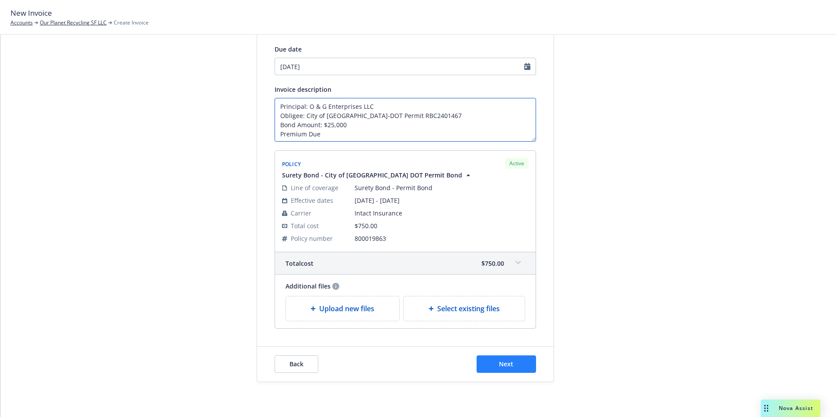
type textarea "Principal: O & G Enterprises LLC Obligee: City of [GEOGRAPHIC_DATA]-DOT Permit …"
click at [506, 362] on span "Next" at bounding box center [506, 364] width 14 height 8
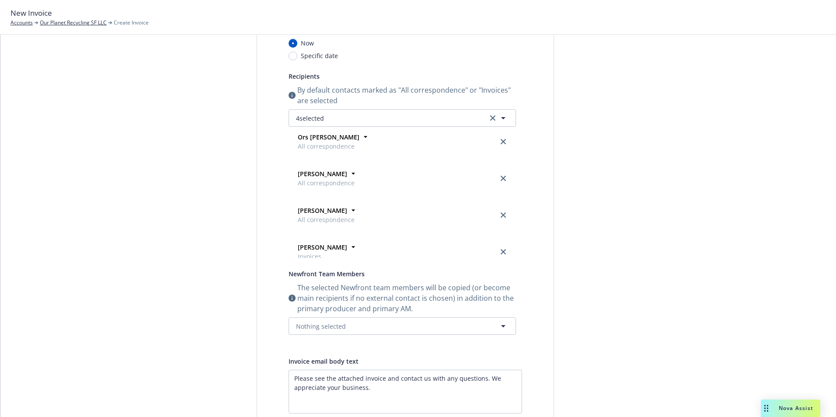
scroll to position [0, 0]
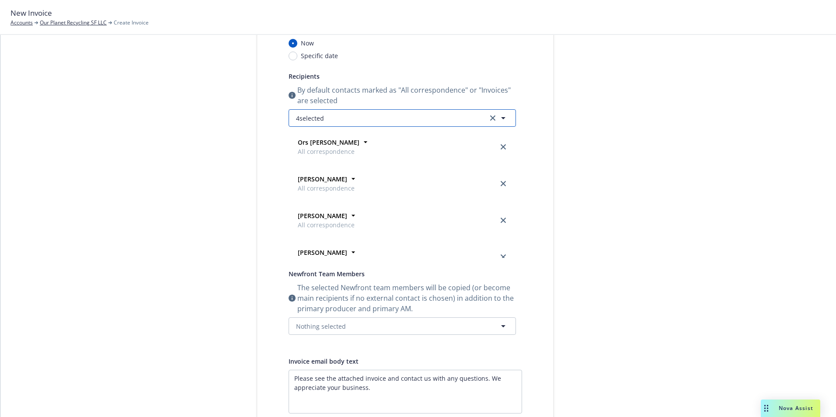
click at [498, 116] on icon "button" at bounding box center [503, 118] width 10 height 10
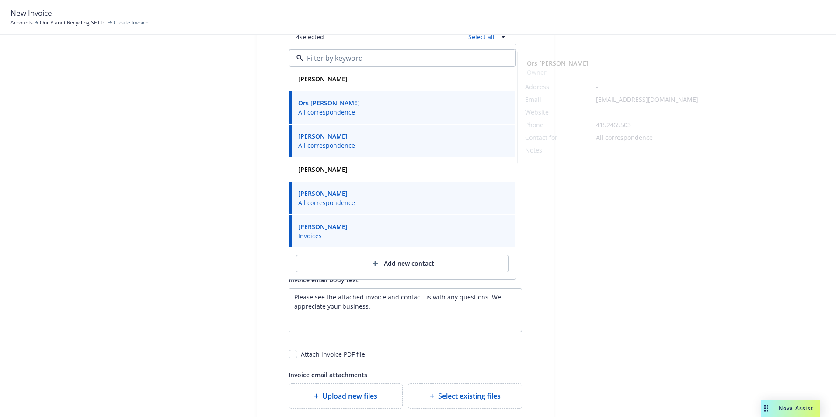
scroll to position [200, 0]
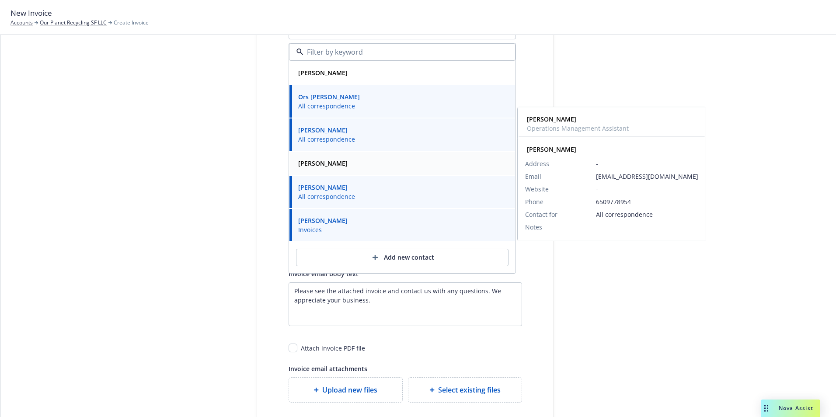
click at [322, 165] on strong "Elsie Maurer" at bounding box center [322, 163] width 49 height 8
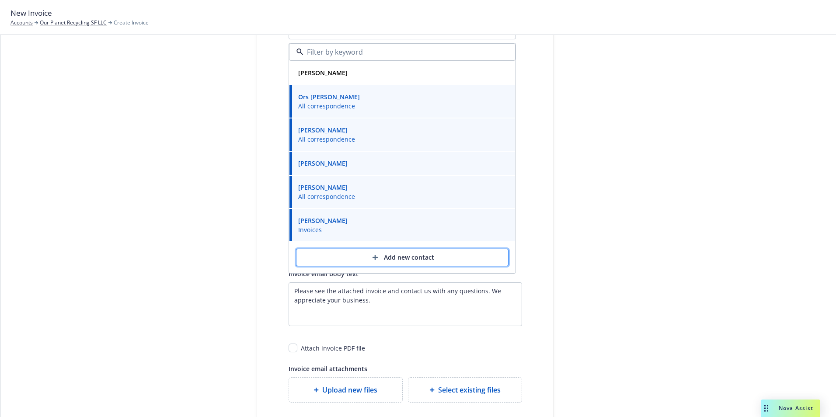
click at [411, 257] on div "Add new contact" at bounding box center [402, 257] width 184 height 17
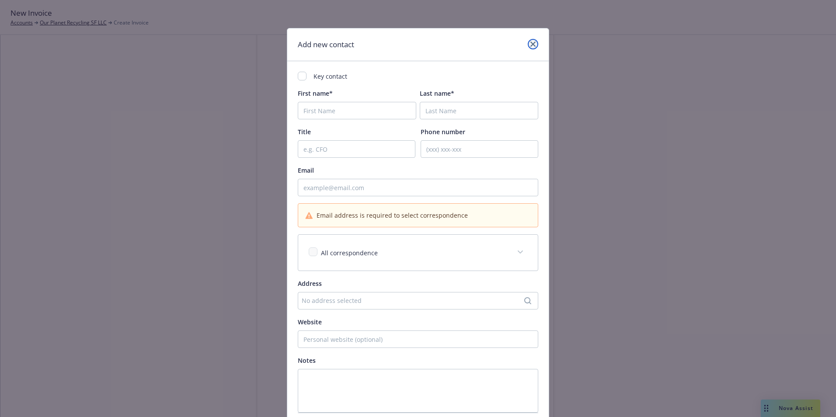
click at [528, 42] on link "close" at bounding box center [533, 44] width 10 height 10
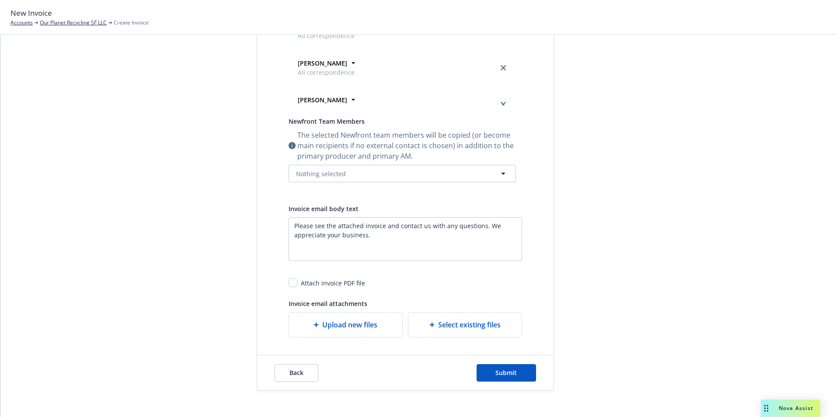
scroll to position [274, 0]
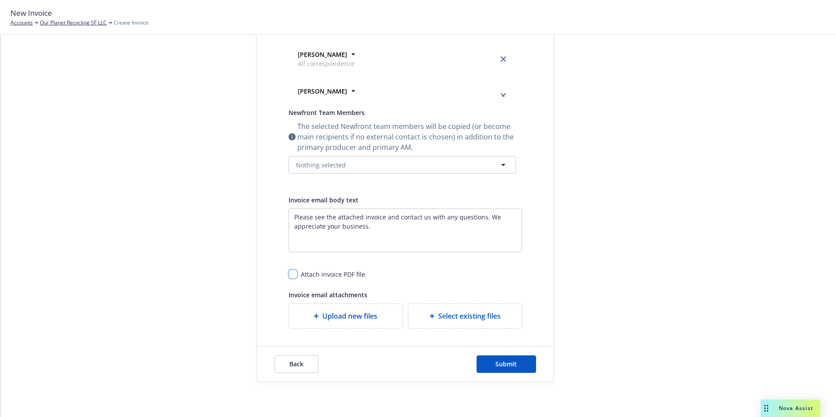
click at [291, 274] on input "checkbox" at bounding box center [292, 274] width 9 height 9
checkbox input "true"
click at [342, 163] on button "Nothing selected" at bounding box center [401, 164] width 227 height 17
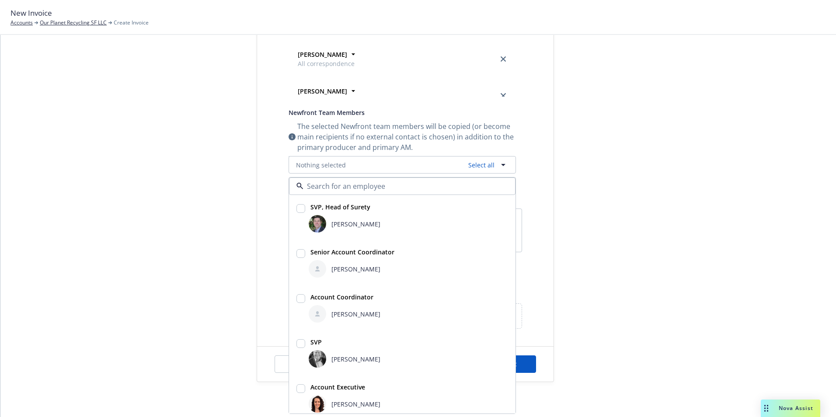
click at [296, 205] on input "checkbox" at bounding box center [300, 208] width 9 height 9
checkbox input "true"
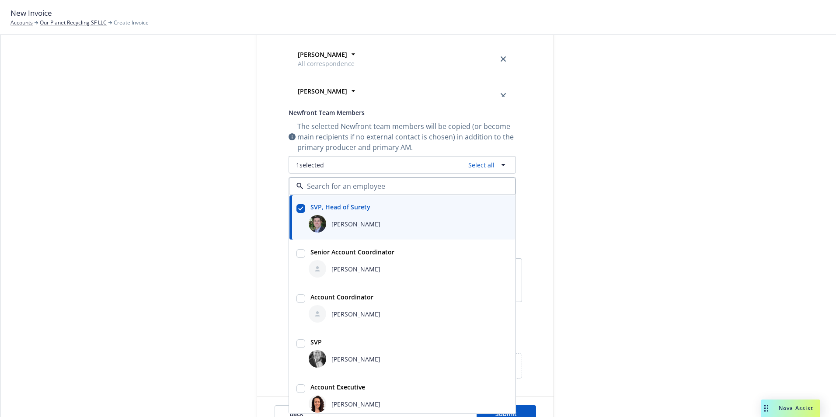
click at [297, 252] on input "checkbox" at bounding box center [300, 253] width 9 height 9
checkbox input "true"
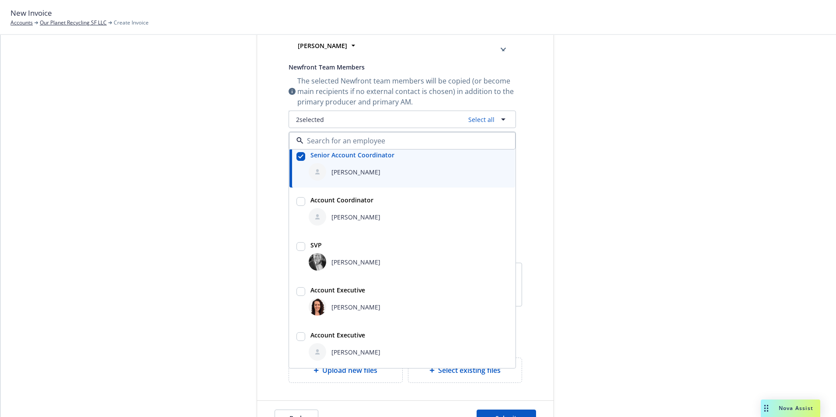
scroll to position [361, 0]
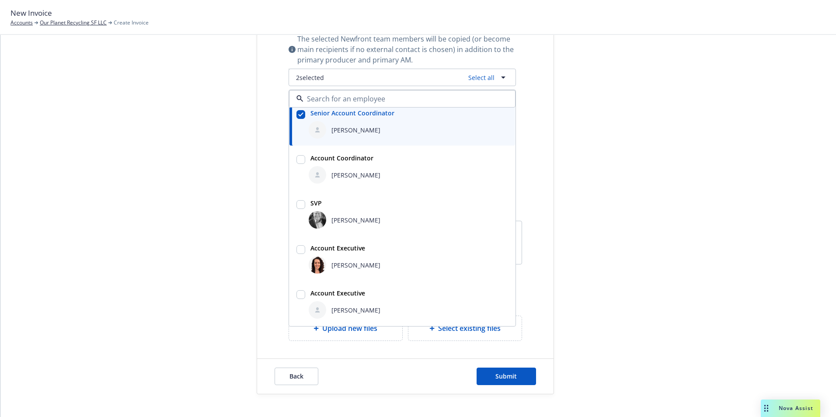
click at [296, 294] on input "checkbox" at bounding box center [300, 294] width 9 height 9
checkbox input "true"
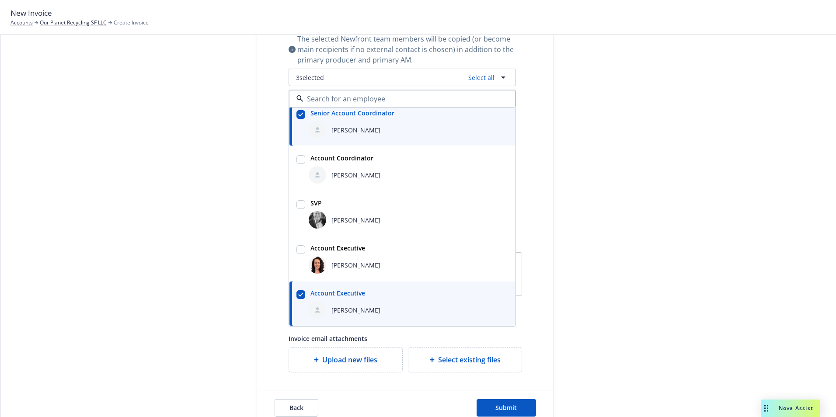
click at [534, 290] on div "Publish invoice in client navigator and send via email Send date Now Specific d…" at bounding box center [405, 64] width 296 height 618
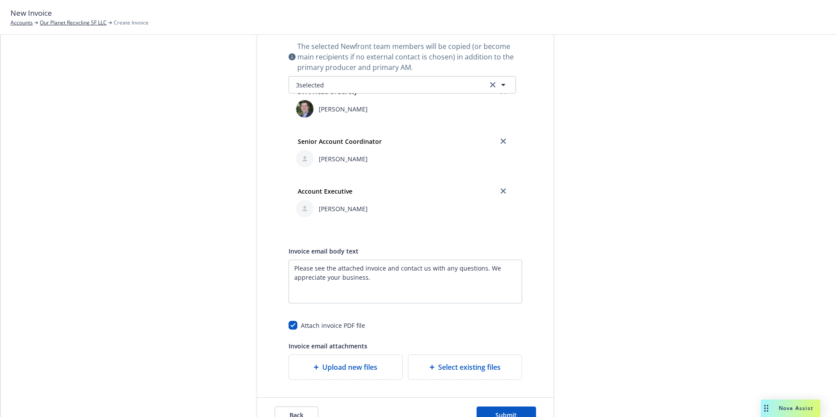
scroll to position [405, 0]
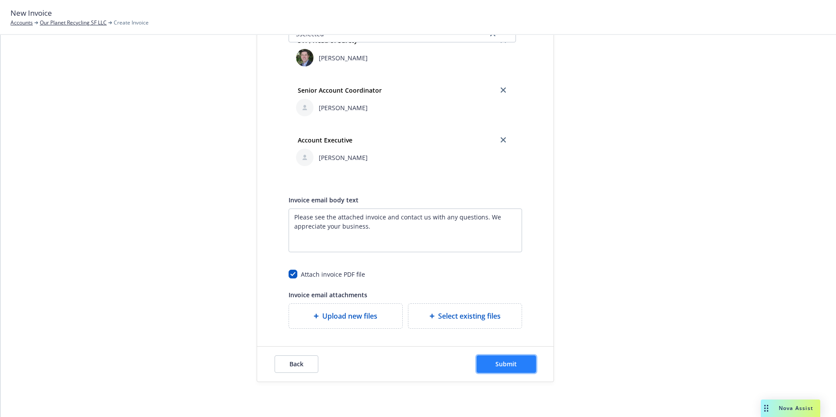
click at [515, 363] on button "Submit" at bounding box center [505, 363] width 59 height 17
